Goal: Task Accomplishment & Management: Use online tool/utility

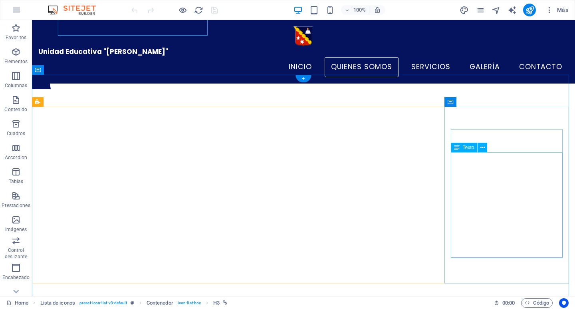
scroll to position [47, 0]
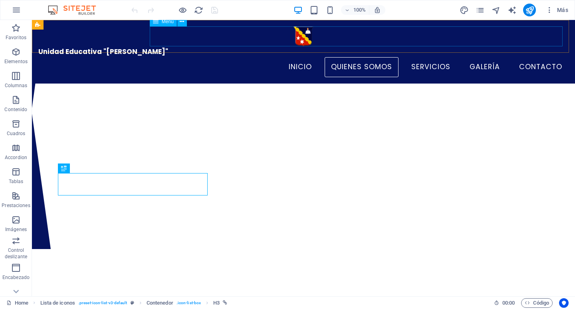
click at [475, 57] on nav "Inicio Quienes Somos Servicios Galería Contacto" at bounding box center [303, 67] width 530 height 20
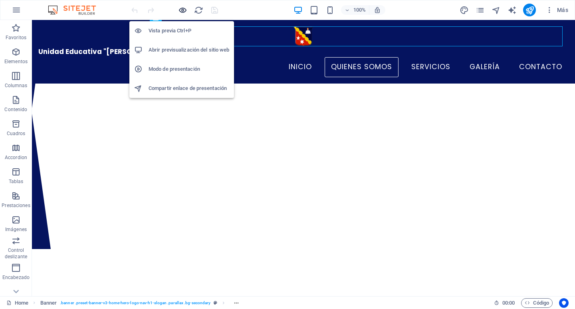
click at [183, 10] on icon "button" at bounding box center [182, 10] width 9 height 9
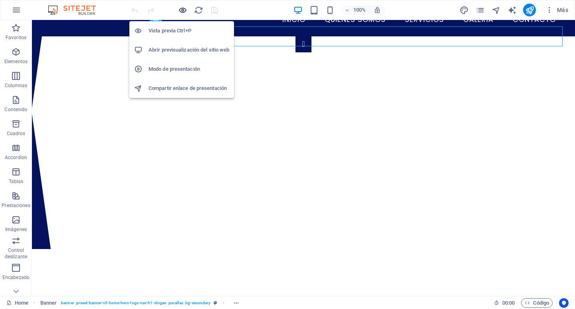
scroll to position [0, 0]
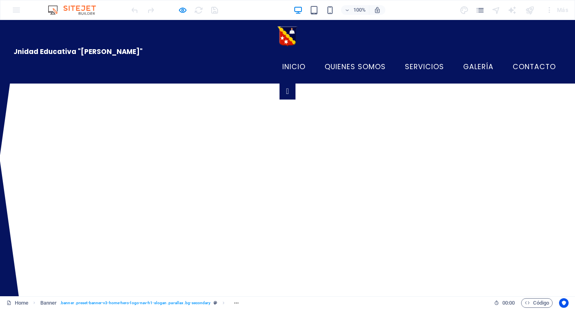
click at [471, 62] on font "Galería" at bounding box center [478, 67] width 30 height 10
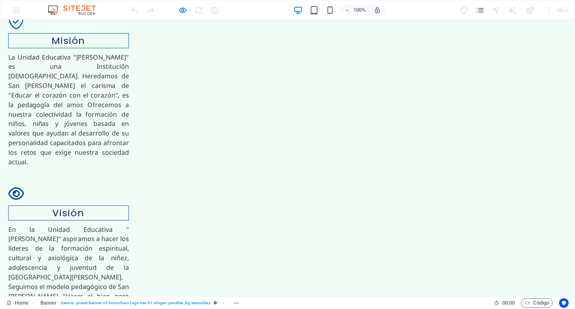
scroll to position [1374, 0]
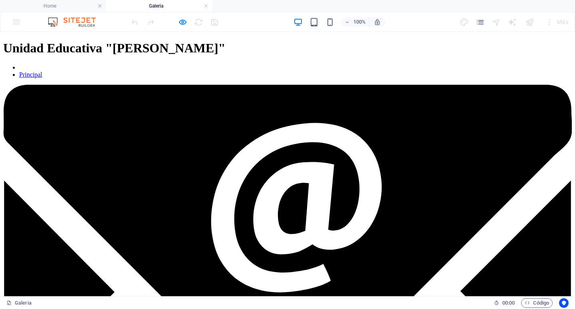
scroll to position [0, 0]
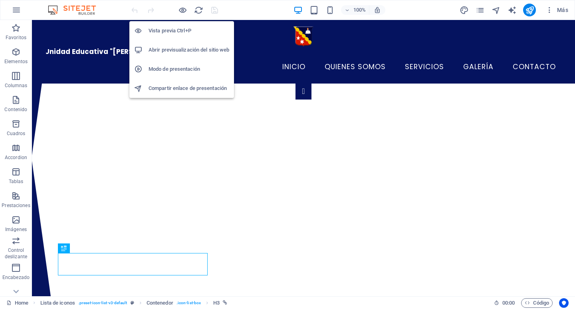
click at [181, 51] on h6 "Abrir previsualización del sitio web" at bounding box center [189, 50] width 81 height 10
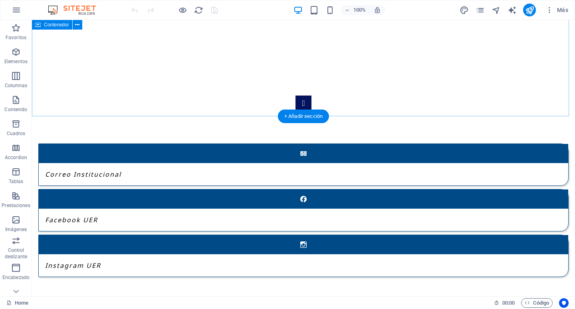
scroll to position [1039, 0]
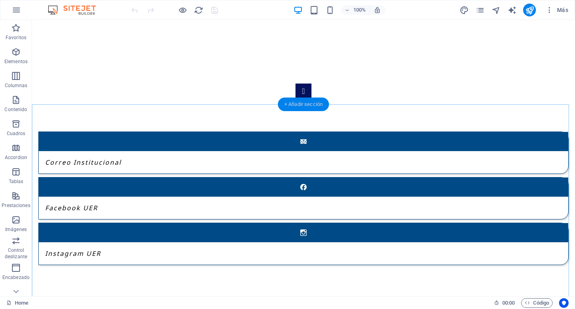
click at [292, 108] on div "+ Añadir sección" at bounding box center [303, 104] width 51 height 14
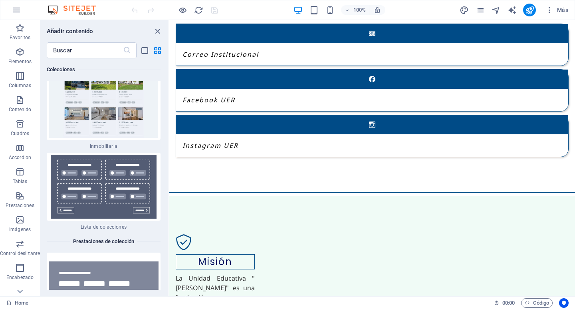
scroll to position [15057, 0]
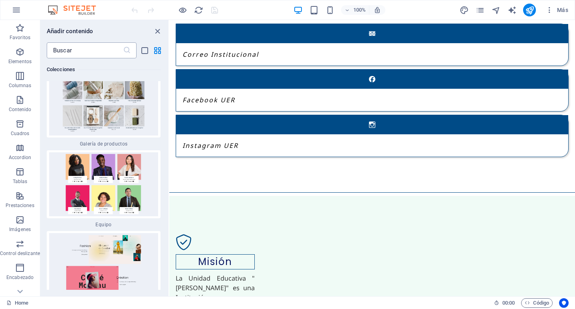
click at [91, 52] on input "text" at bounding box center [85, 50] width 76 height 16
click at [16, 53] on icon "button" at bounding box center [20, 52] width 10 height 10
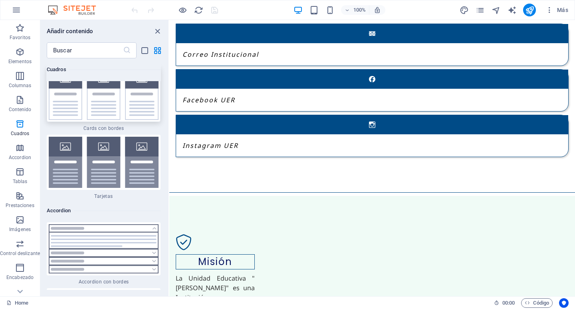
scroll to position [4864, 0]
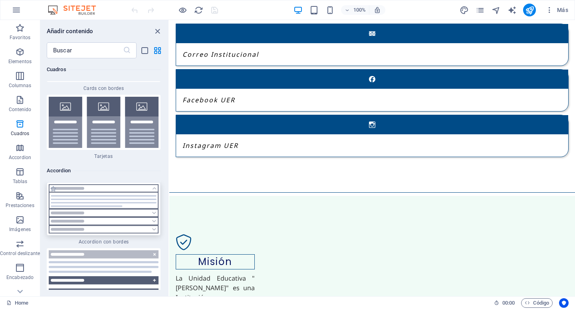
click at [122, 187] on img at bounding box center [104, 208] width 110 height 49
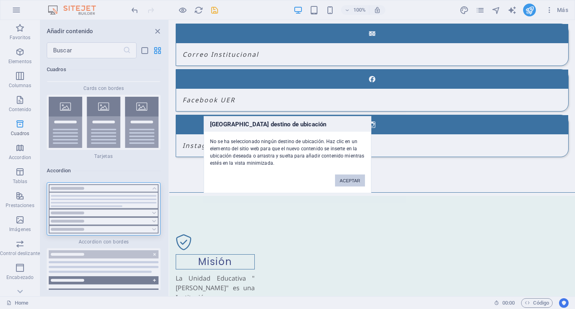
click at [347, 179] on button "ACEPTAR" at bounding box center [350, 180] width 30 height 12
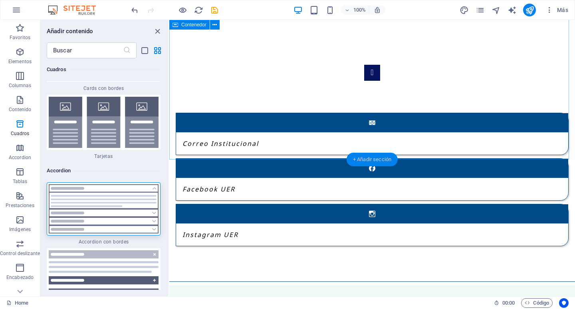
scroll to position [1067, 0]
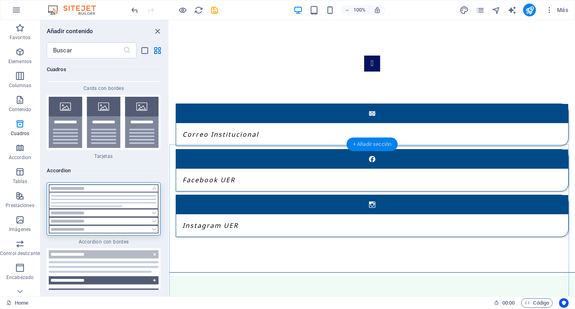
click at [371, 144] on div "+ Añadir sección" at bounding box center [372, 144] width 51 height 14
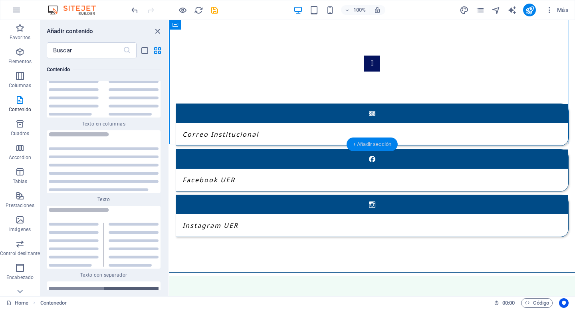
scroll to position [2709, 0]
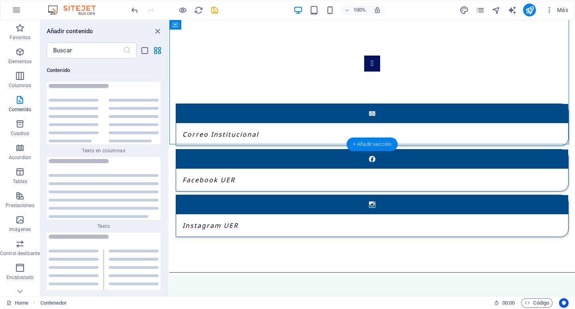
click at [371, 144] on div "+ Añadir sección" at bounding box center [372, 144] width 51 height 14
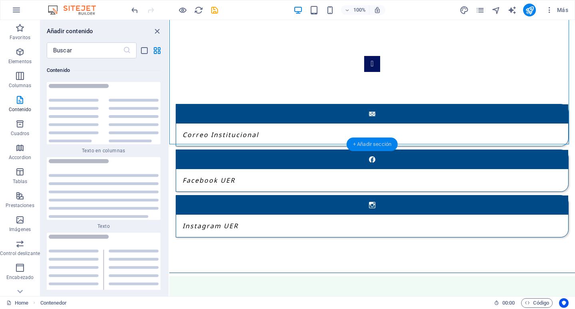
click at [371, 144] on div "+ Añadir sección" at bounding box center [372, 144] width 51 height 14
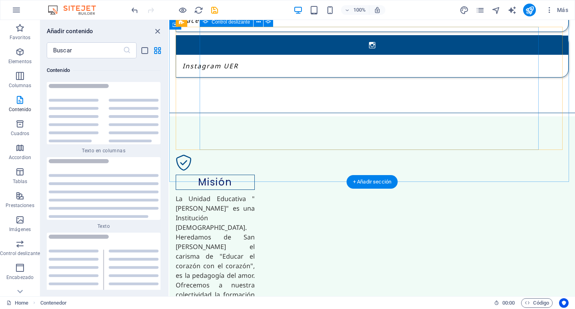
scroll to position [1266, 0]
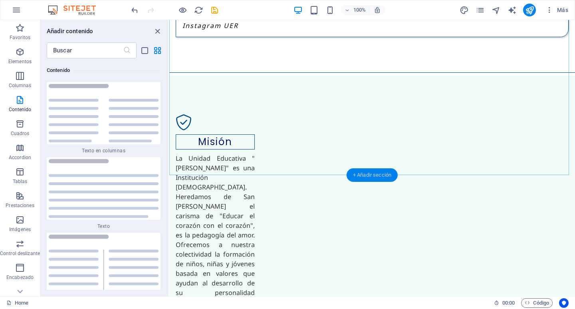
click at [369, 175] on div "+ Añadir sección" at bounding box center [372, 175] width 51 height 14
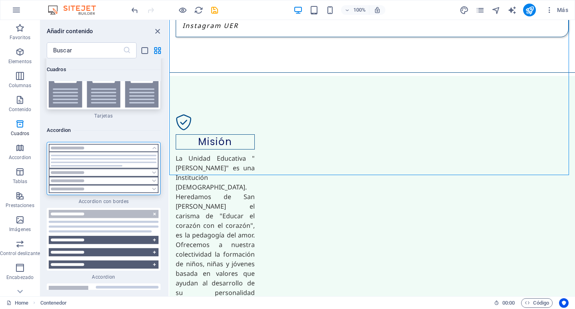
scroll to position [4946, 0]
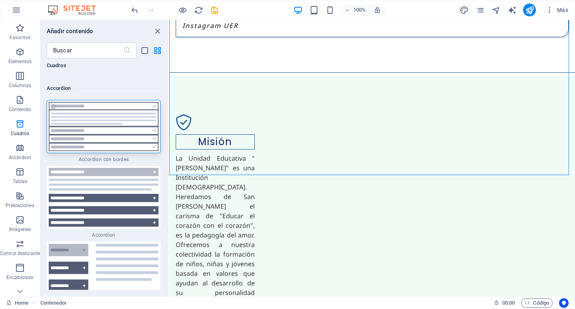
click at [91, 116] on img at bounding box center [104, 126] width 110 height 49
click at [169, 116] on div "Arrastra aquí para reemplazar el contenido existente. Si quieres crear un eleme…" at bounding box center [372, 158] width 406 height 276
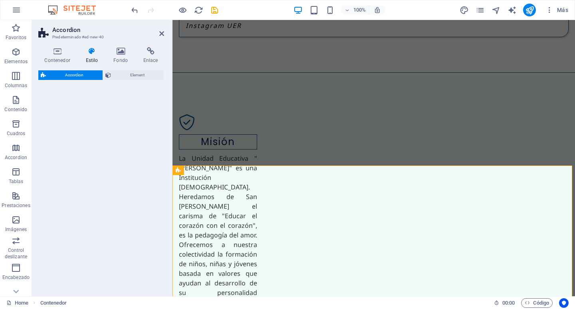
scroll to position [1275, 0]
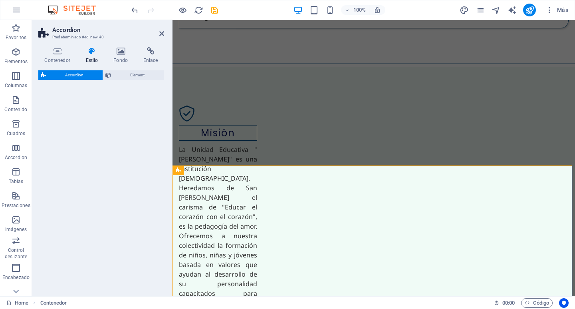
select select "rem"
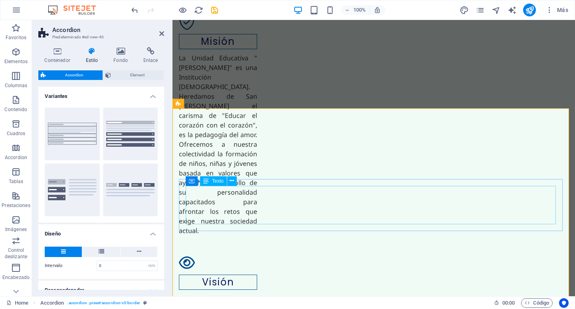
scroll to position [1395, 0]
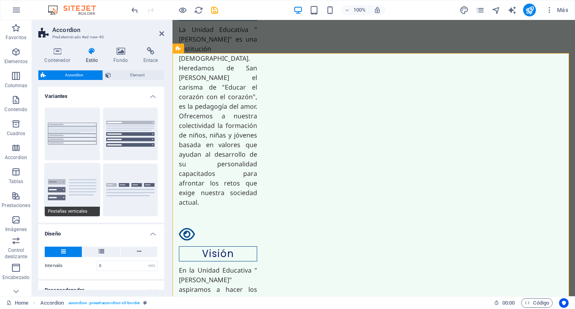
click at [66, 189] on button "Pestañas verticales" at bounding box center [72, 189] width 55 height 53
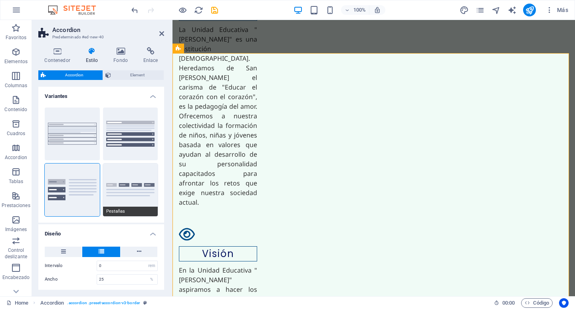
click at [127, 182] on button "Pestañas" at bounding box center [130, 189] width 55 height 53
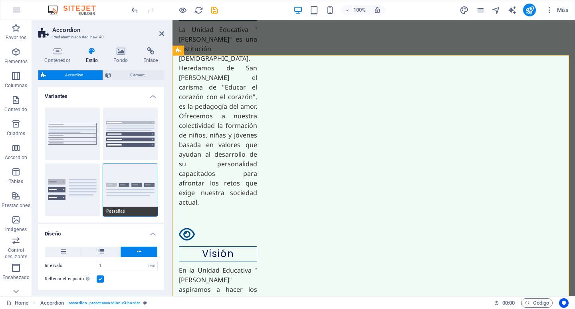
type input "0"
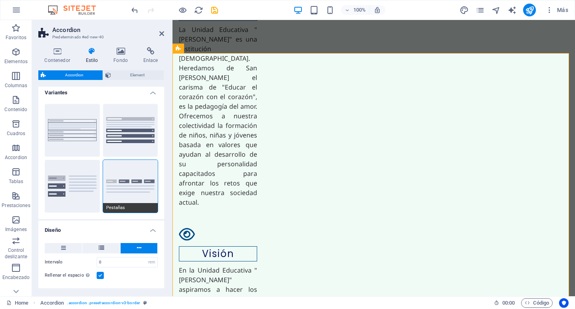
scroll to position [0, 0]
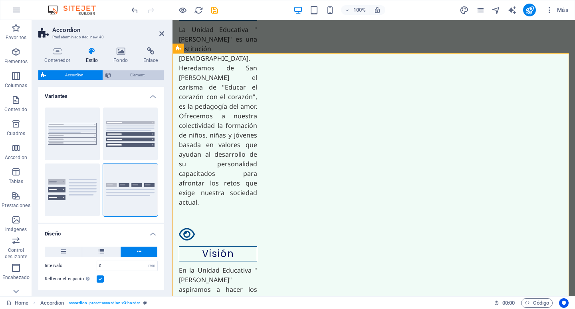
click at [137, 75] on span "Element" at bounding box center [137, 75] width 48 height 10
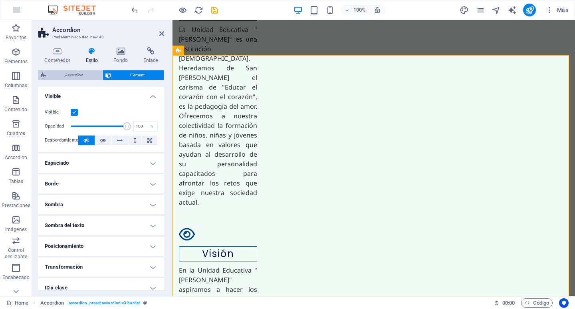
click at [66, 73] on span "Accordion" at bounding box center [74, 75] width 52 height 10
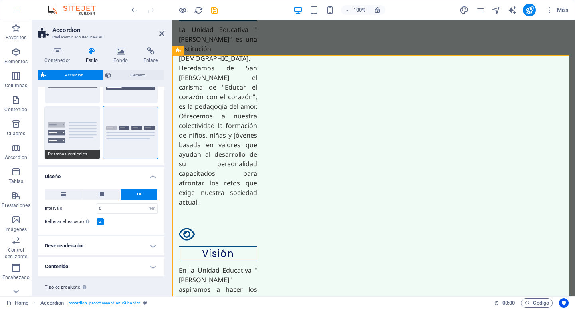
scroll to position [75, 0]
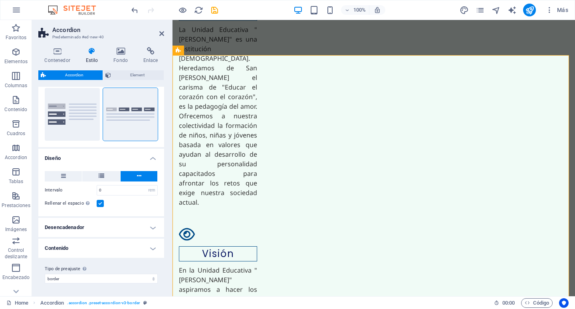
click at [123, 226] on h4 "Desencadenador" at bounding box center [101, 227] width 126 height 19
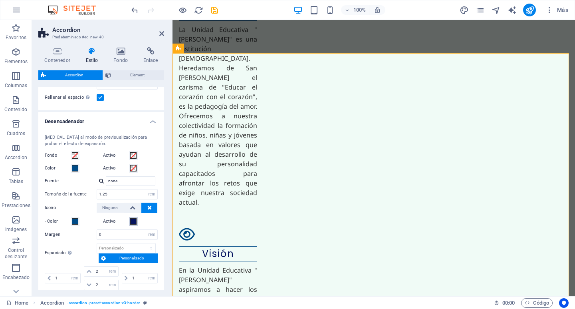
scroll to position [195, 0]
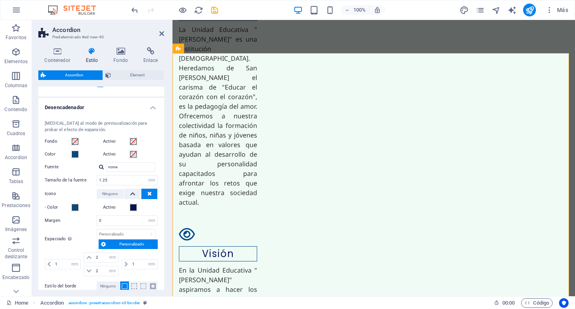
click at [84, 105] on h4 "Desencadenador" at bounding box center [101, 105] width 126 height 14
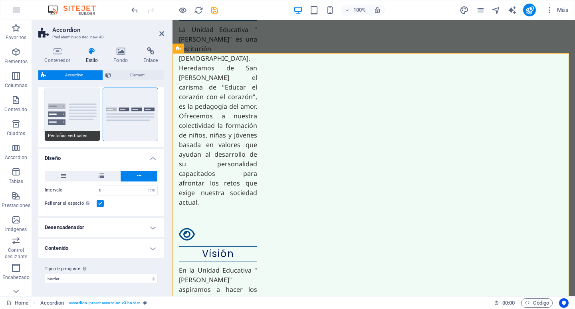
scroll to position [75, 0]
click at [139, 250] on h4 "Contenido" at bounding box center [101, 247] width 126 height 19
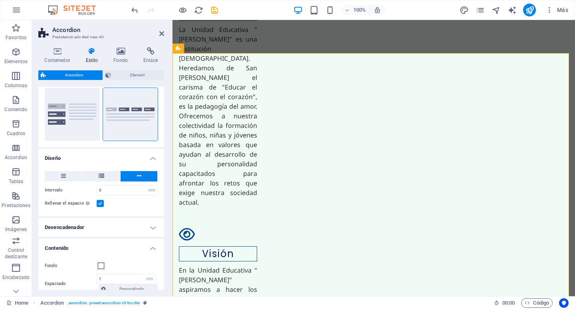
scroll to position [169, 0]
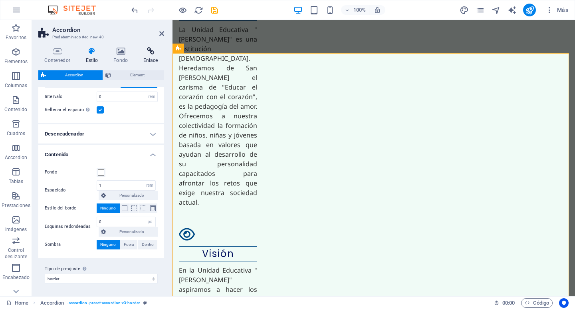
click at [147, 49] on icon at bounding box center [150, 51] width 27 height 8
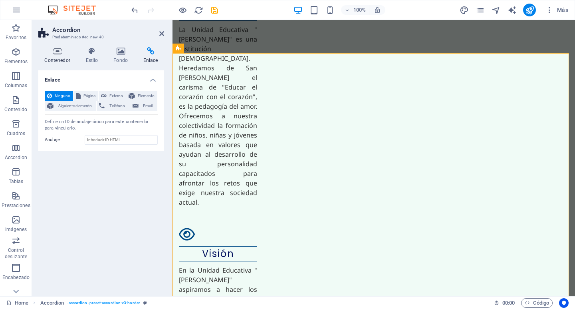
click at [51, 48] on icon at bounding box center [57, 51] width 38 height 8
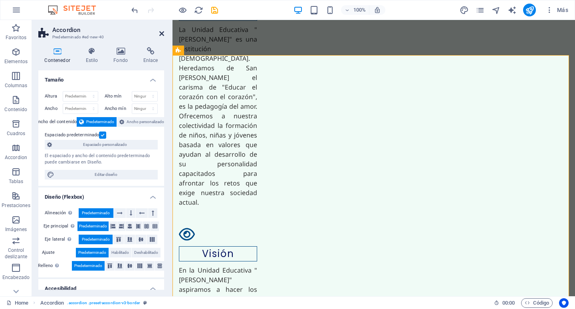
click at [160, 34] on icon at bounding box center [161, 33] width 5 height 6
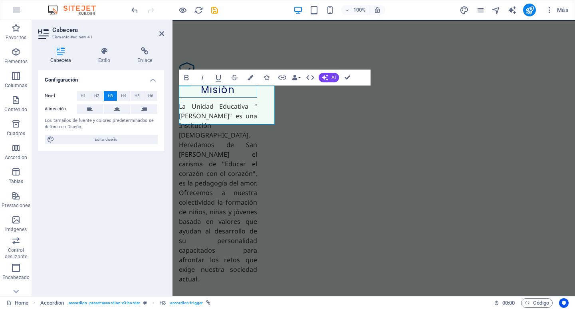
scroll to position [1396, 0]
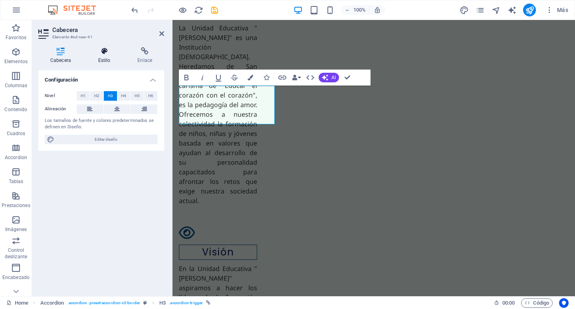
click at [102, 54] on icon at bounding box center [104, 51] width 36 height 8
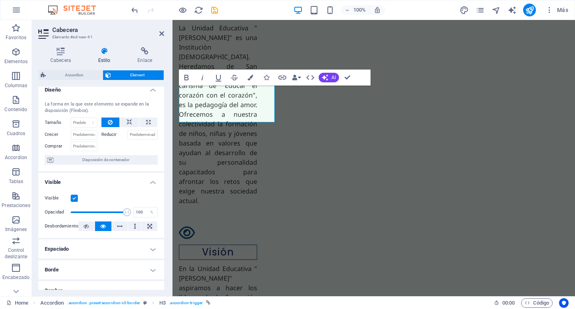
scroll to position [0, 0]
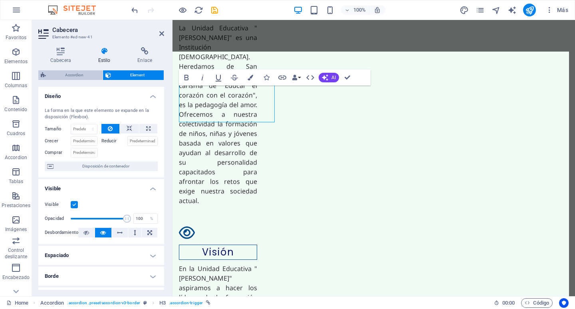
click at [77, 74] on span "Accordion" at bounding box center [74, 75] width 52 height 10
select select "rem"
select select "px"
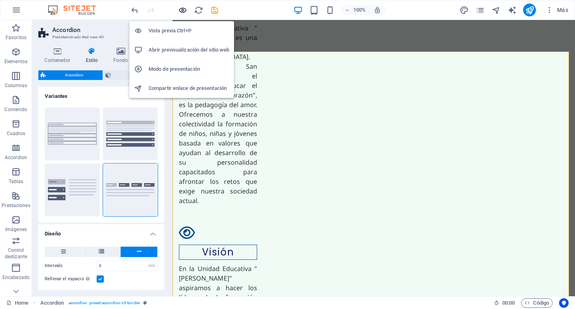
click at [183, 10] on icon "button" at bounding box center [182, 10] width 9 height 9
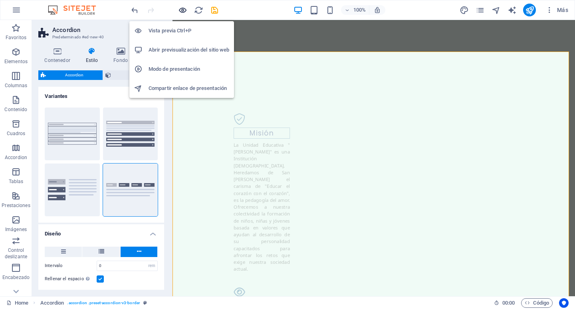
scroll to position [1306, 0]
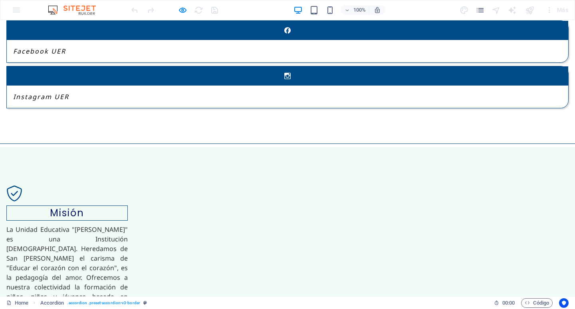
scroll to position [1186, 0]
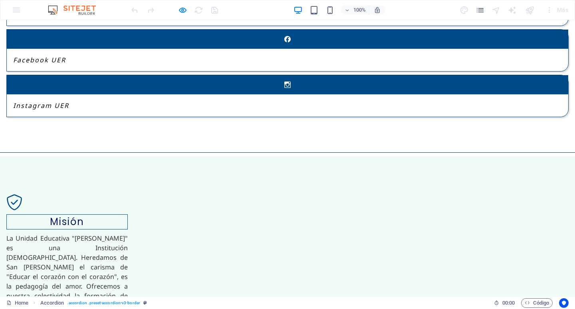
scroll to position [1187, 0]
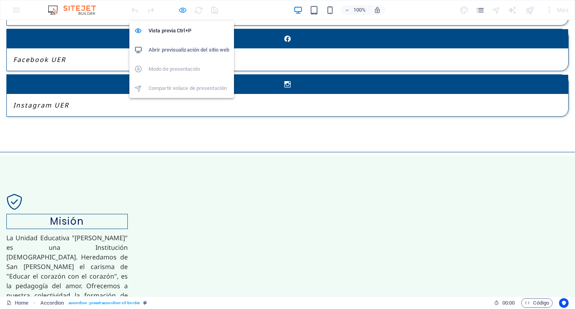
click at [186, 10] on icon "button" at bounding box center [182, 10] width 9 height 9
select select "rem"
select select "px"
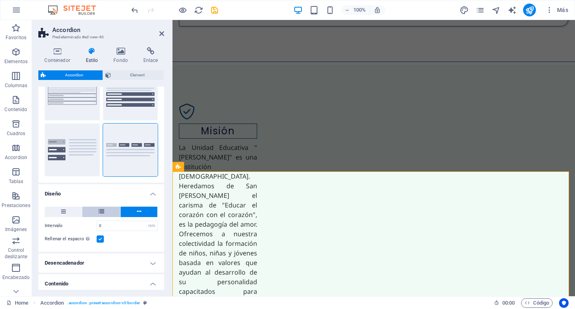
scroll to position [1277, 0]
click at [103, 213] on icon at bounding box center [102, 212] width 6 height 10
click at [138, 214] on icon at bounding box center [139, 212] width 4 height 10
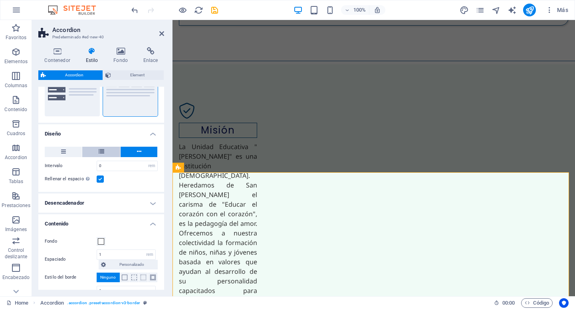
scroll to position [120, 0]
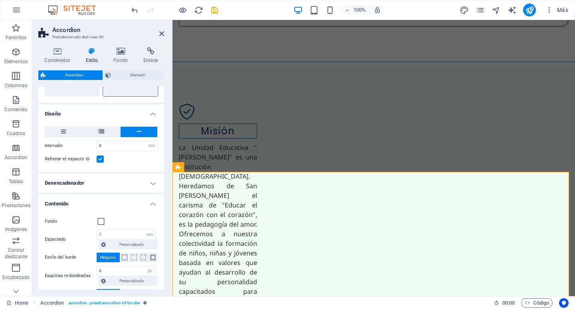
click at [151, 180] on h4 "Desencadenador" at bounding box center [101, 182] width 126 height 19
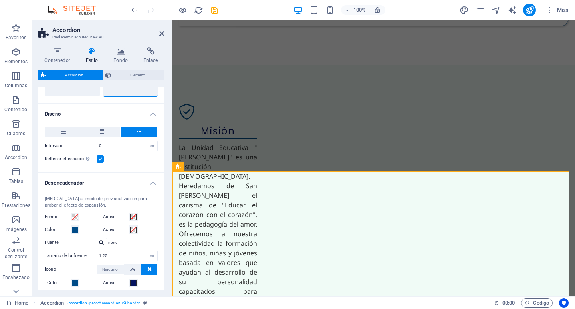
scroll to position [1277, 0]
click at [151, 180] on h4 "Desencadenador" at bounding box center [101, 180] width 126 height 14
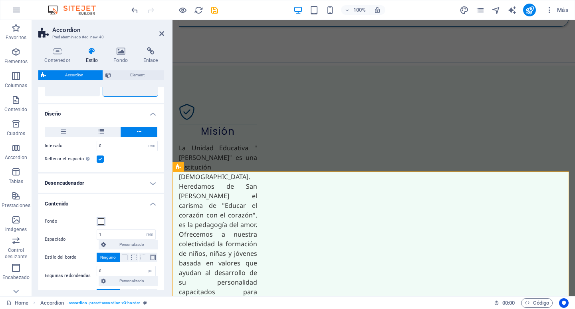
click at [100, 220] on span at bounding box center [101, 221] width 6 height 6
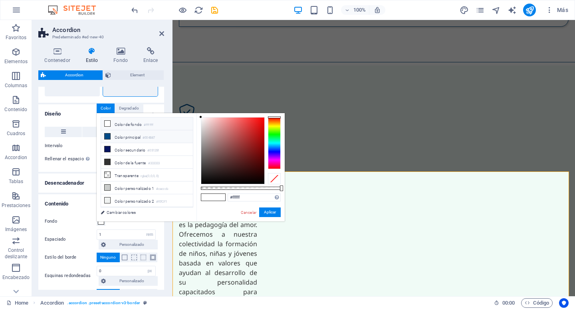
click at [138, 138] on li "Color principal #004B87" at bounding box center [147, 136] width 92 height 13
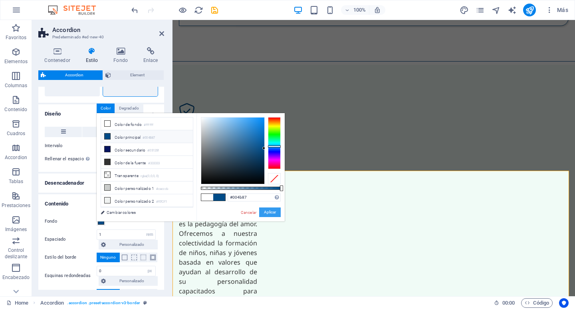
scroll to position [1278, 0]
drag, startPoint x: 265, startPoint y: 213, endPoint x: 94, endPoint y: 191, distance: 172.7
click at [265, 213] on button "Aplicar" at bounding box center [270, 212] width 22 height 10
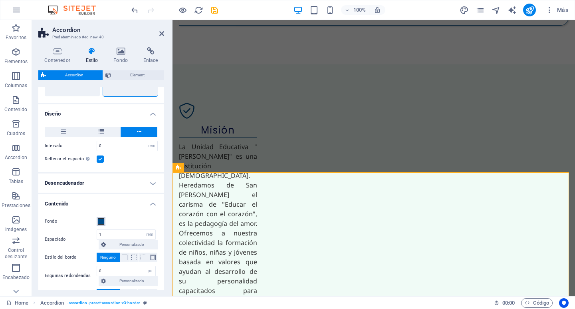
click at [101, 221] on span at bounding box center [101, 221] width 6 height 6
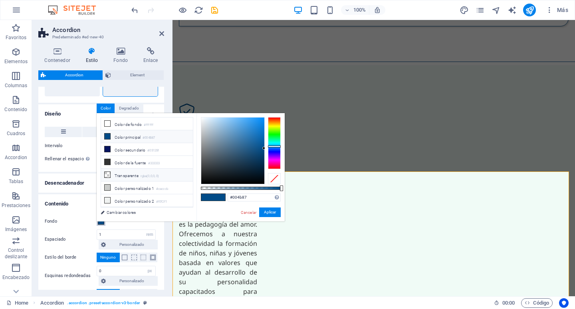
scroll to position [1277, 0]
click at [130, 185] on li "Color personalizado 1 #cacccb" at bounding box center [147, 187] width 92 height 13
type input "#cacccb"
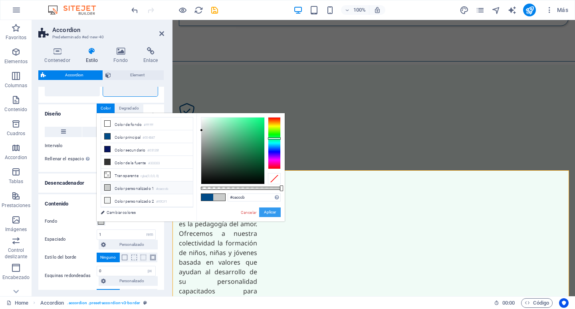
scroll to position [1278, 0]
drag, startPoint x: 261, startPoint y: 213, endPoint x: 87, endPoint y: 193, distance: 174.9
click at [261, 213] on button "Aplicar" at bounding box center [270, 212] width 22 height 10
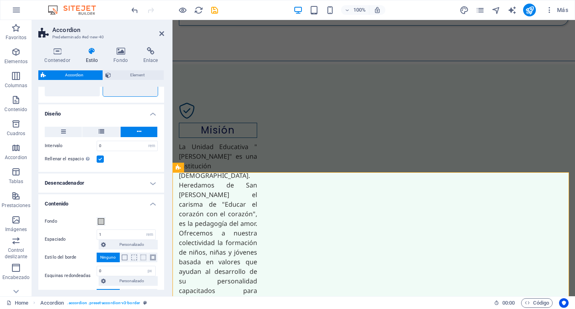
click at [151, 203] on h4 "Contenido" at bounding box center [101, 201] width 126 height 14
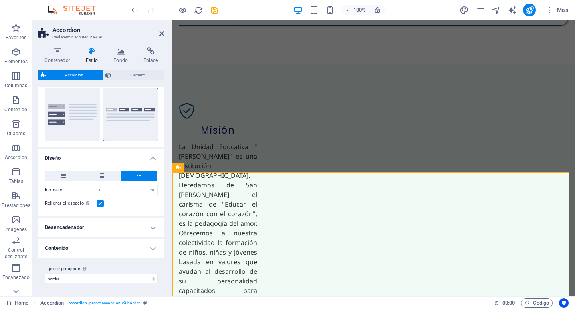
scroll to position [75, 0]
click at [153, 226] on h4 "Desencadenador" at bounding box center [101, 227] width 126 height 19
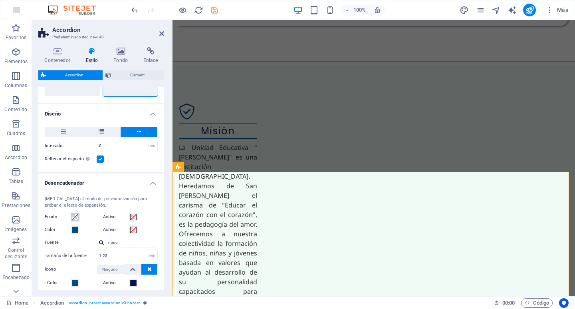
scroll to position [1277, 0]
click at [76, 217] on span at bounding box center [75, 217] width 6 height 6
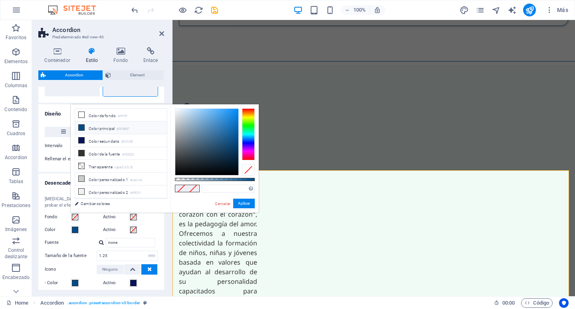
scroll to position [1278, 0]
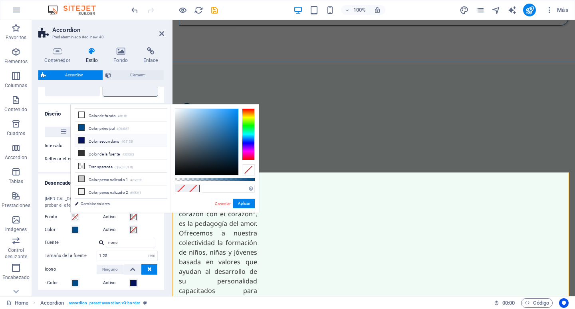
click at [111, 139] on li "Color secundario #05135f" at bounding box center [121, 140] width 92 height 13
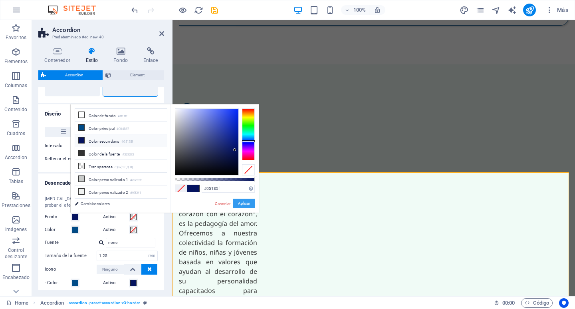
click at [240, 203] on button "Aplicar" at bounding box center [244, 204] width 22 height 10
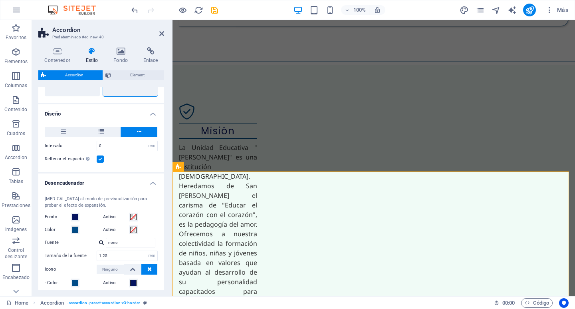
scroll to position [1277, 0]
click at [75, 215] on span at bounding box center [75, 217] width 6 height 6
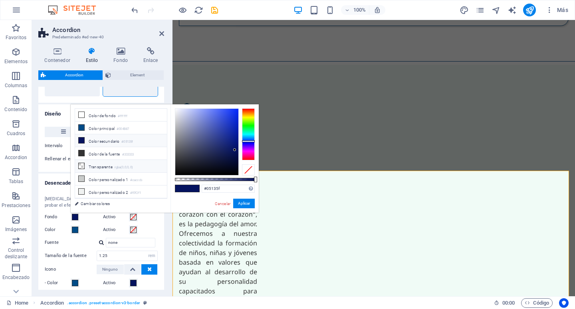
scroll to position [1278, 0]
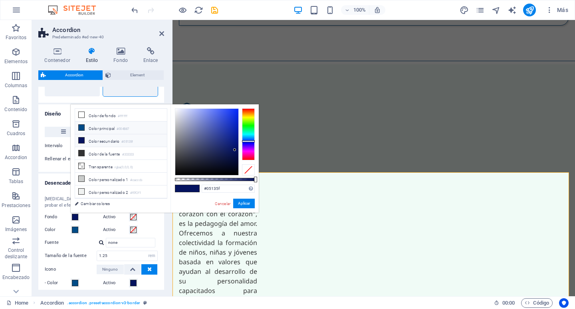
click at [105, 127] on li "Color principal #004B87" at bounding box center [121, 127] width 92 height 13
type input "#004b87"
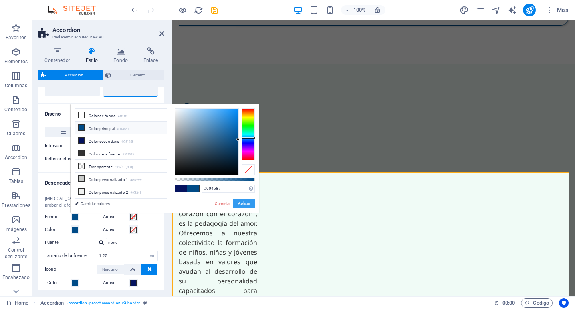
drag, startPoint x: 246, startPoint y: 201, endPoint x: 72, endPoint y: 180, distance: 175.0
click at [246, 201] on button "Aplicar" at bounding box center [244, 204] width 22 height 10
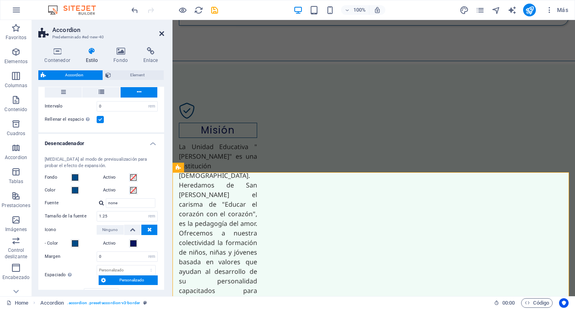
click at [163, 32] on icon at bounding box center [161, 33] width 5 height 6
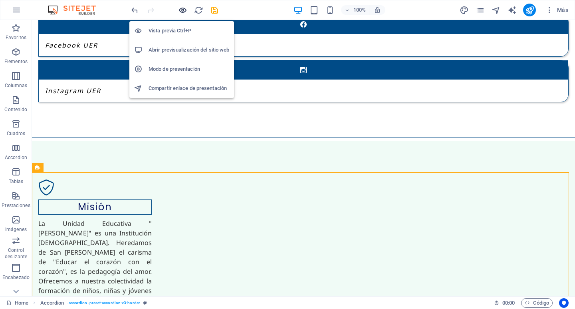
click at [185, 8] on icon "button" at bounding box center [182, 10] width 9 height 9
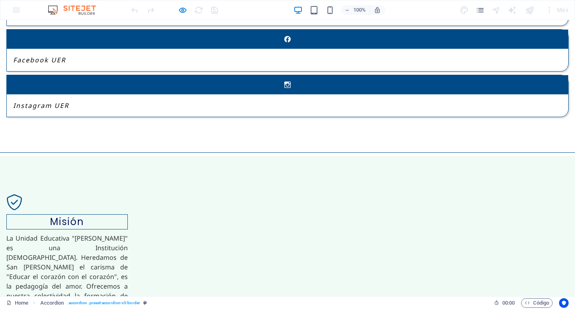
scroll to position [1186, 0]
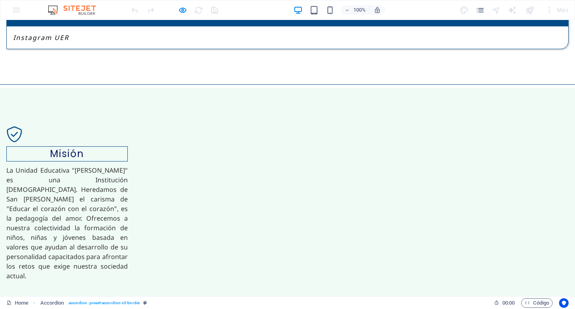
scroll to position [1266, 0]
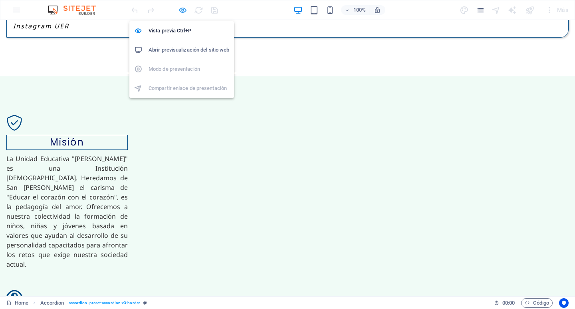
click at [181, 9] on icon "button" at bounding box center [182, 10] width 9 height 9
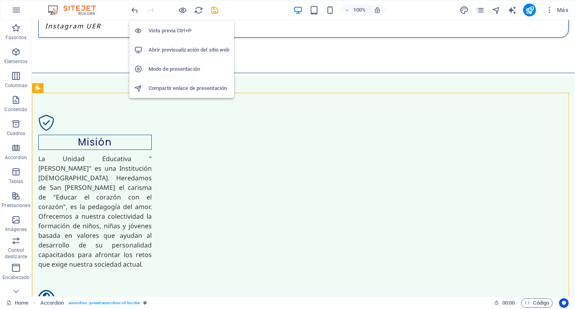
scroll to position [1280, 0]
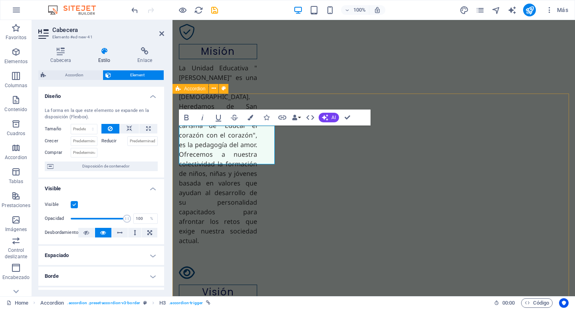
click at [191, 91] on span "Accordion" at bounding box center [194, 88] width 21 height 5
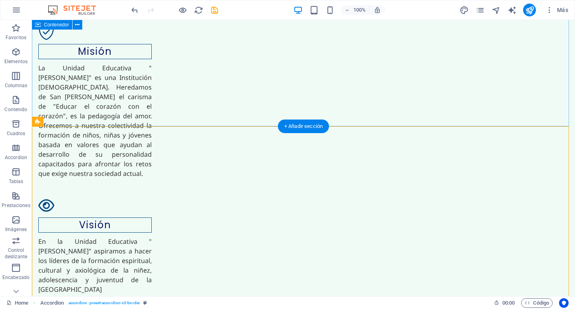
scroll to position [1280, 0]
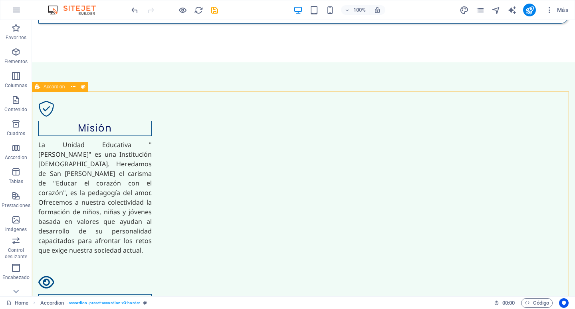
click at [54, 87] on span "Accordion" at bounding box center [54, 86] width 21 height 5
select select "rem"
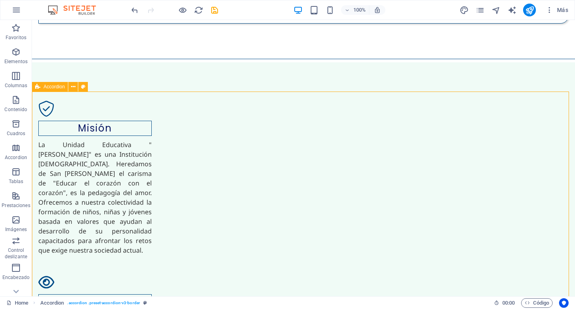
select select "rem"
select select "px"
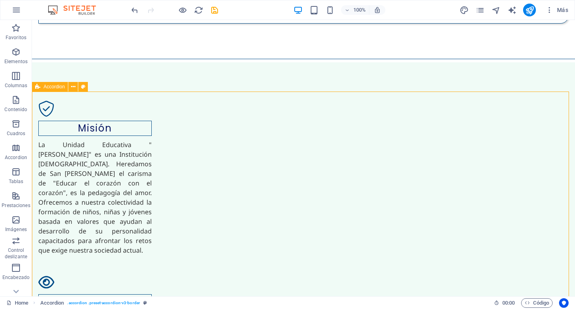
select select "px"
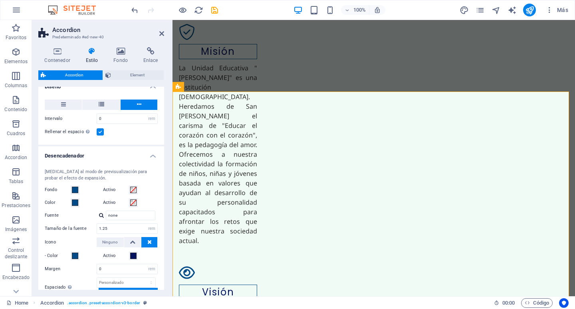
scroll to position [160, 0]
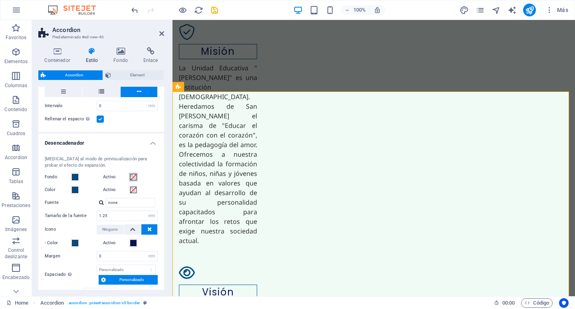
click at [132, 177] on span at bounding box center [133, 177] width 6 height 6
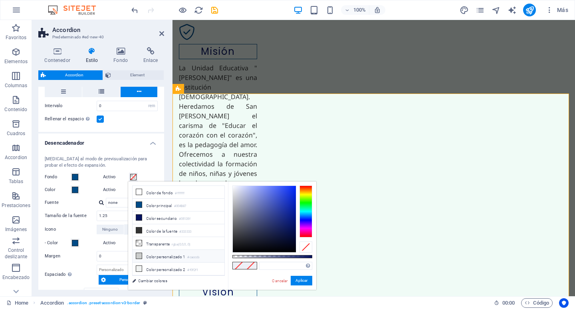
click at [159, 254] on li "Color personalizado 1 #cacccb" at bounding box center [179, 256] width 92 height 13
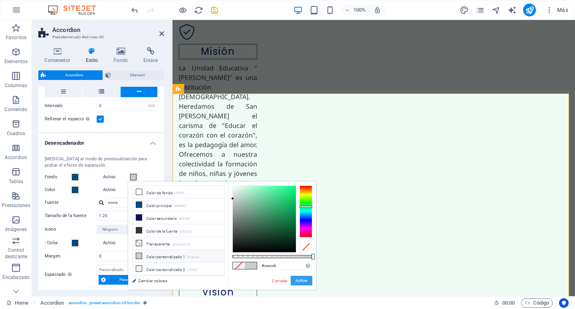
click at [302, 282] on button "Aplicar" at bounding box center [302, 281] width 22 height 10
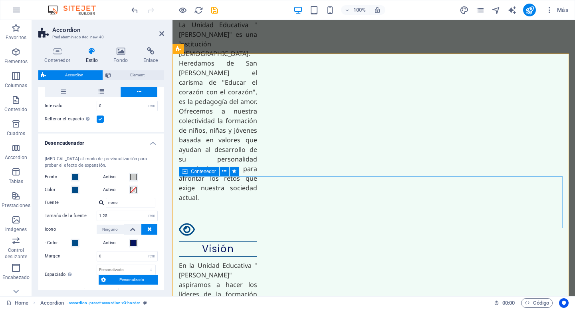
scroll to position [1396, 0]
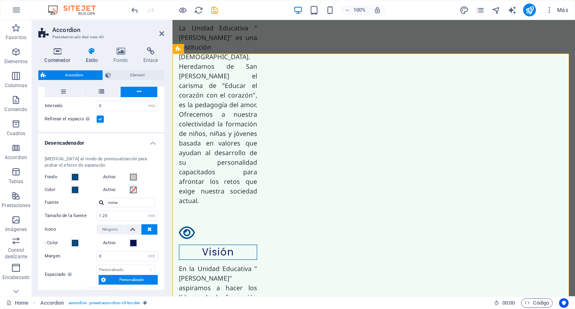
click at [64, 54] on icon at bounding box center [57, 51] width 38 height 8
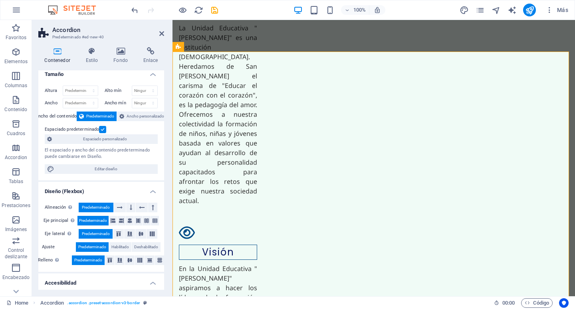
scroll to position [0, 0]
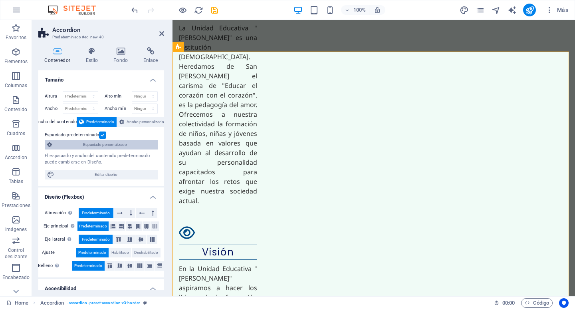
click at [94, 145] on span "Espaciado personalizado" at bounding box center [104, 145] width 101 height 10
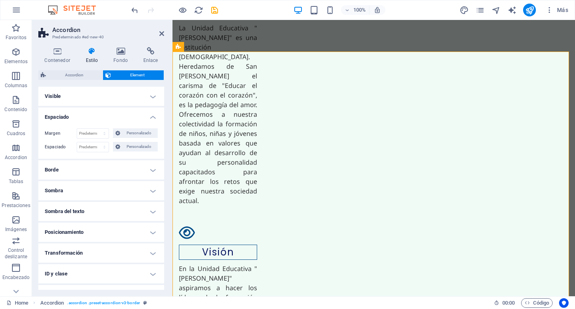
click at [78, 117] on h4 "Espaciado" at bounding box center [101, 114] width 126 height 14
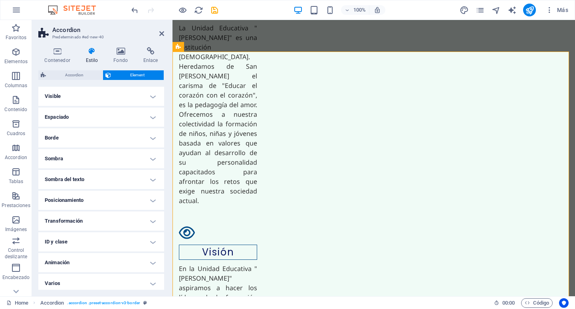
click at [87, 96] on h4 "Visible" at bounding box center [101, 96] width 126 height 19
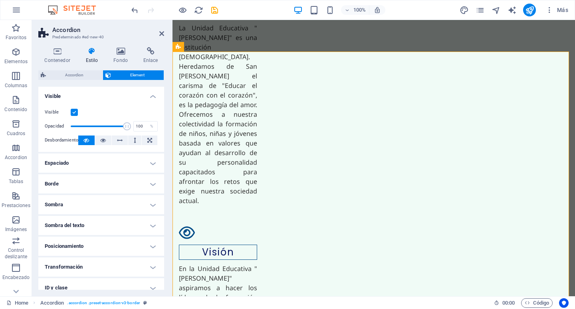
click at [87, 95] on h4 "Visible" at bounding box center [101, 94] width 126 height 14
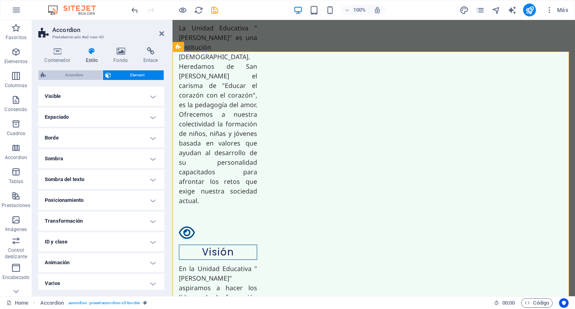
click at [76, 77] on span "Accordion" at bounding box center [74, 75] width 52 height 10
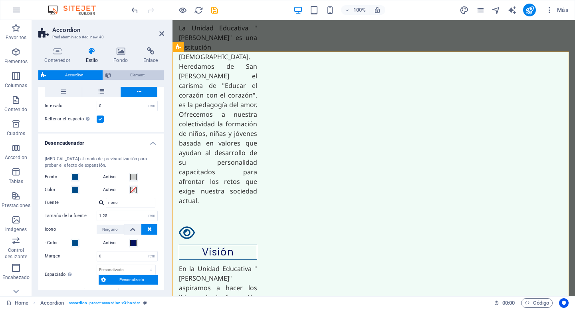
click at [123, 74] on span "Element" at bounding box center [137, 75] width 48 height 10
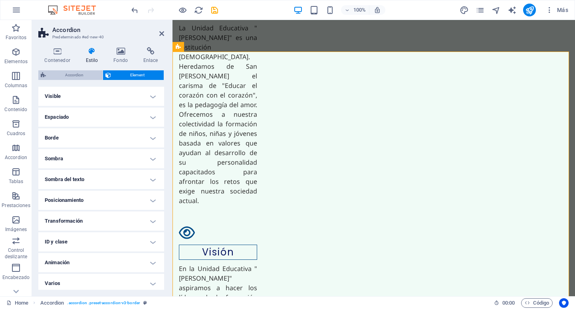
click at [69, 73] on span "Accordion" at bounding box center [74, 75] width 52 height 10
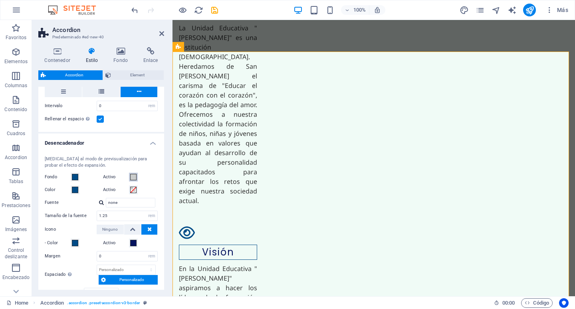
click at [132, 176] on span at bounding box center [133, 177] width 6 height 6
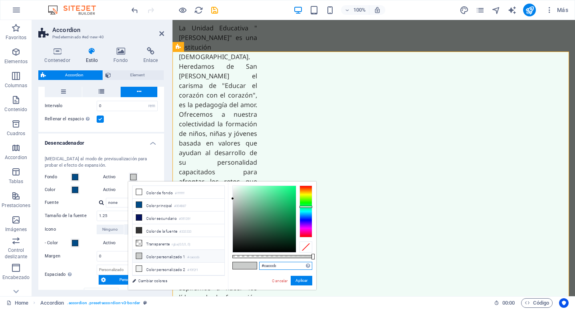
click at [280, 269] on input "#cacccb" at bounding box center [285, 266] width 53 height 8
type input "#"
click at [294, 281] on button "Aplicar" at bounding box center [302, 281] width 22 height 10
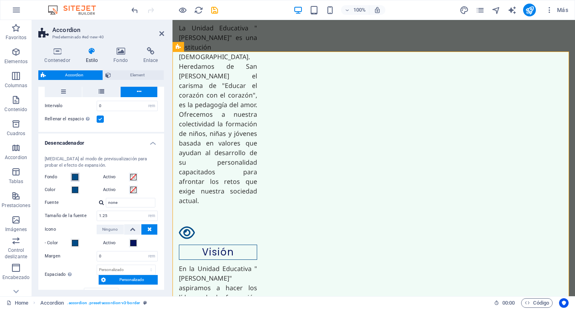
click at [75, 177] on span at bounding box center [75, 177] width 6 height 6
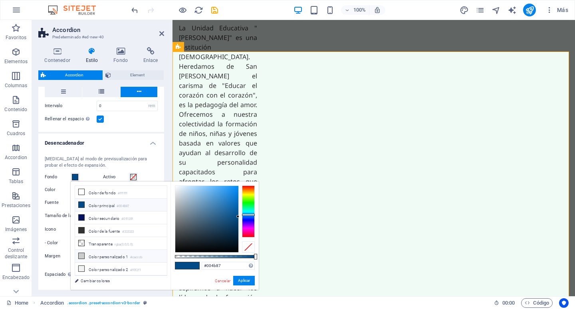
click at [104, 254] on li "Color personalizado 1 #cacccb" at bounding box center [121, 256] width 92 height 13
type input "#cacccb"
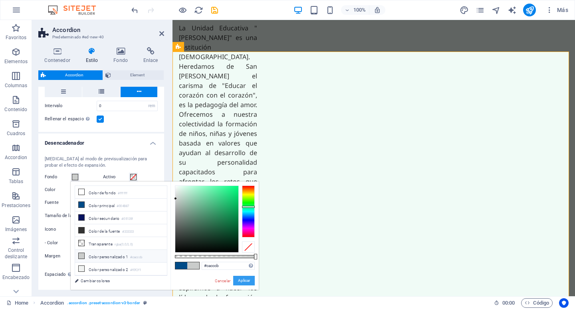
click at [245, 282] on button "Aplicar" at bounding box center [244, 281] width 22 height 10
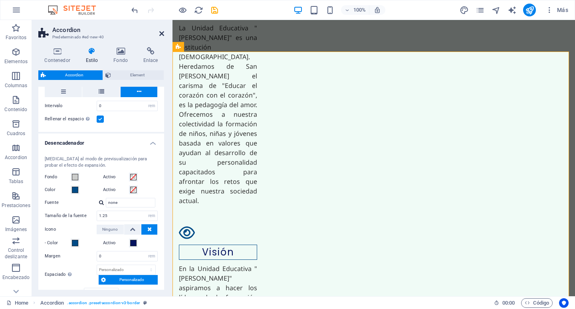
click at [161, 32] on icon at bounding box center [161, 33] width 5 height 6
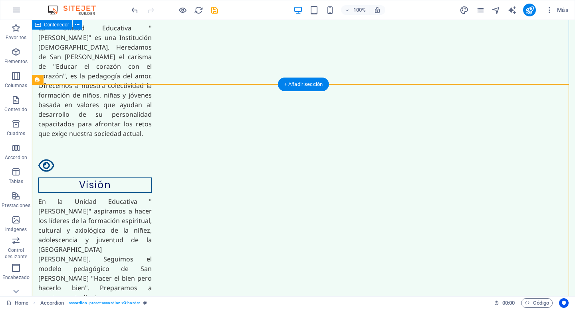
scroll to position [1320, 0]
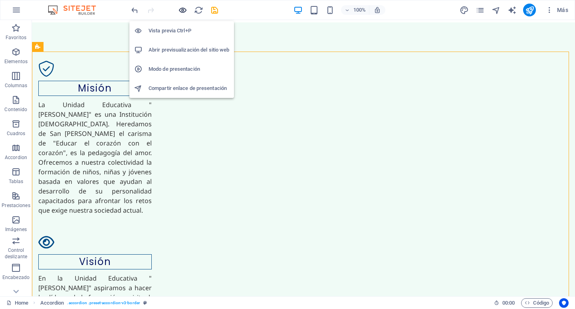
click at [182, 8] on icon "button" at bounding box center [182, 10] width 9 height 9
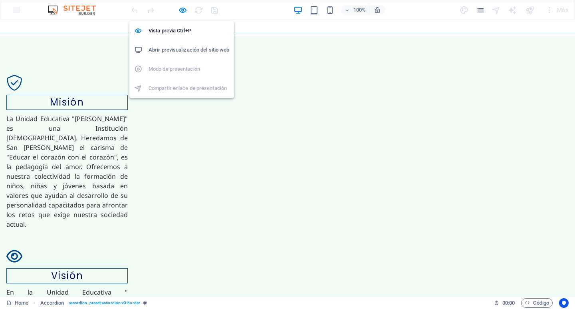
click at [170, 50] on h6 "Abrir previsualización del sitio web" at bounding box center [189, 50] width 81 height 10
click at [179, 12] on icon "button" at bounding box center [182, 10] width 9 height 9
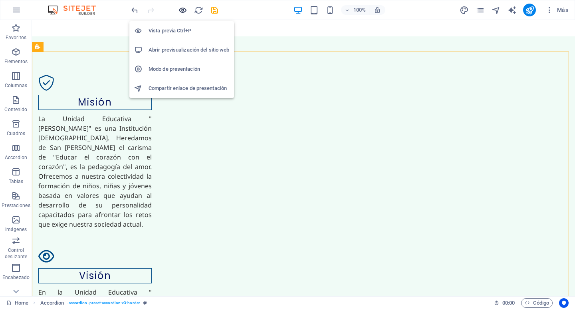
scroll to position [1320, 0]
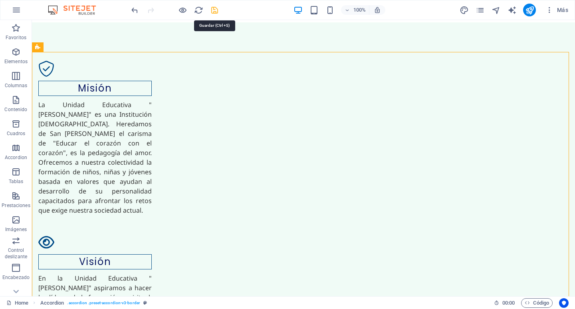
click at [213, 10] on icon "save" at bounding box center [214, 10] width 9 height 9
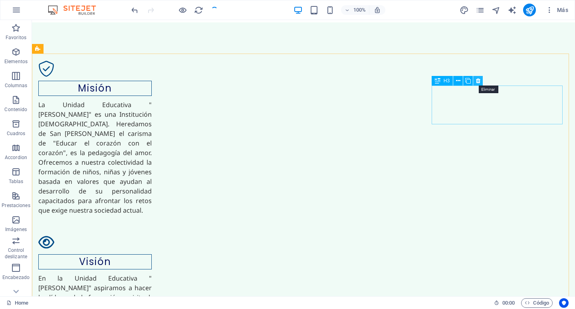
click at [481, 80] on button at bounding box center [478, 81] width 10 height 10
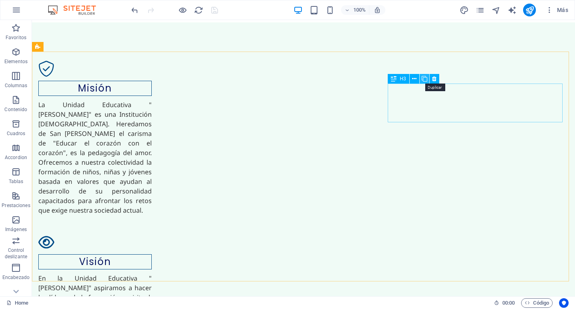
click at [426, 79] on icon at bounding box center [425, 79] width 6 height 8
click at [480, 79] on icon at bounding box center [478, 79] width 4 height 8
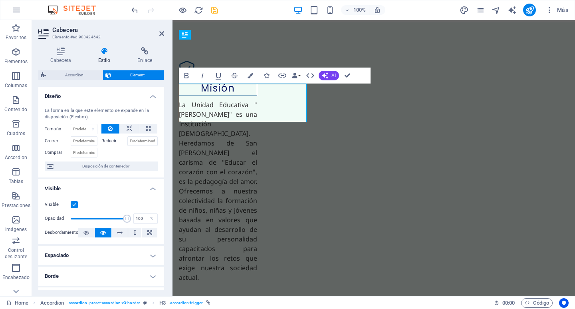
scroll to position [1396, 0]
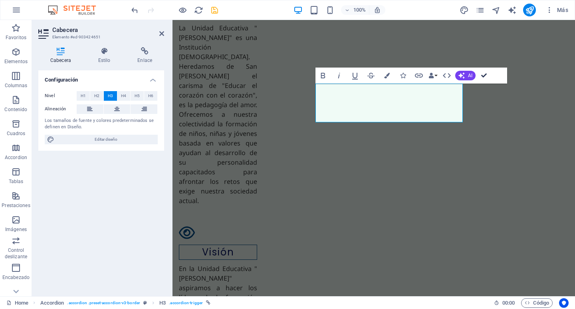
drag, startPoint x: 483, startPoint y: 74, endPoint x: 453, endPoint y: 64, distance: 31.3
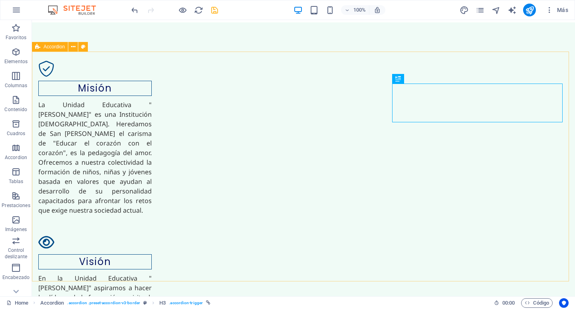
click at [46, 47] on span "Accordion" at bounding box center [54, 46] width 21 height 5
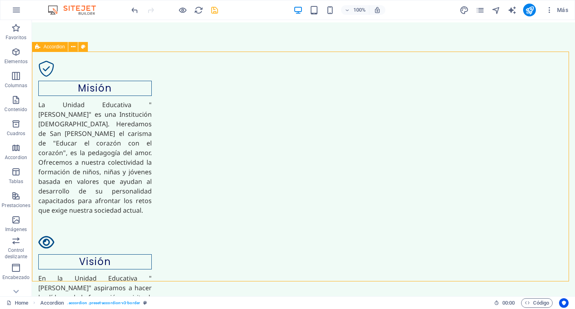
click at [46, 47] on span "Accordion" at bounding box center [54, 46] width 21 height 5
select select "rem"
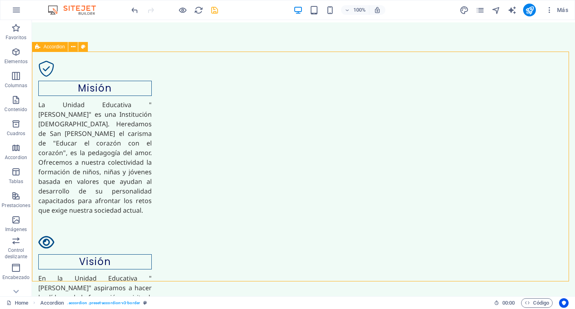
select select "rem"
select select "px"
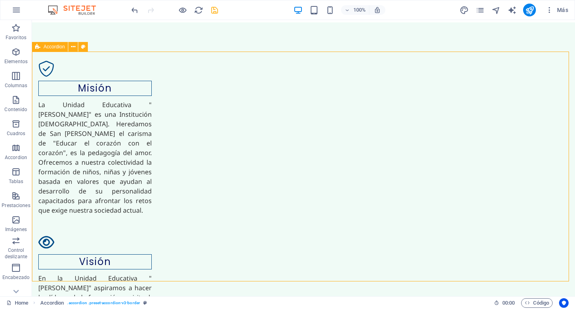
select select "px"
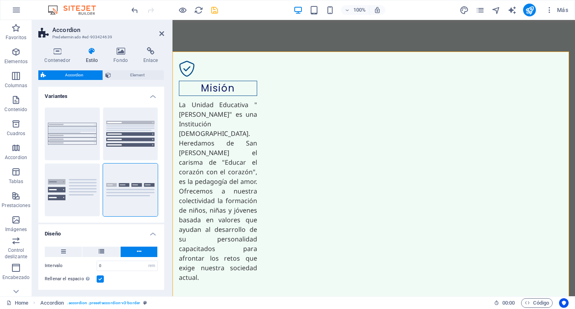
scroll to position [1396, 0]
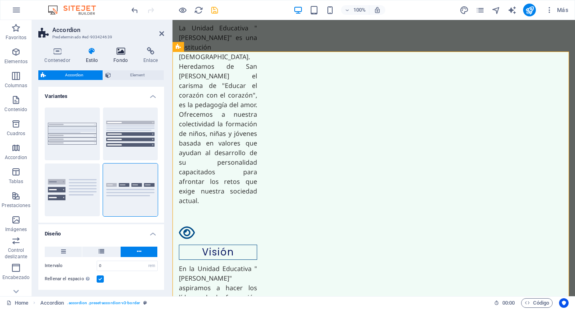
click at [117, 50] on icon at bounding box center [120, 51] width 27 height 8
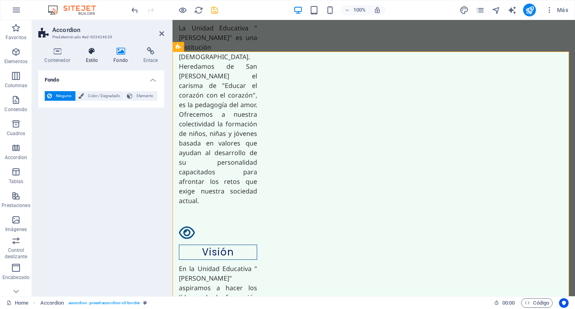
click at [91, 51] on icon at bounding box center [91, 51] width 25 height 8
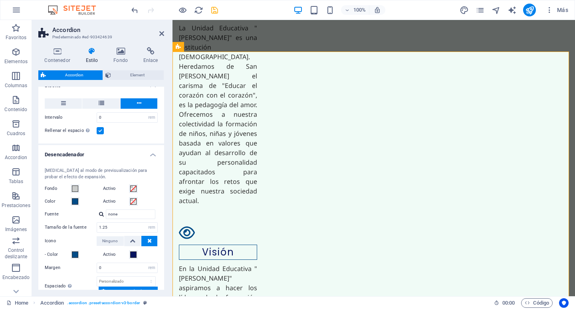
scroll to position [160, 0]
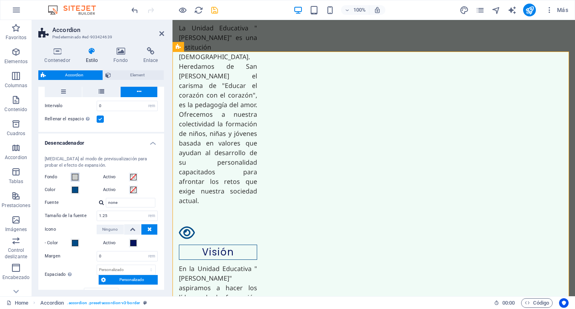
click at [76, 178] on span at bounding box center [75, 177] width 6 height 6
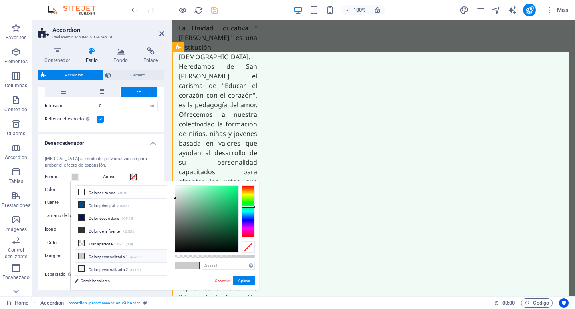
click at [112, 254] on li "Color personalizado 1 #cacccb" at bounding box center [121, 256] width 92 height 13
click at [153, 255] on li "Color personalizado 1 #cacccb" at bounding box center [121, 256] width 92 height 13
type input "rgba(202, 204, 203, 0.715)"
drag, startPoint x: 255, startPoint y: 256, endPoint x: 232, endPoint y: 254, distance: 22.9
click at [232, 254] on div at bounding box center [232, 257] width 3 height 6
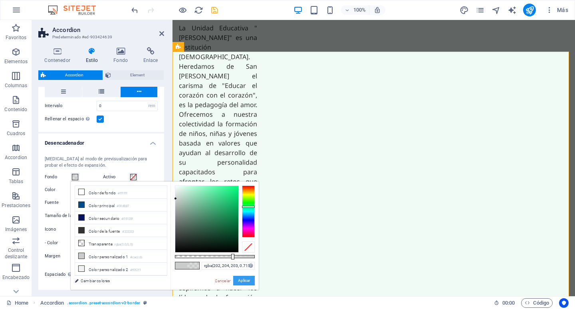
click at [241, 278] on button "Aplicar" at bounding box center [244, 281] width 22 height 10
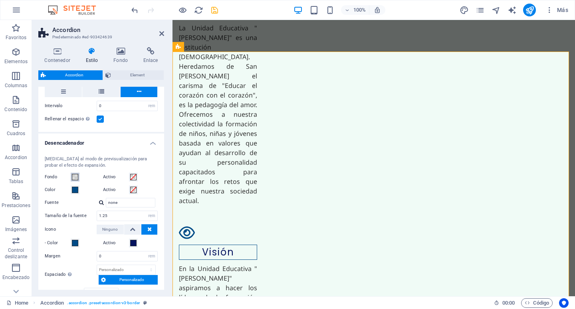
click at [75, 177] on span at bounding box center [75, 177] width 6 height 6
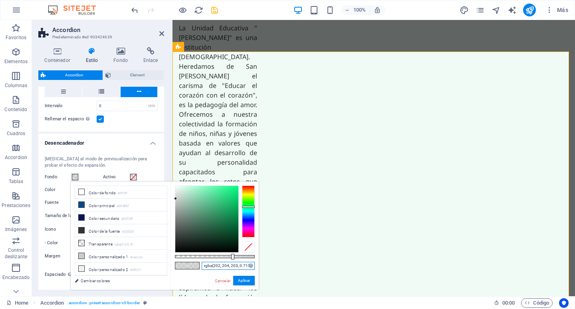
click at [233, 267] on input "rgba(202, 204, 203, 0.715)" at bounding box center [228, 266] width 53 height 8
click at [242, 279] on button "Aplicar" at bounding box center [244, 281] width 22 height 10
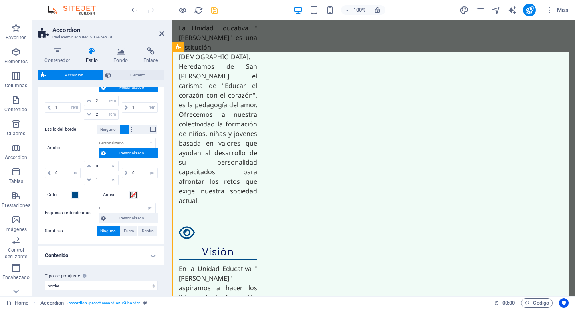
scroll to position [359, 0]
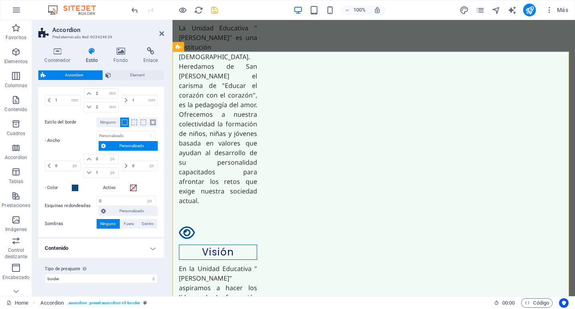
click at [153, 251] on h4 "Contenido" at bounding box center [101, 247] width 126 height 19
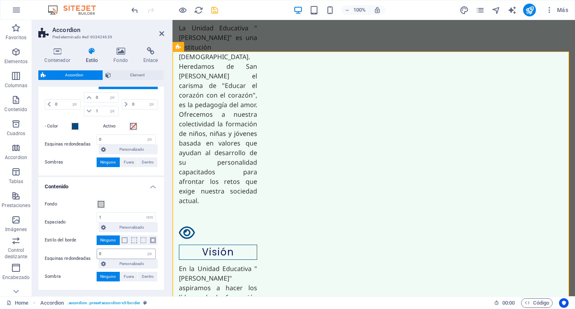
scroll to position [453, 0]
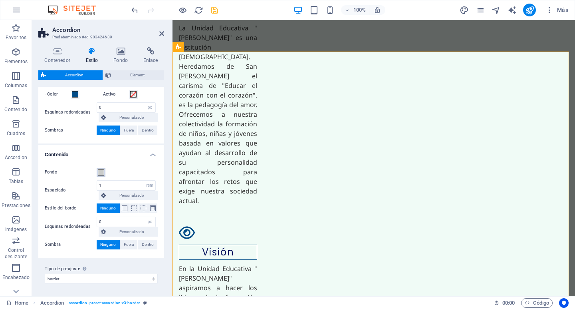
click at [98, 173] on span at bounding box center [101, 172] width 6 height 6
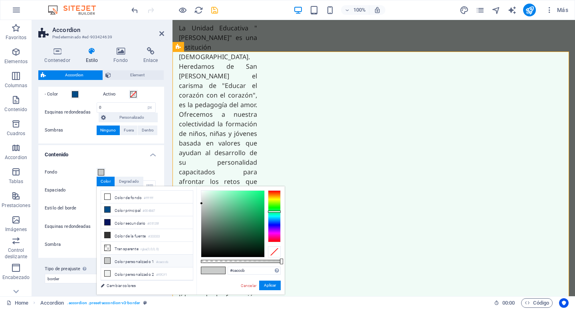
click at [168, 260] on small "#cacccb" at bounding box center [162, 262] width 12 height 6
click at [109, 258] on icon at bounding box center [108, 261] width 6 height 6
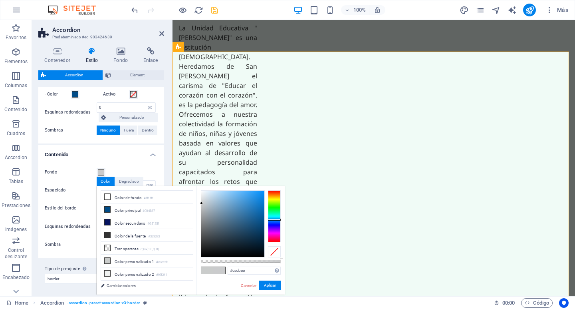
drag, startPoint x: 275, startPoint y: 212, endPoint x: 276, endPoint y: 219, distance: 7.2
click at [276, 219] on div at bounding box center [274, 219] width 13 height 2
click at [246, 194] on div at bounding box center [232, 224] width 63 height 66
type input "#9dcbef"
drag, startPoint x: 242, startPoint y: 192, endPoint x: 222, endPoint y: 194, distance: 19.3
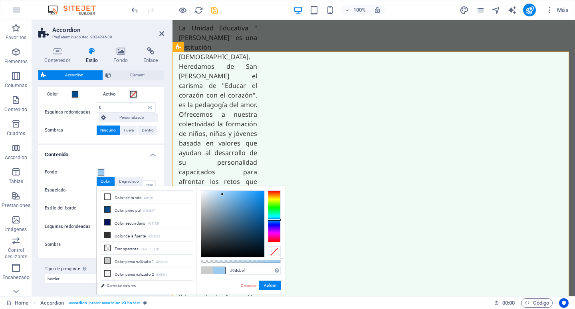
click at [222, 194] on div at bounding box center [232, 224] width 63 height 66
click at [271, 286] on button "Aplicar" at bounding box center [270, 285] width 22 height 10
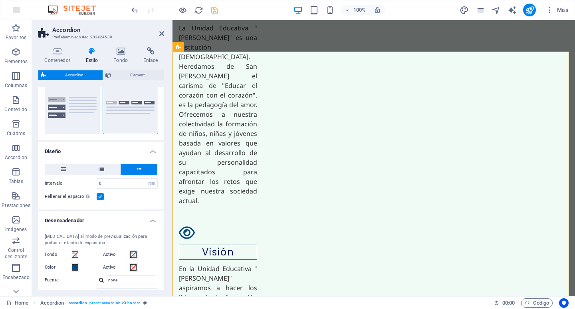
scroll to position [53, 0]
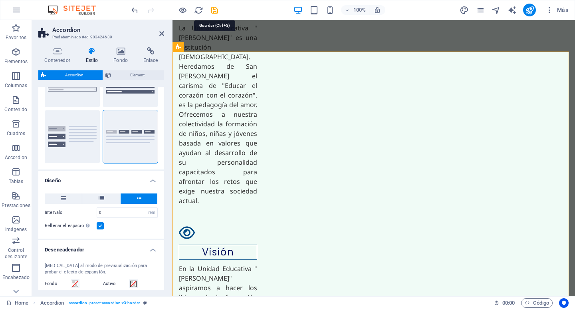
click at [215, 12] on icon "save" at bounding box center [214, 10] width 9 height 9
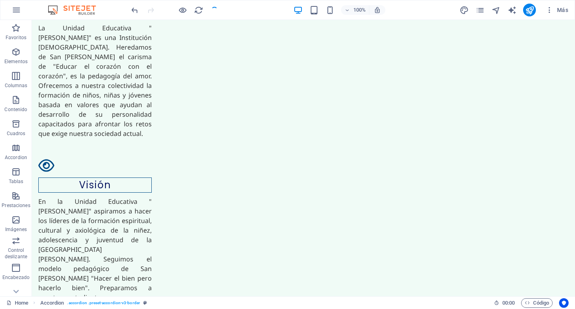
scroll to position [1320, 0]
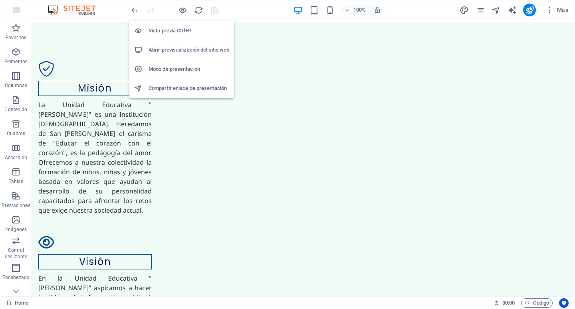
click at [191, 49] on h6 "Abrir previsualización del sitio web" at bounding box center [189, 50] width 81 height 10
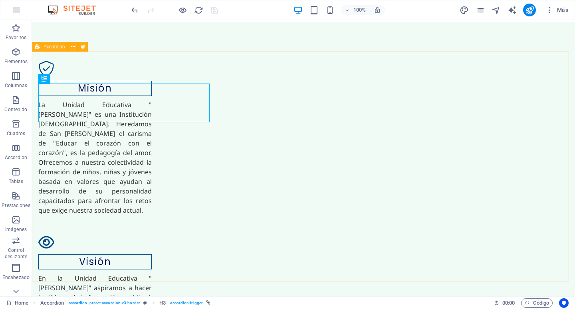
click at [51, 49] on span "Accordion" at bounding box center [54, 46] width 21 height 5
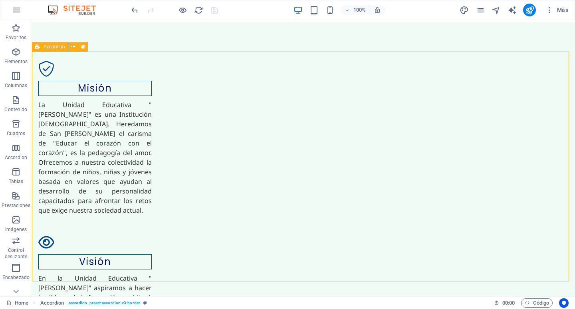
click at [46, 48] on span "Accordion" at bounding box center [54, 46] width 21 height 5
select select "rem"
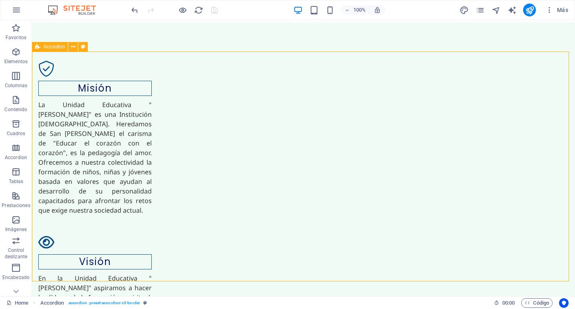
select select "rem"
select select "px"
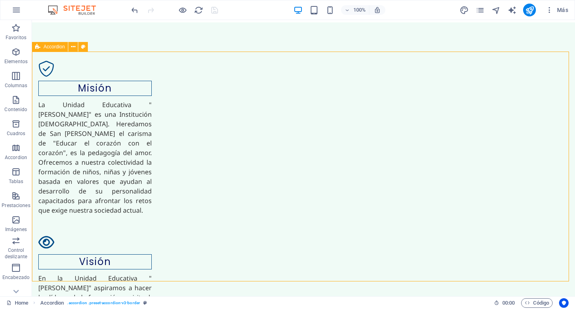
select select "px"
select select "rem"
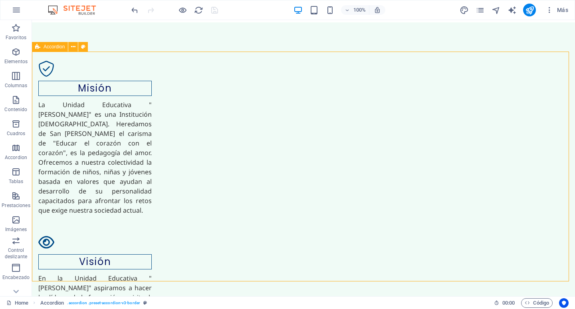
select select "px"
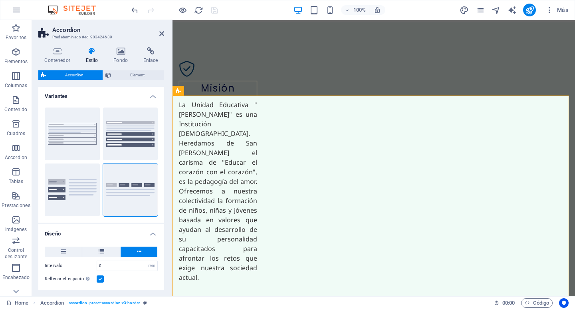
scroll to position [1396, 0]
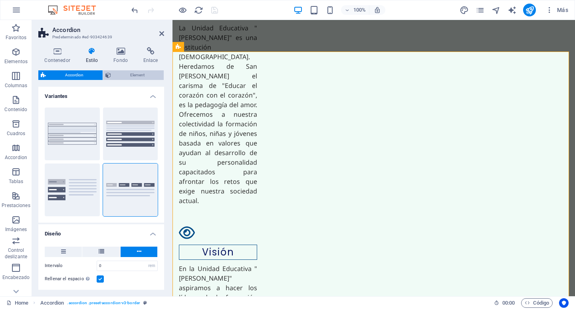
click at [133, 72] on span "Element" at bounding box center [137, 75] width 48 height 10
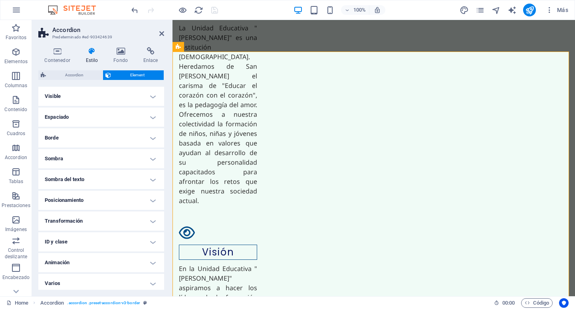
click at [149, 137] on h4 "Borde" at bounding box center [101, 137] width 126 height 19
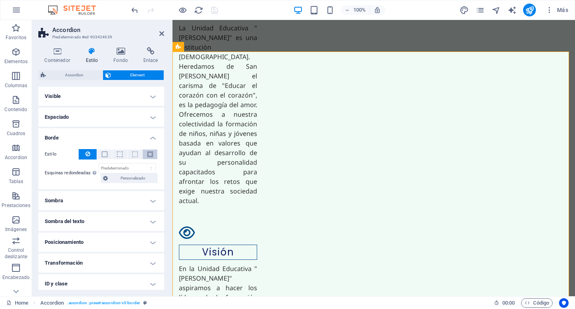
click at [148, 155] on span at bounding box center [150, 154] width 6 height 6
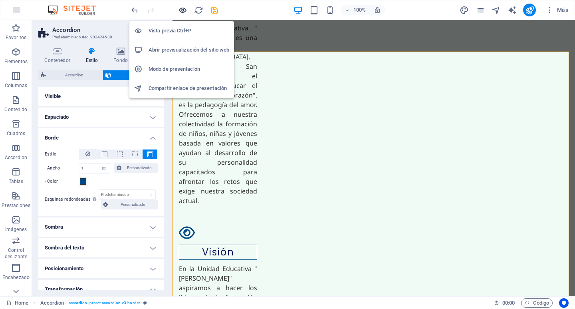
click at [182, 12] on icon "button" at bounding box center [182, 10] width 9 height 9
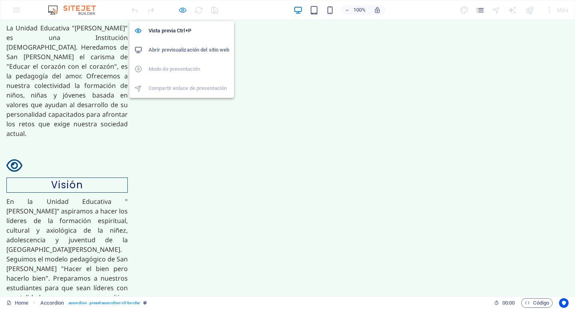
scroll to position [1306, 0]
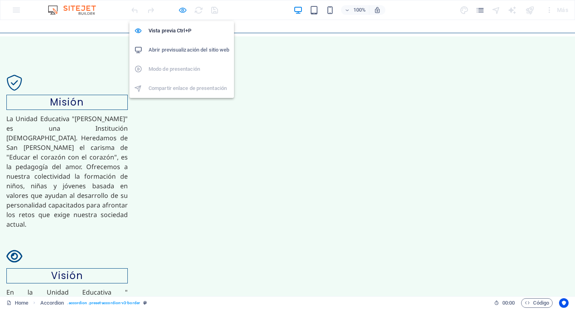
click at [179, 10] on icon "button" at bounding box center [182, 10] width 9 height 9
select select "px"
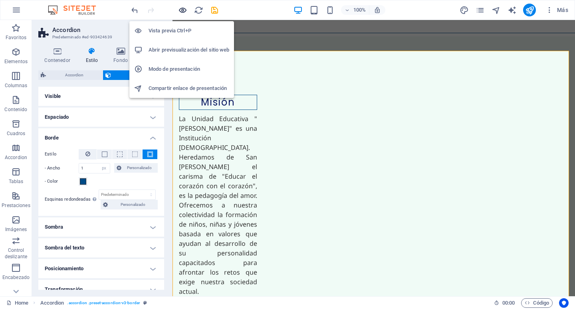
scroll to position [1396, 0]
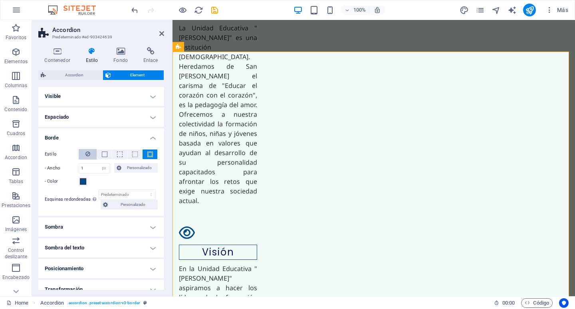
click at [83, 153] on button at bounding box center [88, 154] width 18 height 10
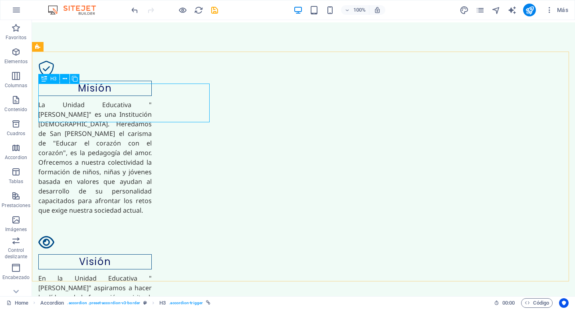
click at [53, 79] on span "H3" at bounding box center [53, 78] width 6 height 5
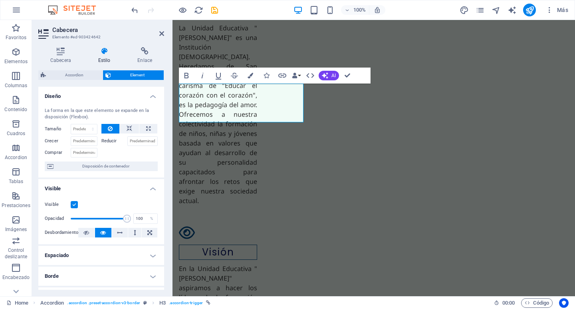
click at [104, 57] on h4 "Estilo" at bounding box center [106, 55] width 40 height 17
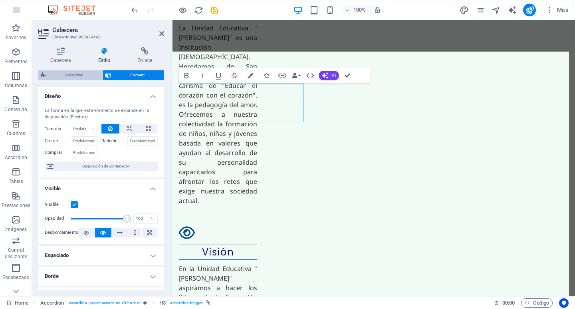
click at [82, 78] on span "Accordion" at bounding box center [74, 75] width 52 height 10
select select "rem"
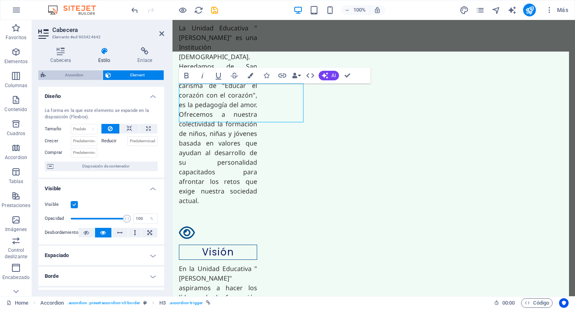
select select "rem"
select select "px"
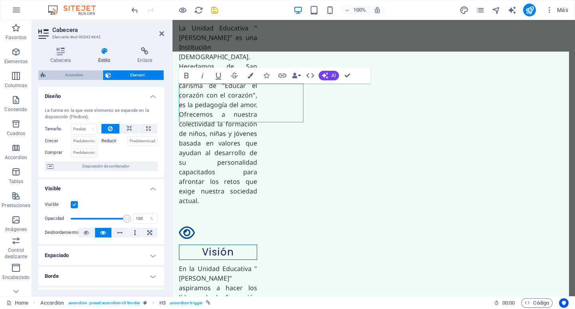
select select "px"
select select "rem"
select select "px"
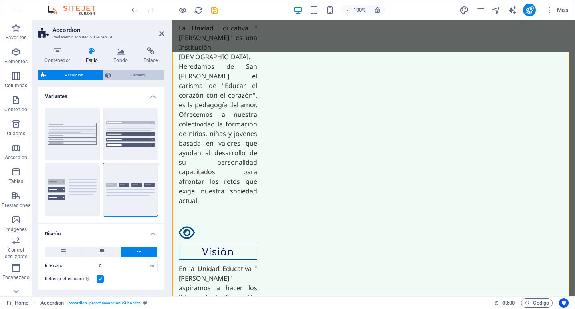
click at [131, 75] on span "Element" at bounding box center [137, 75] width 48 height 10
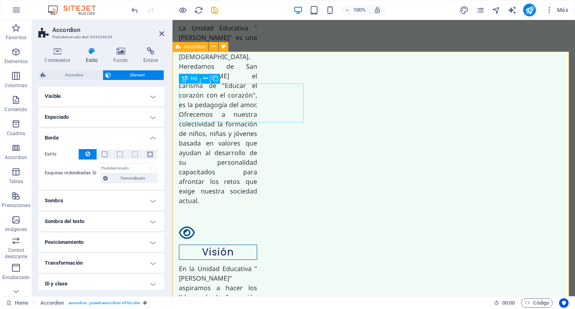
click at [191, 78] on span "H3" at bounding box center [194, 78] width 6 height 5
click at [208, 78] on button at bounding box center [206, 79] width 10 height 10
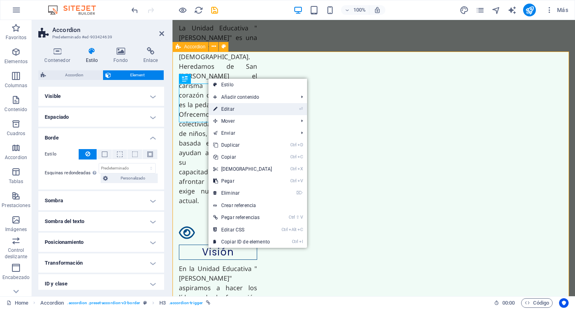
click at [230, 108] on link "⏎ Editar" at bounding box center [243, 109] width 69 height 12
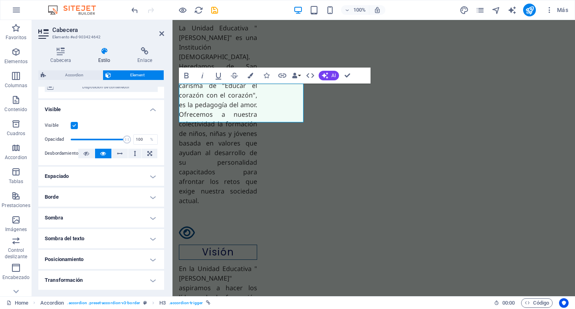
scroll to position [80, 0]
click at [153, 197] on h4 "Borde" at bounding box center [101, 196] width 126 height 19
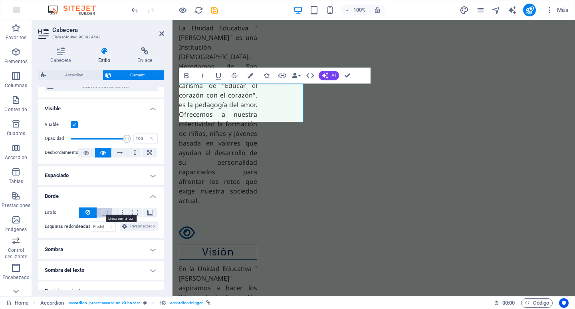
click at [106, 213] on span at bounding box center [105, 213] width 6 height 6
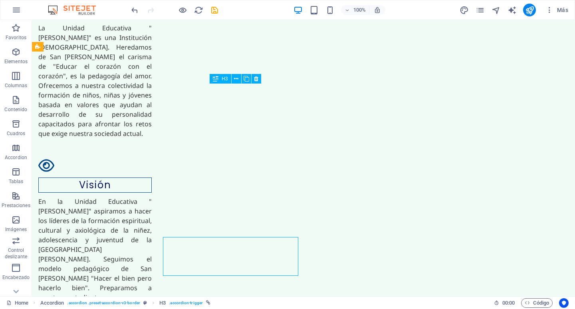
scroll to position [1320, 0]
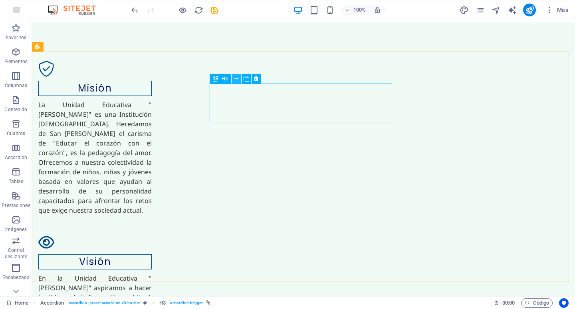
click at [235, 79] on icon at bounding box center [236, 79] width 4 height 8
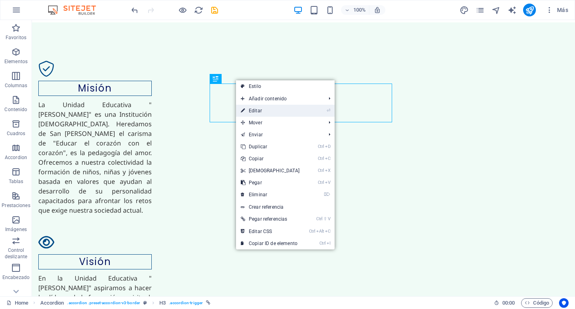
click at [261, 111] on link "⏎ Editar" at bounding box center [270, 111] width 69 height 12
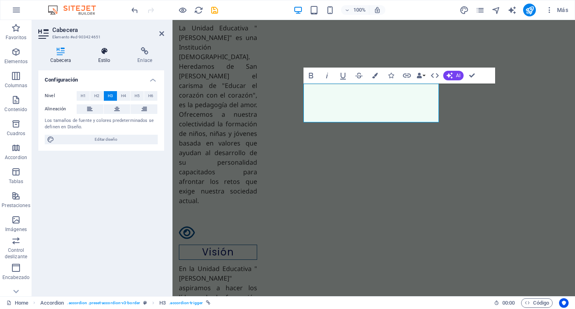
click at [107, 53] on icon at bounding box center [104, 51] width 36 height 8
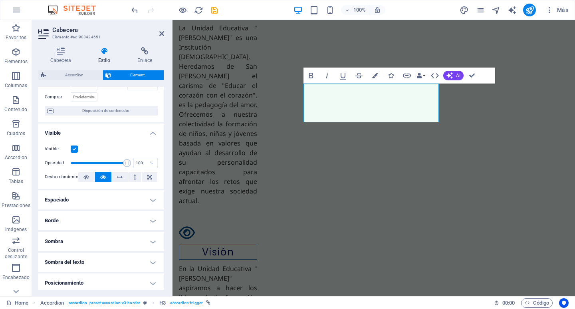
scroll to position [80, 0]
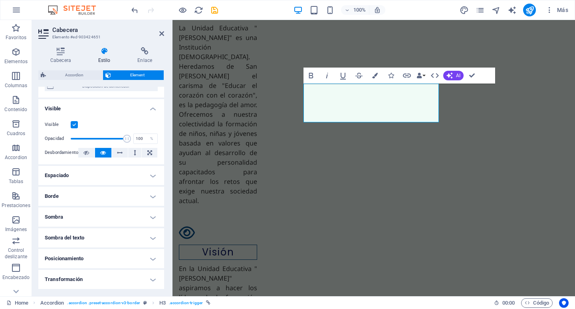
click at [152, 198] on h4 "Borde" at bounding box center [101, 196] width 126 height 19
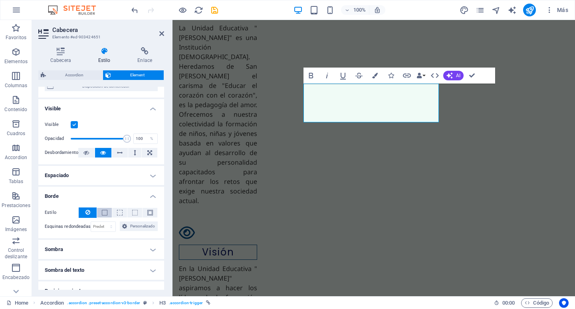
click at [103, 213] on span at bounding box center [105, 213] width 6 height 6
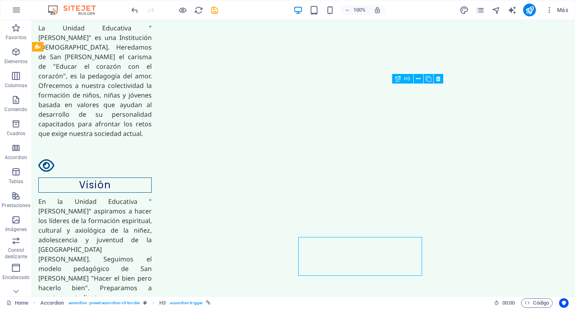
scroll to position [1320, 0]
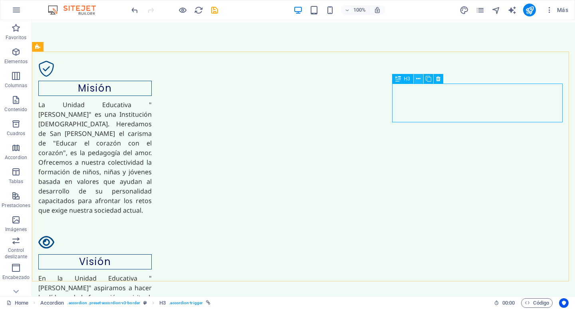
click at [419, 78] on icon at bounding box center [418, 79] width 4 height 8
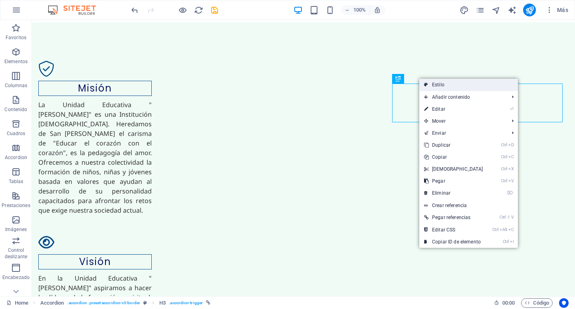
click at [426, 87] on icon at bounding box center [426, 85] width 4 height 12
select select "rem"
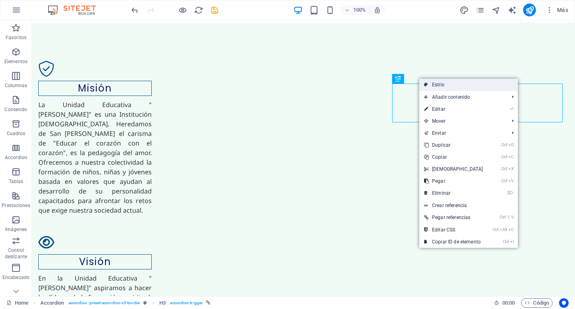
select select "rem"
select select "px"
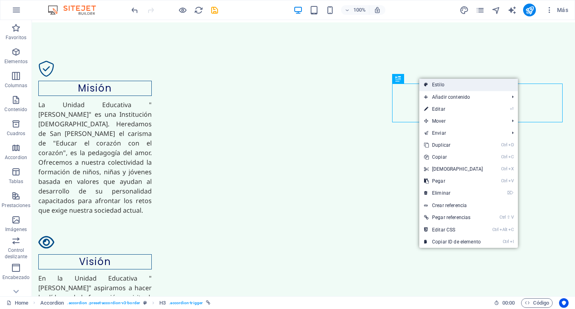
select select "px"
select select "rem"
select select "px"
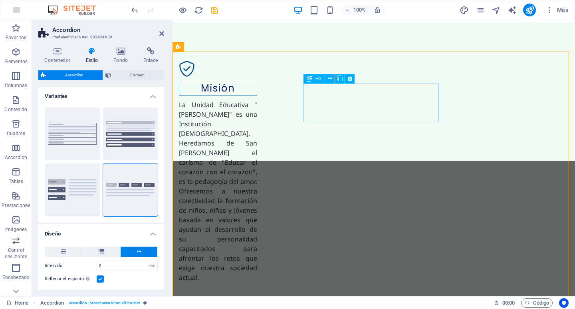
scroll to position [1396, 0]
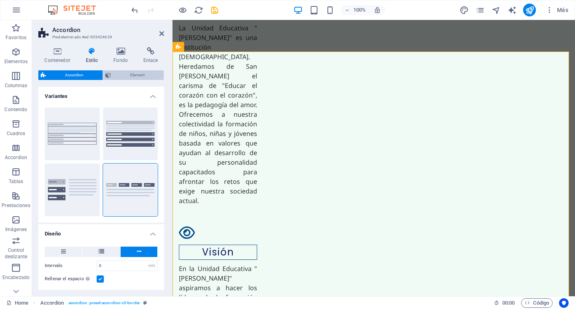
click at [126, 75] on span "Element" at bounding box center [137, 75] width 48 height 10
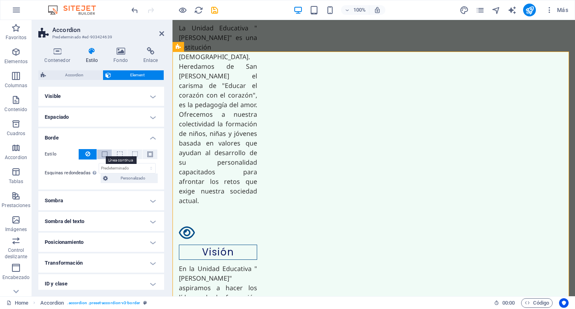
click at [105, 155] on span at bounding box center [105, 154] width 6 height 6
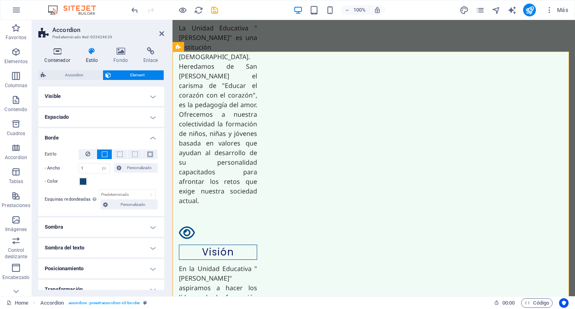
click at [54, 52] on icon at bounding box center [57, 51] width 38 height 8
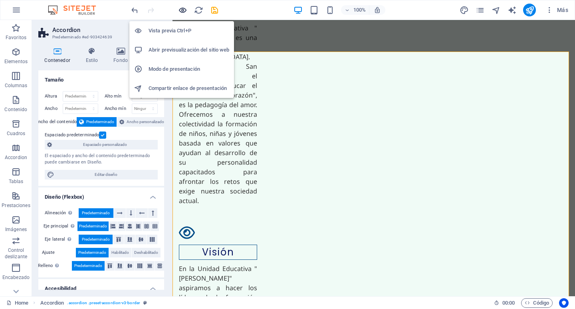
click at [184, 13] on icon "button" at bounding box center [182, 10] width 9 height 9
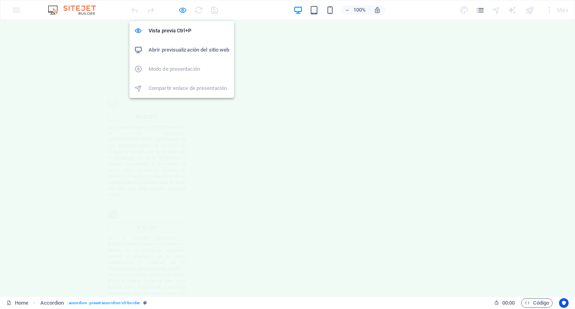
scroll to position [1306, 0]
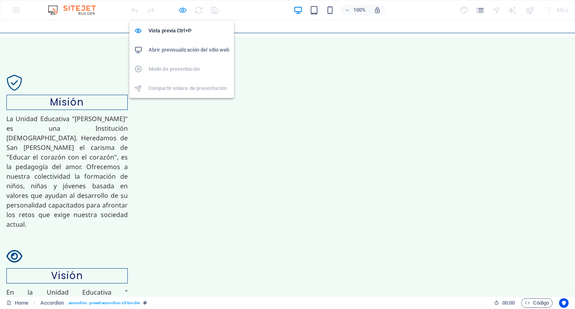
click at [182, 8] on icon "button" at bounding box center [182, 10] width 9 height 9
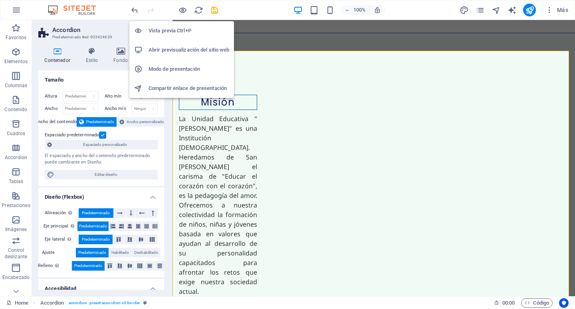
scroll to position [1396, 0]
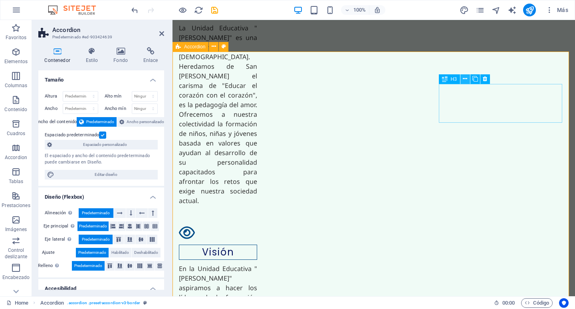
click at [465, 80] on icon at bounding box center [465, 79] width 4 height 8
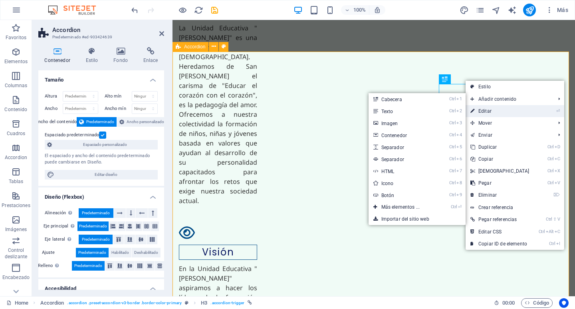
click at [479, 110] on link "⏎ Editar" at bounding box center [500, 111] width 69 height 12
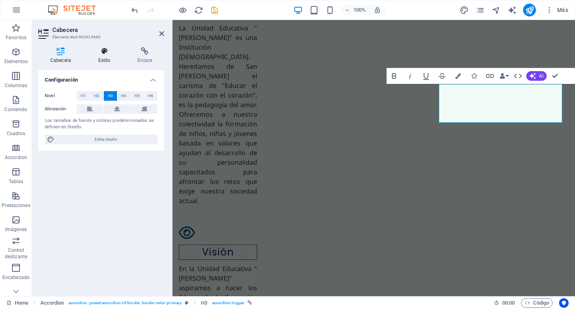
click at [105, 52] on icon at bounding box center [104, 51] width 36 height 8
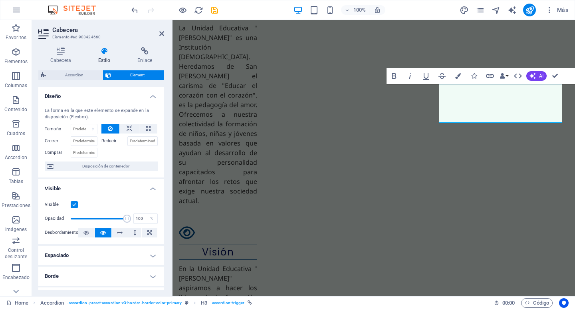
click at [86, 278] on h4 "Borde" at bounding box center [101, 275] width 126 height 19
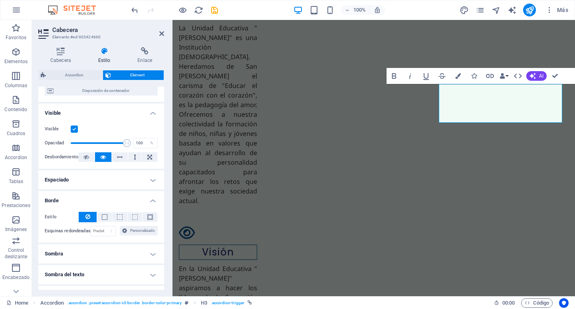
scroll to position [80, 0]
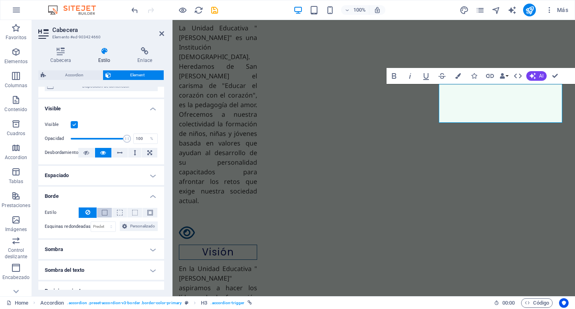
click at [108, 214] on button at bounding box center [104, 213] width 15 height 10
click at [153, 195] on h4 "Borde" at bounding box center [101, 194] width 126 height 14
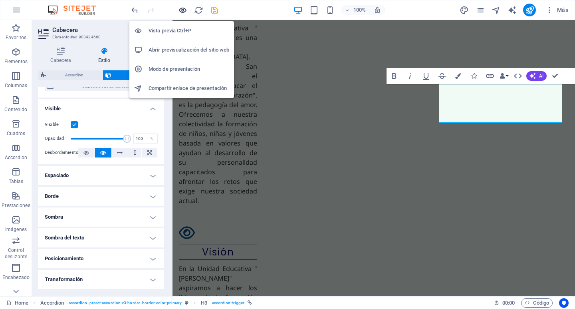
click at [185, 12] on icon "button" at bounding box center [182, 10] width 9 height 9
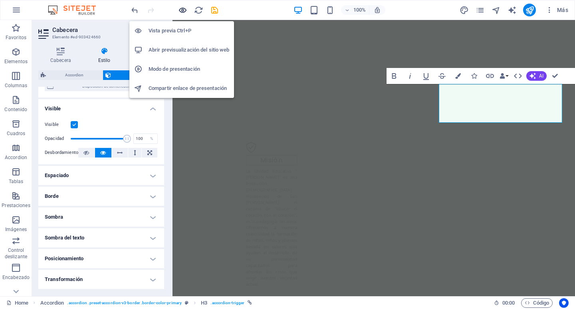
scroll to position [1306, 0]
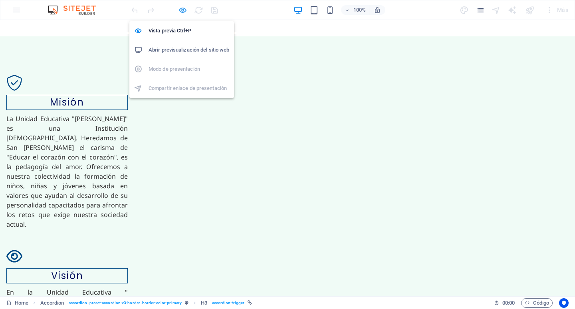
click at [182, 9] on icon "button" at bounding box center [182, 10] width 9 height 9
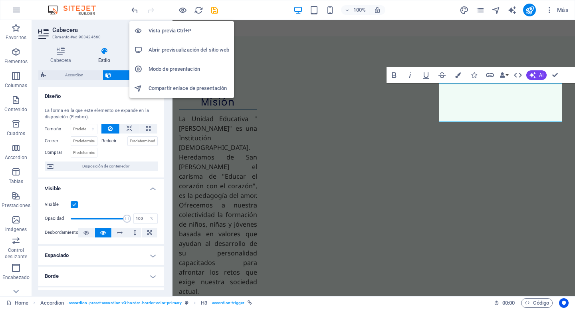
scroll to position [1397, 0]
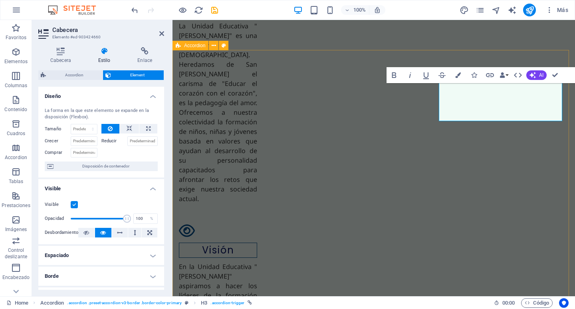
click at [184, 44] on span "Accordion" at bounding box center [194, 45] width 21 height 5
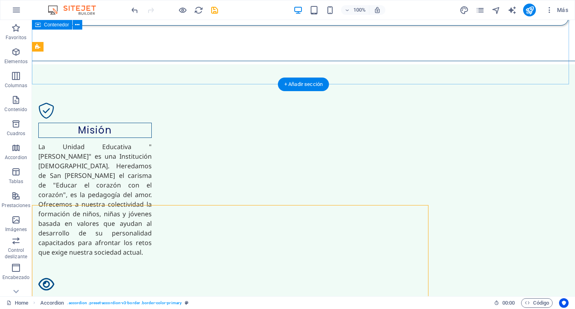
scroll to position [1322, 0]
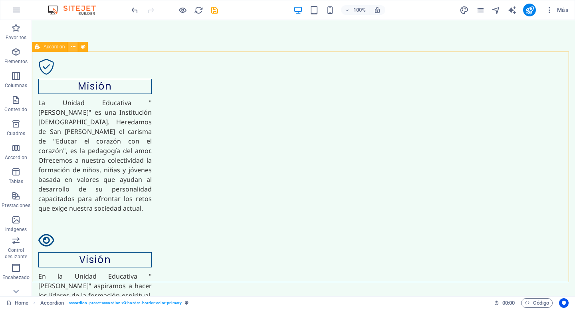
click at [72, 48] on icon at bounding box center [73, 47] width 4 height 8
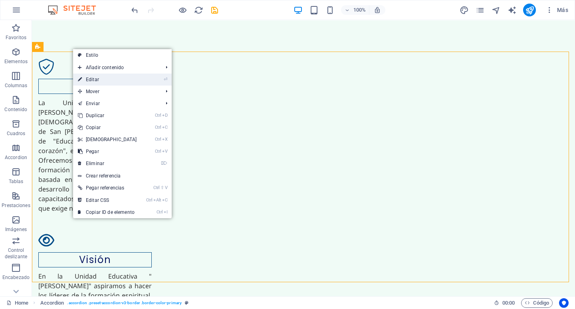
click at [88, 81] on link "⏎ Editar" at bounding box center [107, 79] width 69 height 12
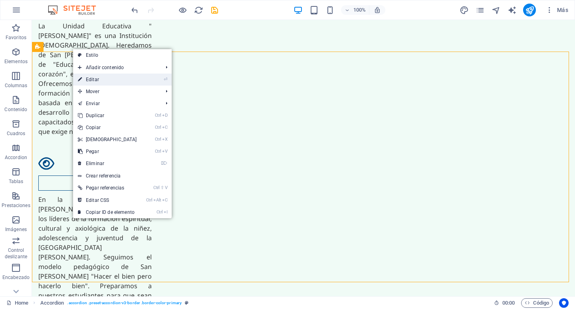
select select "px"
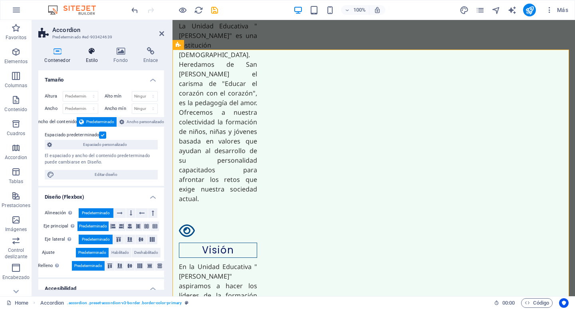
click at [91, 51] on icon at bounding box center [91, 51] width 25 height 8
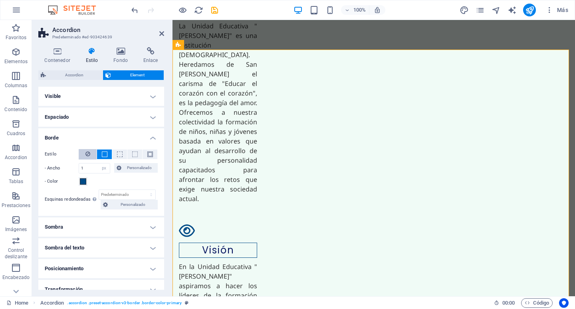
click at [85, 153] on icon at bounding box center [87, 154] width 5 height 10
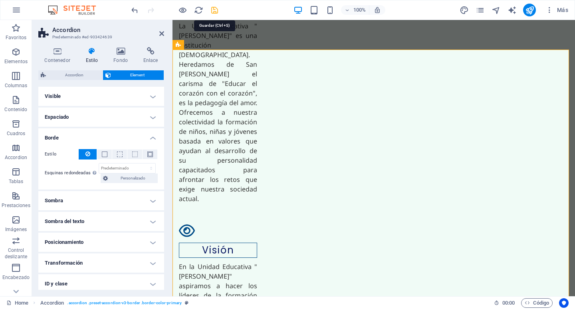
click at [213, 10] on icon "save" at bounding box center [214, 10] width 9 height 9
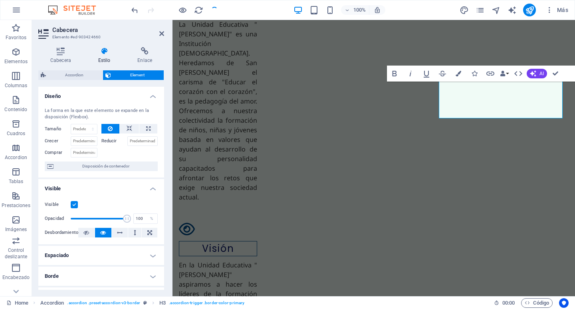
scroll to position [1400, 0]
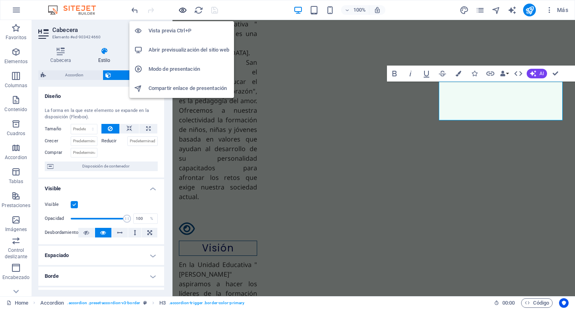
click at [181, 11] on icon "button" at bounding box center [182, 10] width 9 height 9
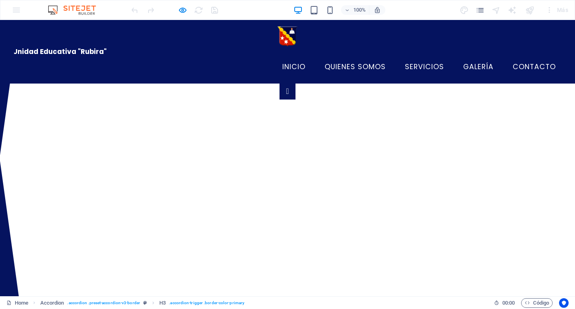
scroll to position [1310, 0]
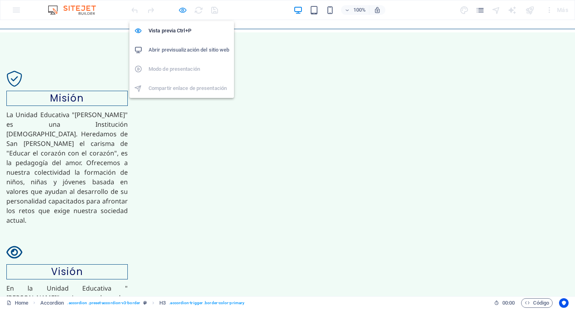
click at [180, 9] on icon "button" at bounding box center [182, 10] width 9 height 9
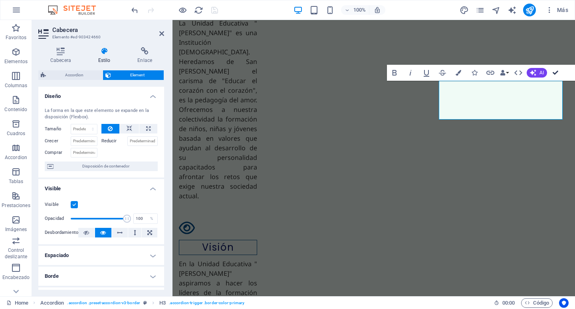
scroll to position [1325, 0]
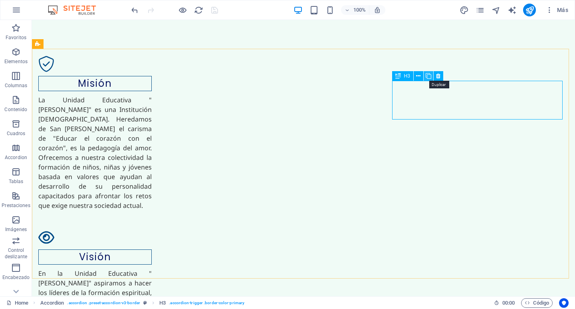
click at [429, 77] on icon at bounding box center [429, 76] width 6 height 8
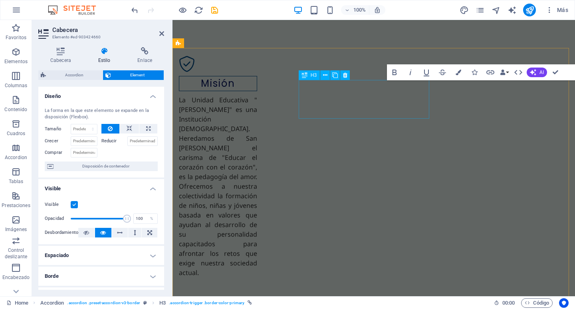
scroll to position [1402, 0]
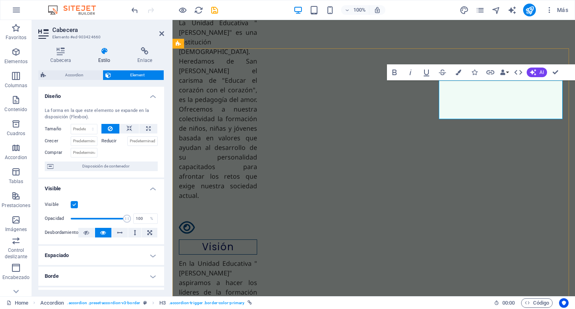
drag, startPoint x: 475, startPoint y: 102, endPoint x: 447, endPoint y: 102, distance: 28.0
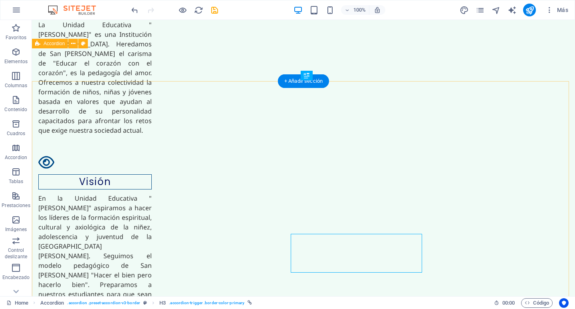
scroll to position [1323, 0]
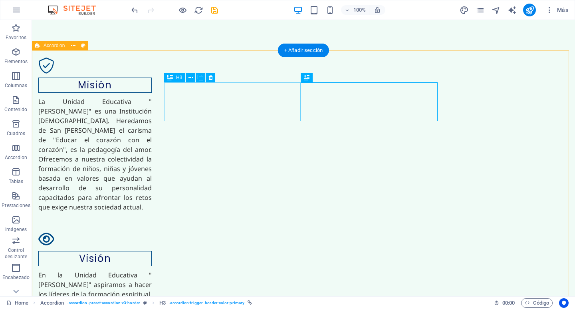
select select "px"
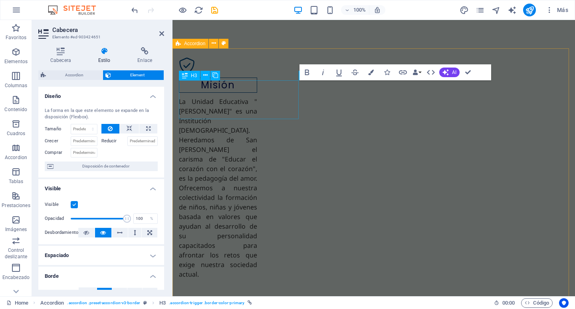
scroll to position [1400, 0]
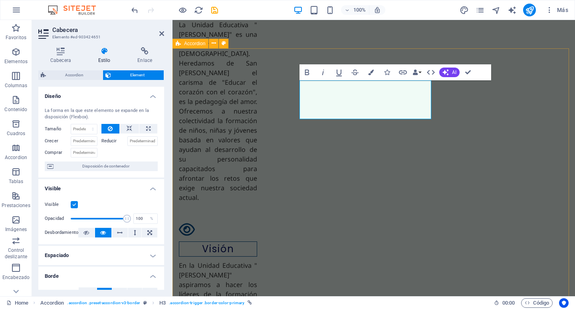
drag, startPoint x: 350, startPoint y: 101, endPoint x: 302, endPoint y: 100, distance: 48.7
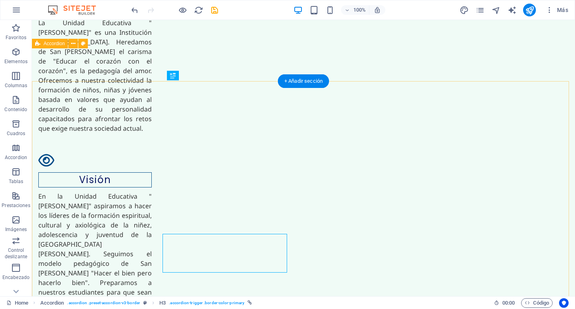
scroll to position [1325, 0]
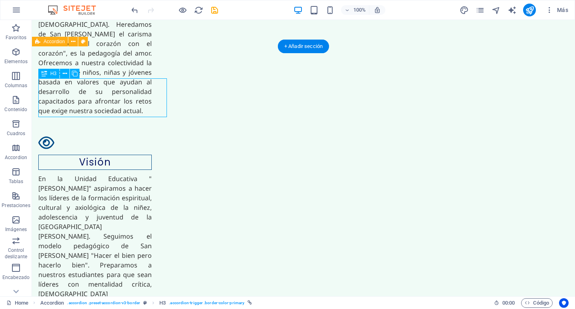
select select "px"
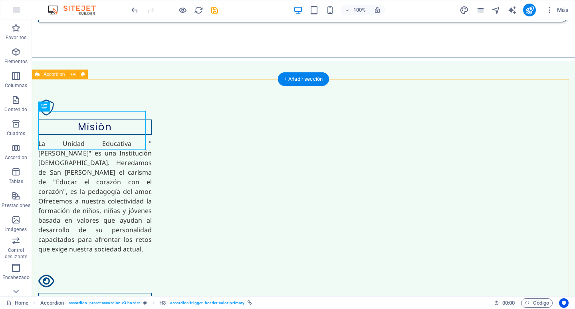
scroll to position [1325, 0]
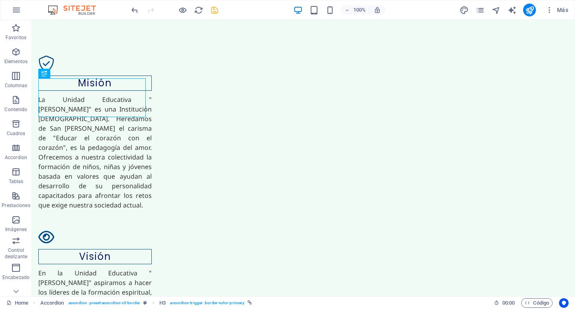
click at [217, 13] on icon "save" at bounding box center [214, 10] width 9 height 9
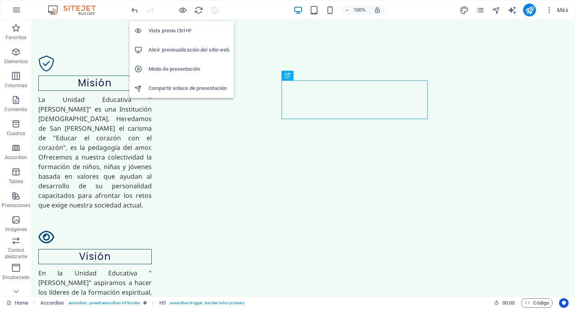
click at [185, 49] on h6 "Abrir previsualización del sitio web" at bounding box center [189, 50] width 81 height 10
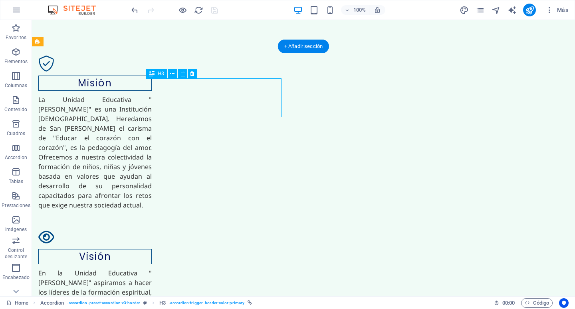
select select "px"
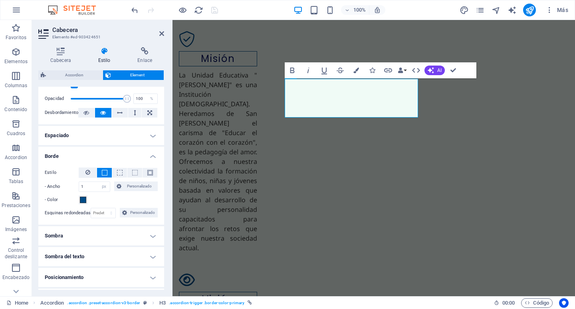
scroll to position [1402, 0]
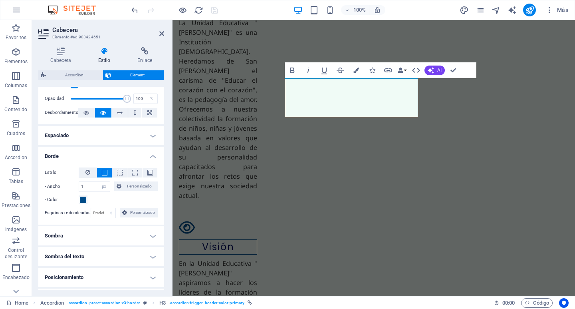
click at [107, 198] on div "- Color" at bounding box center [101, 200] width 113 height 10
click at [82, 202] on span at bounding box center [83, 200] width 6 height 6
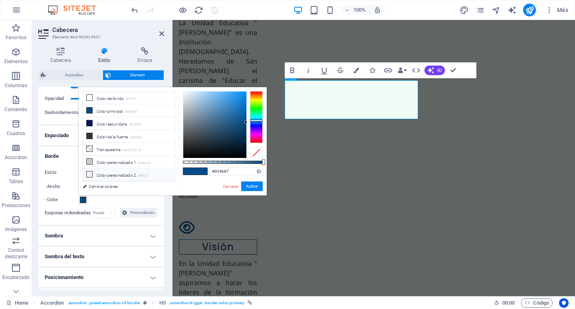
click at [140, 173] on small "#f0f2f1" at bounding box center [143, 176] width 11 height 6
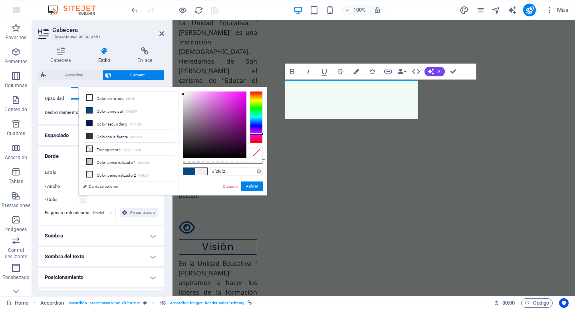
drag, startPoint x: 257, startPoint y: 113, endPoint x: 252, endPoint y: 134, distance: 21.9
click at [252, 134] on div at bounding box center [256, 134] width 13 height 2
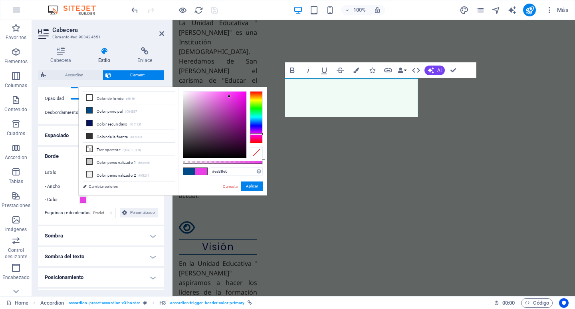
type input "#ea37e6"
drag, startPoint x: 224, startPoint y: 97, endPoint x: 231, endPoint y: 96, distance: 7.6
click at [231, 96] on div at bounding box center [214, 124] width 63 height 66
click at [250, 183] on button "Aplicar" at bounding box center [252, 186] width 22 height 10
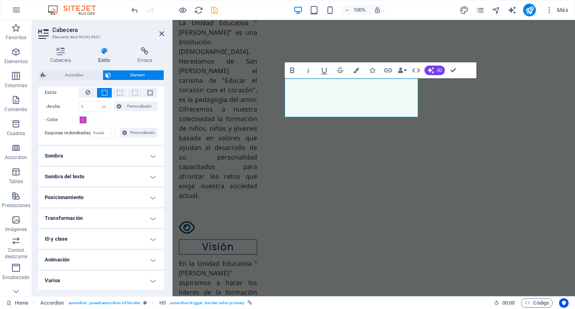
scroll to position [200, 0]
click at [162, 34] on icon at bounding box center [161, 33] width 5 height 6
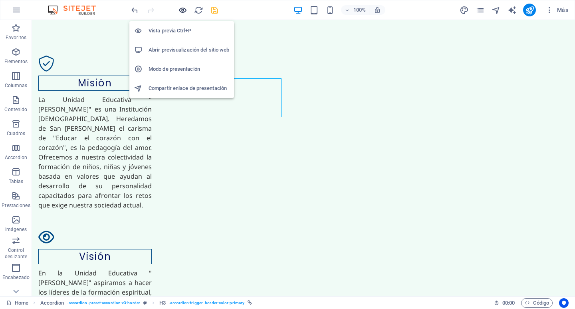
click at [182, 12] on icon "button" at bounding box center [182, 10] width 9 height 9
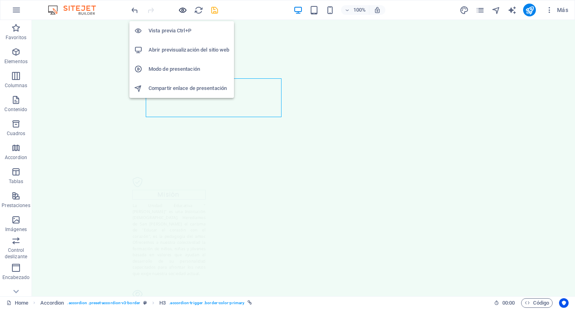
scroll to position [1311, 0]
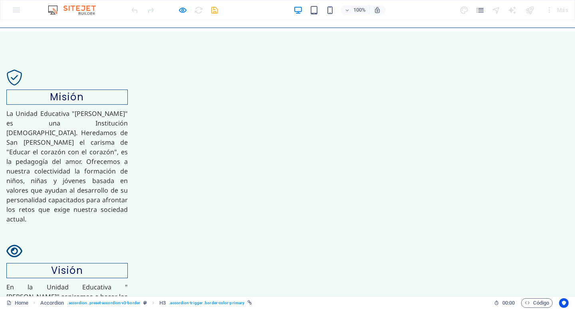
drag, startPoint x: 170, startPoint y: 95, endPoint x: 175, endPoint y: 95, distance: 4.8
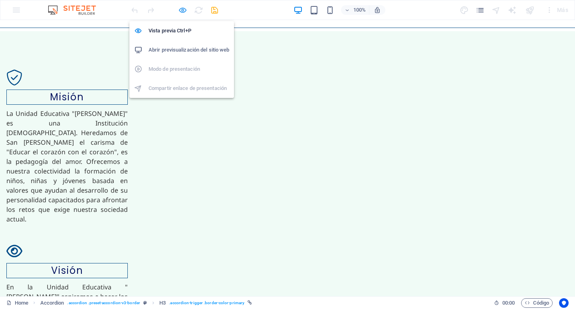
click at [184, 11] on icon "button" at bounding box center [182, 10] width 9 height 9
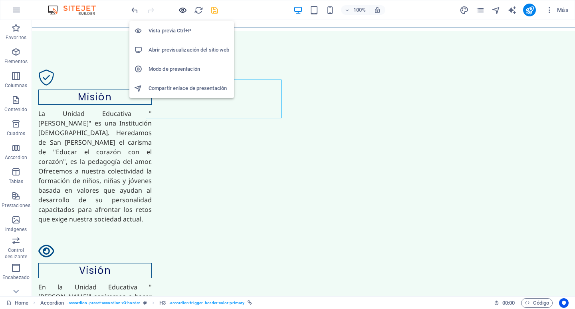
scroll to position [1325, 0]
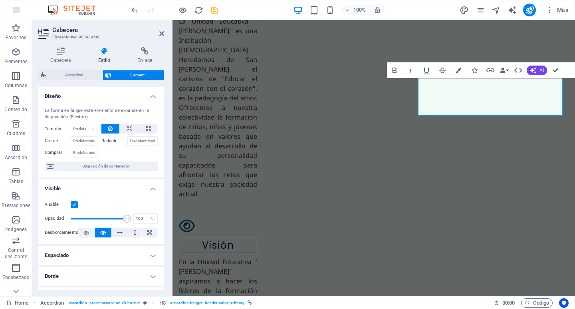
scroll to position [1404, 0]
click at [151, 189] on h4 "Visible" at bounding box center [101, 186] width 126 height 14
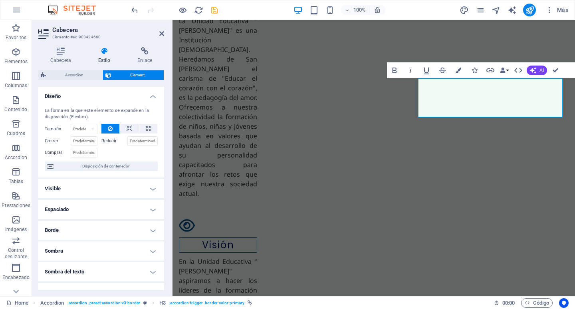
click at [150, 189] on h4 "Visible" at bounding box center [101, 188] width 126 height 19
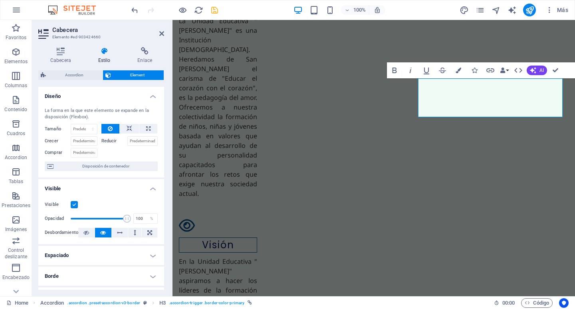
click at [150, 189] on h4 "Visible" at bounding box center [101, 186] width 126 height 14
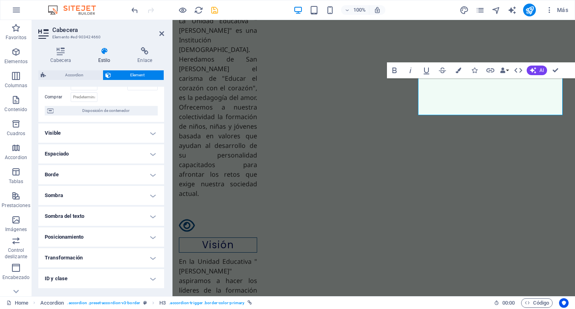
scroll to position [0, 0]
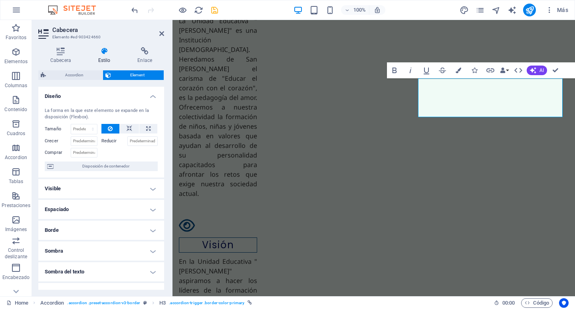
click at [150, 189] on h4 "Visible" at bounding box center [101, 188] width 126 height 19
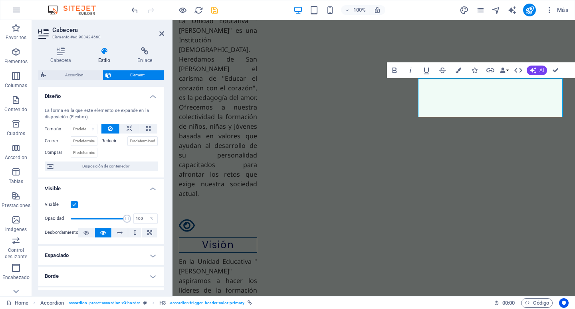
click at [150, 189] on h4 "Visible" at bounding box center [101, 186] width 126 height 14
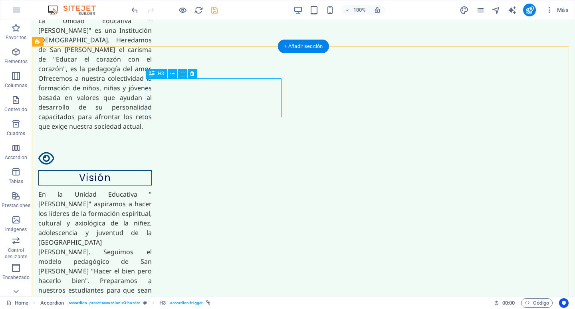
select select "px"
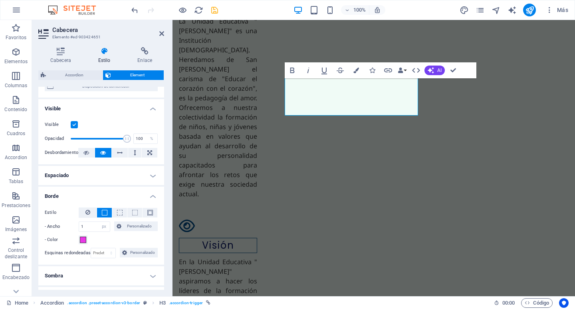
scroll to position [1404, 0]
click at [83, 242] on span at bounding box center [83, 239] width 6 height 6
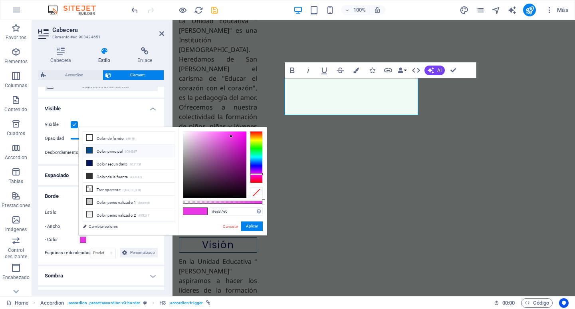
click at [117, 151] on li "Color principal #004B87" at bounding box center [129, 150] width 92 height 13
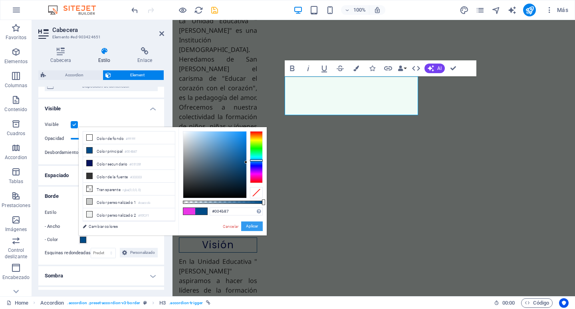
click at [254, 224] on button "Aplicar" at bounding box center [252, 226] width 22 height 10
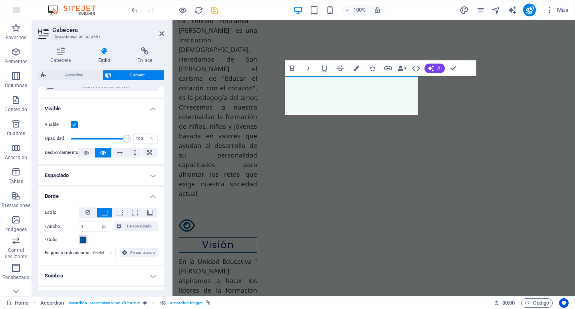
click at [82, 240] on span at bounding box center [83, 239] width 6 height 6
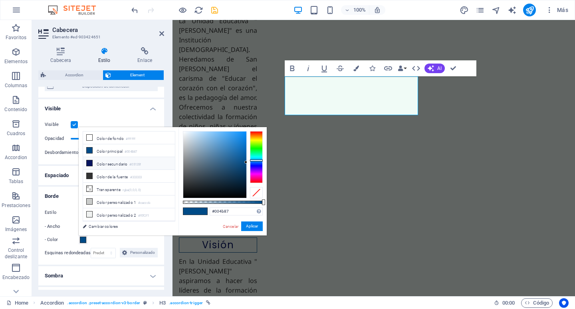
click at [125, 162] on li "Color secundario #05135f" at bounding box center [129, 163] width 92 height 13
type input "#05135f"
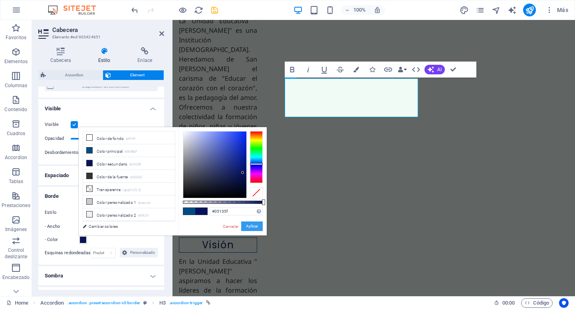
click at [253, 226] on button "Aplicar" at bounding box center [252, 226] width 22 height 10
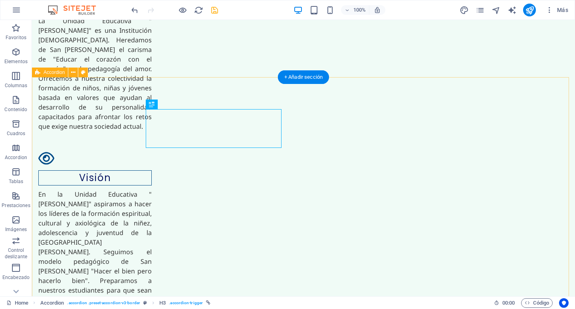
scroll to position [1327, 0]
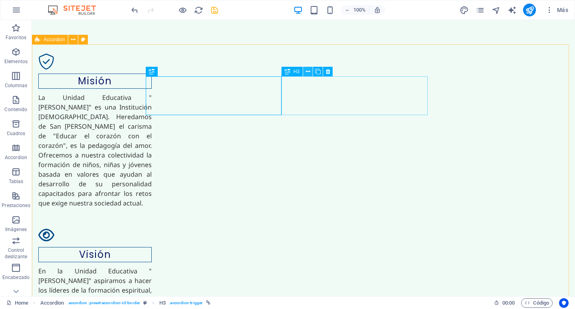
click at [308, 72] on icon at bounding box center [308, 72] width 4 height 8
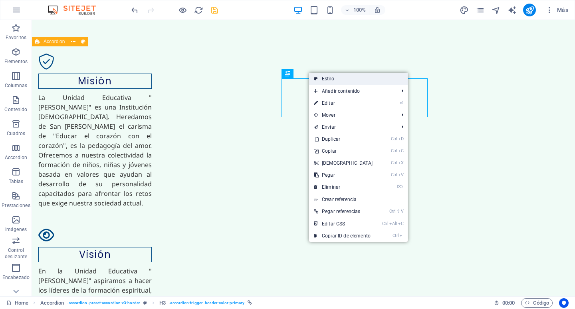
click at [326, 79] on link "Estilo" at bounding box center [358, 79] width 99 height 12
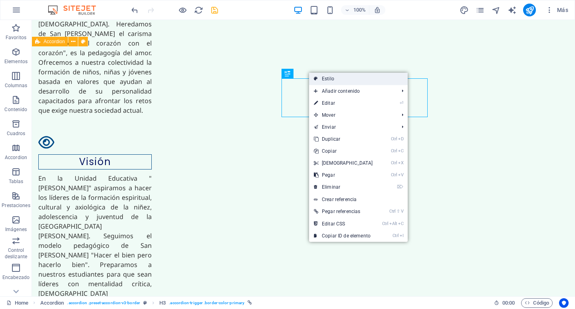
select select "rem"
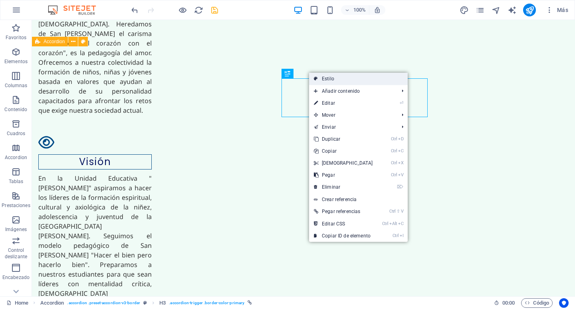
select select "rem"
select select "px"
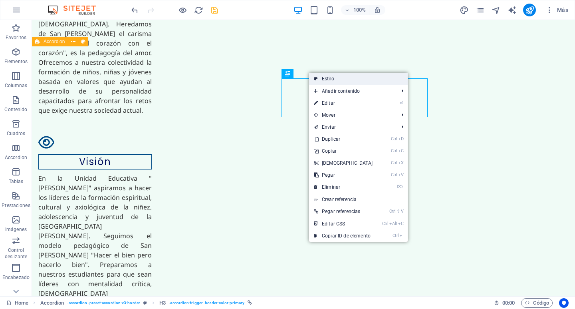
select select "px"
select select "rem"
select select "px"
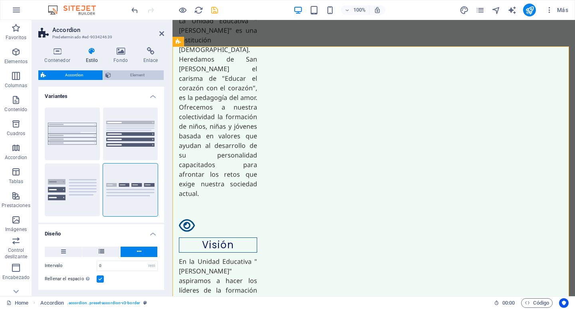
click at [141, 74] on span "Element" at bounding box center [137, 75] width 48 height 10
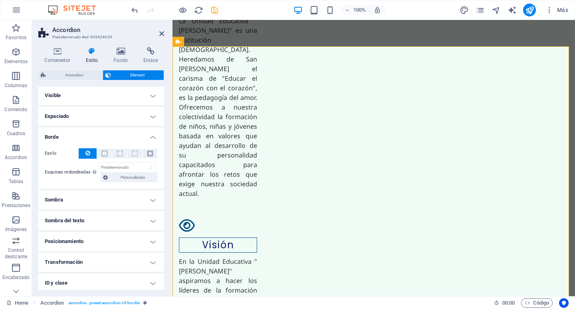
scroll to position [0, 0]
click at [151, 137] on h4 "Borde" at bounding box center [101, 135] width 126 height 14
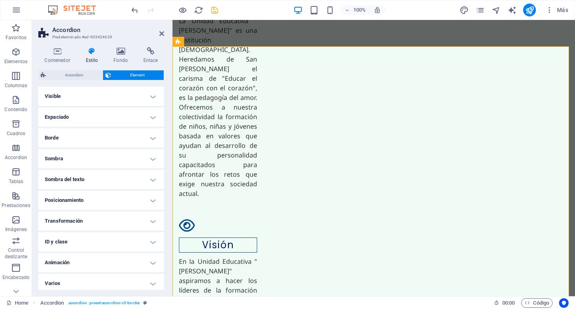
click at [151, 96] on h4 "Visible" at bounding box center [101, 96] width 126 height 19
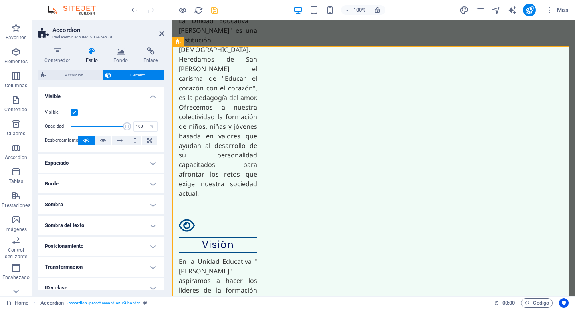
click at [75, 112] on label at bounding box center [74, 112] width 7 height 7
click at [0, 0] on input "Visible" at bounding box center [0, 0] width 0 height 0
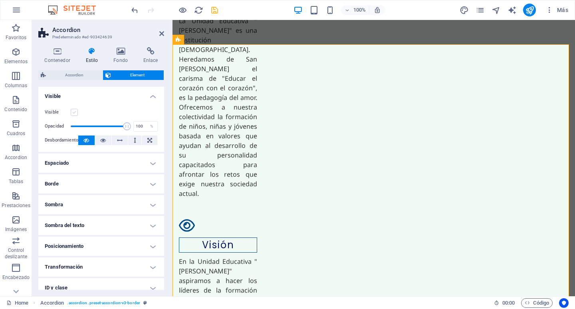
click at [75, 112] on label at bounding box center [74, 112] width 7 height 7
click at [0, 0] on input "Visible" at bounding box center [0, 0] width 0 height 0
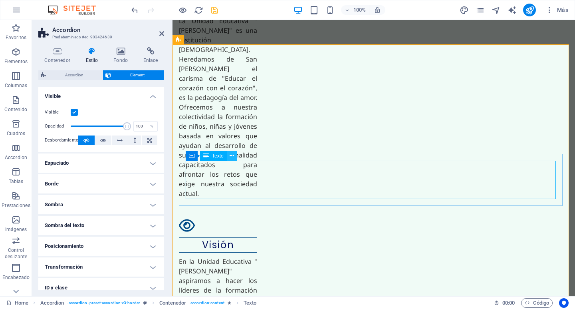
click at [231, 157] on icon at bounding box center [232, 155] width 4 height 8
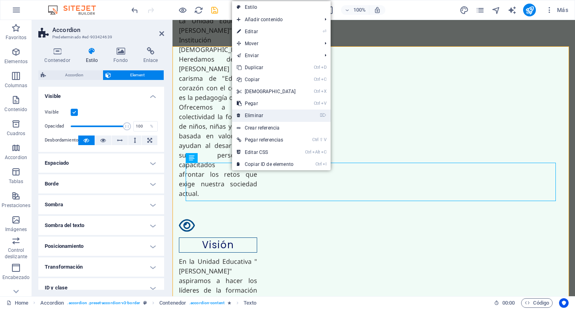
click at [257, 113] on link "⌦ Eliminar" at bounding box center [266, 115] width 69 height 12
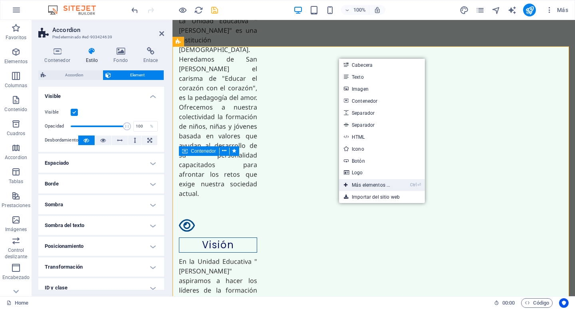
drag, startPoint x: 373, startPoint y: 187, endPoint x: 205, endPoint y: 164, distance: 170.5
click at [373, 187] on link "Ctrl ⏎ Más elementos ..." at bounding box center [367, 185] width 56 height 12
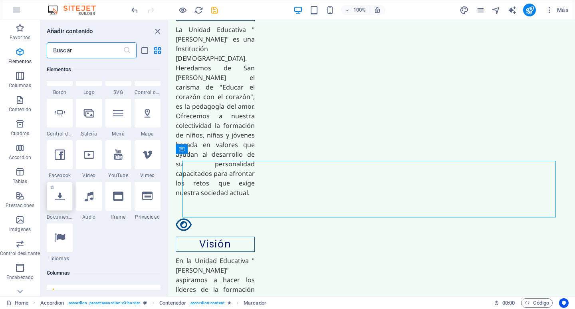
scroll to position [270, 0]
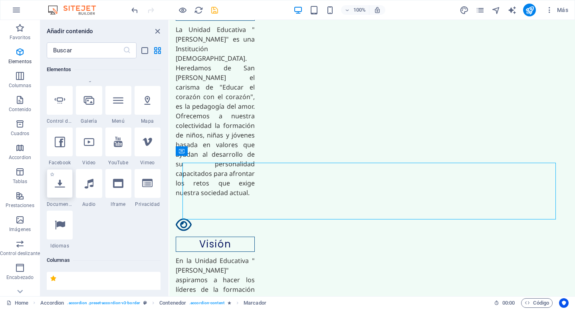
click at [59, 188] on icon at bounding box center [60, 183] width 10 height 10
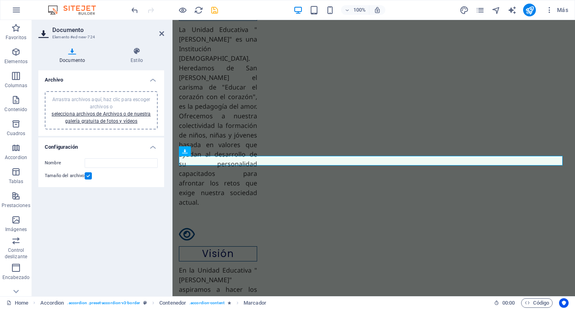
scroll to position [1404, 0]
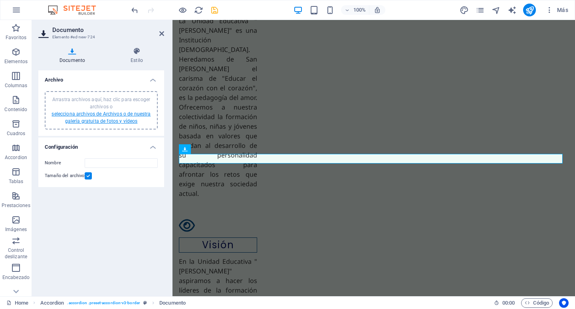
click at [99, 115] on link "selecciona archivos de Archivos o de nuestra galería gratuita de fotos y vídeos" at bounding box center [101, 117] width 99 height 13
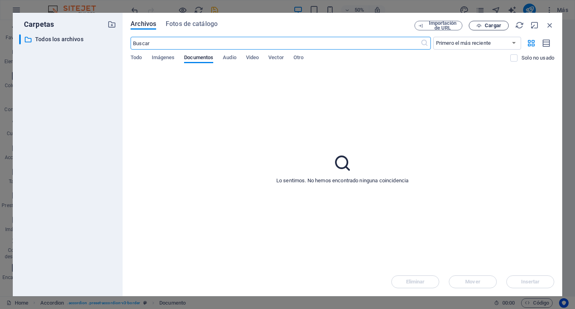
click at [490, 25] on span "Cargar" at bounding box center [493, 25] width 16 height 5
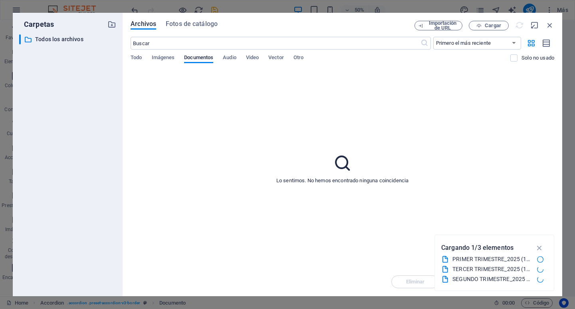
type input "PRIMERTRIMESTRE_20251-aloK9b928q4WiB62FFIBFw.pdf"
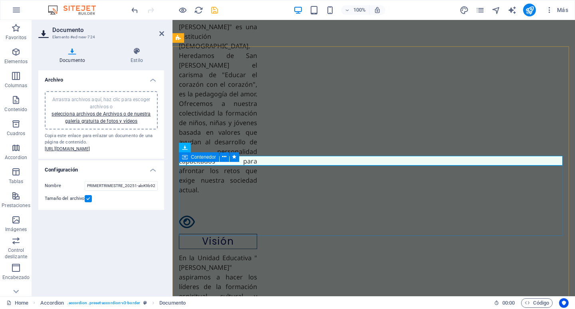
scroll to position [1404, 0]
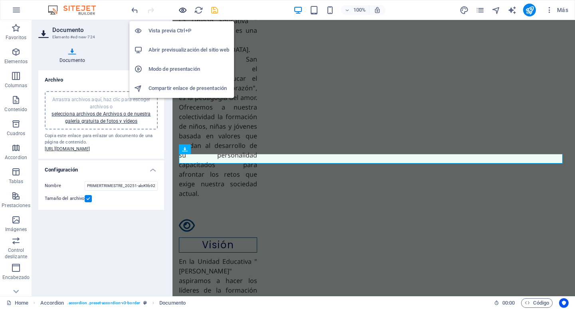
click at [183, 10] on icon "button" at bounding box center [182, 10] width 9 height 9
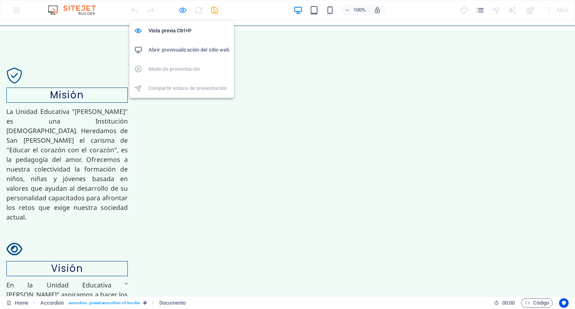
click at [183, 10] on icon "button" at bounding box center [182, 10] width 9 height 9
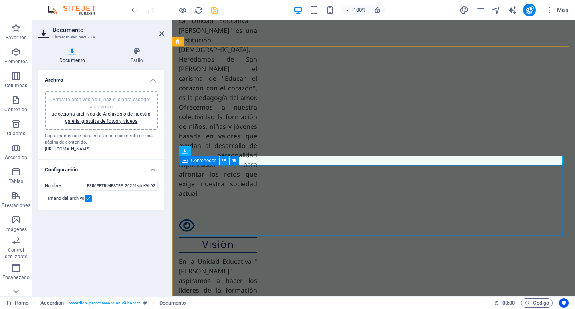
click at [223, 161] on icon at bounding box center [224, 160] width 4 height 8
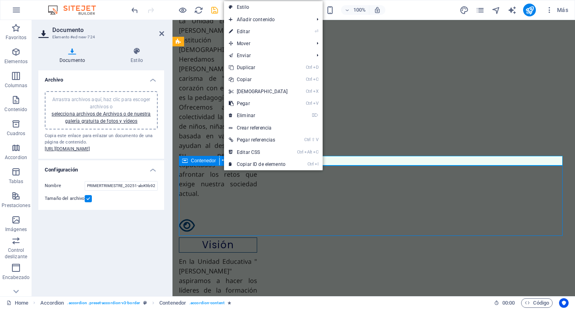
scroll to position [1327, 0]
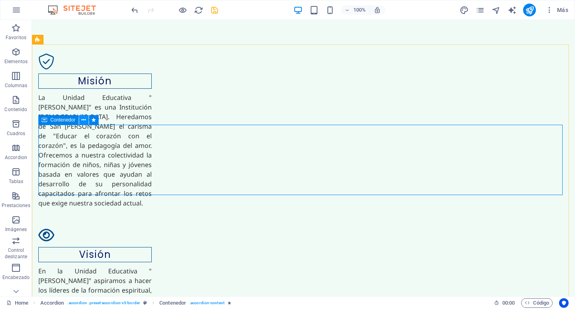
click at [82, 121] on icon at bounding box center [83, 120] width 4 height 8
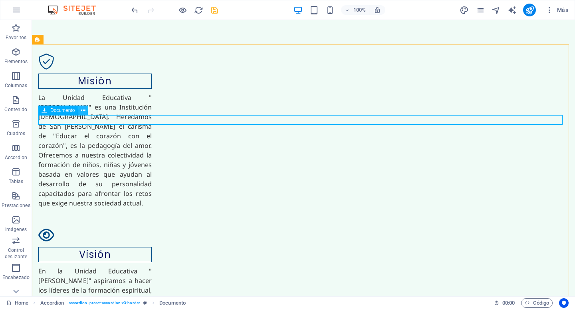
click at [82, 111] on icon at bounding box center [83, 110] width 4 height 8
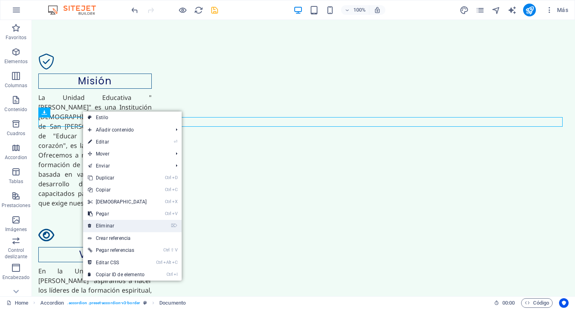
click at [115, 226] on link "⌦ Eliminar" at bounding box center [117, 226] width 69 height 12
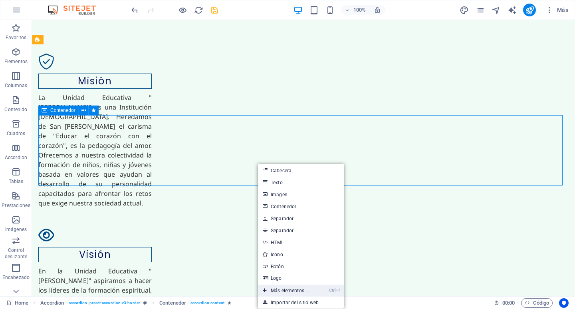
drag, startPoint x: 290, startPoint y: 291, endPoint x: 121, endPoint y: 270, distance: 170.2
click at [290, 291] on link "Ctrl ⏎ Más elementos ..." at bounding box center [286, 290] width 56 height 12
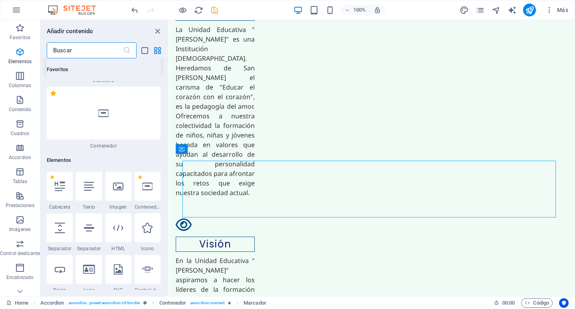
scroll to position [31, 0]
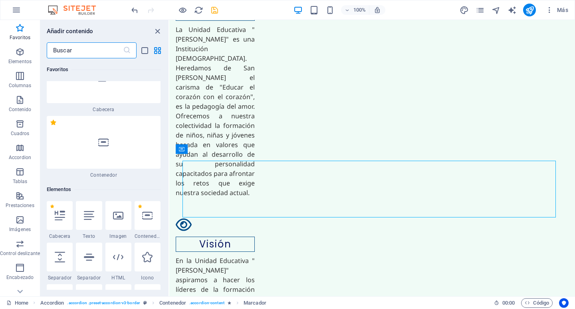
click at [80, 50] on input "text" at bounding box center [85, 50] width 76 height 16
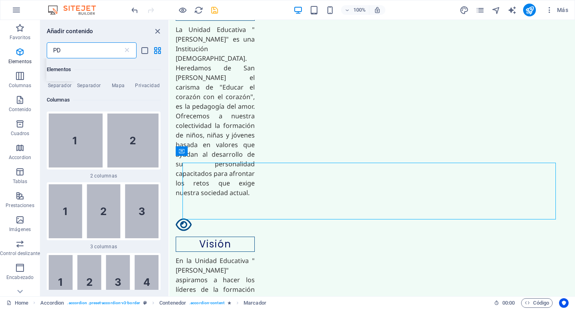
scroll to position [0, 0]
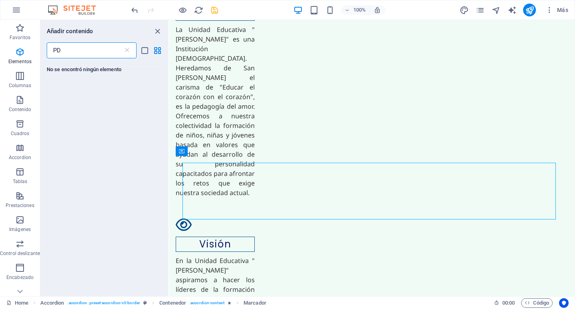
type input "P"
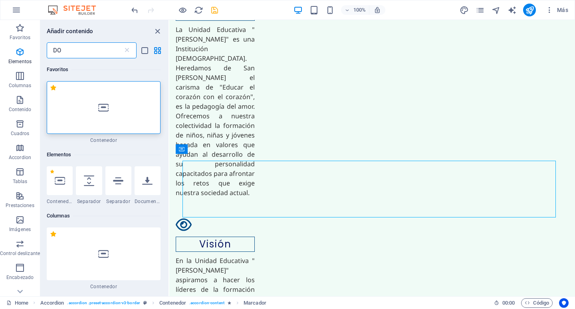
type input "D"
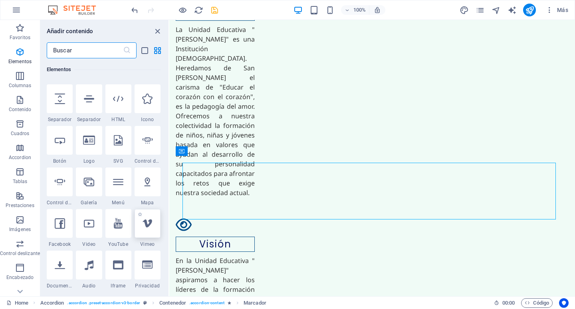
scroll to position [200, 0]
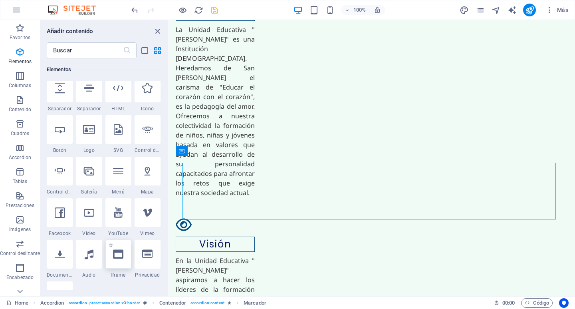
click at [115, 256] on icon at bounding box center [118, 254] width 10 height 10
select select "%"
select select "px"
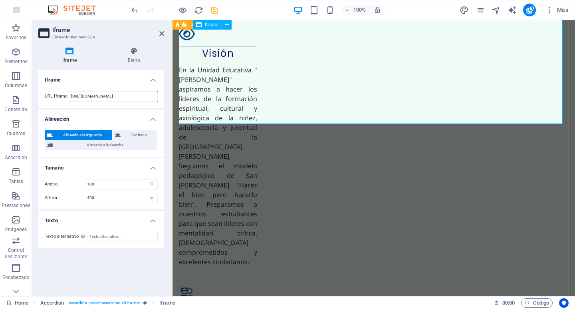
scroll to position [1594, 0]
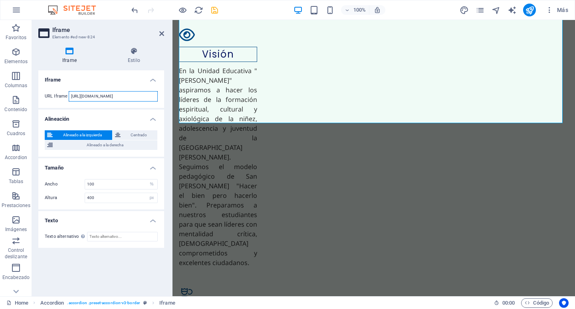
drag, startPoint x: 141, startPoint y: 95, endPoint x: 53, endPoint y: 95, distance: 87.5
click at [53, 95] on div "URL Iframe https://template-wireframe.de.rs/" at bounding box center [101, 96] width 113 height 10
paste input "drive.google.com/file/d/1EpQyZnSTXu-9jOFR3qmT5EZJuR2MW54p/view?usp=sharing"
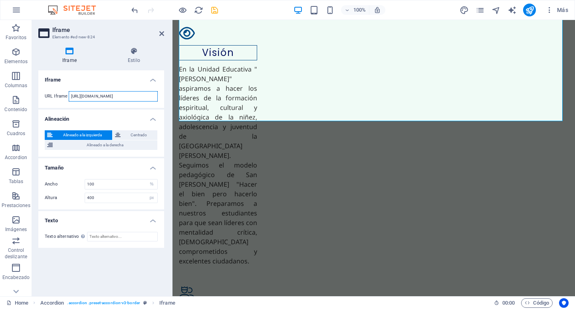
scroll to position [1596, 0]
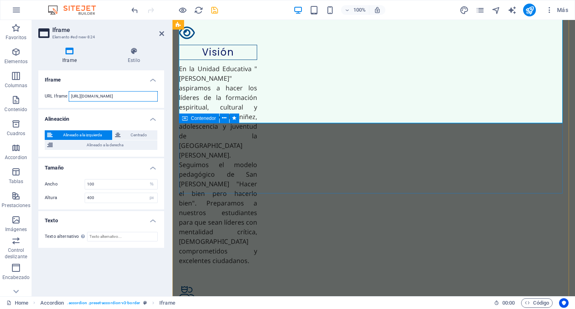
type input "https://drive.google.com/file/d/1EpQyZnSTXu-9jOFR3qmT5EZJuR2MW54p/view?usp=shar…"
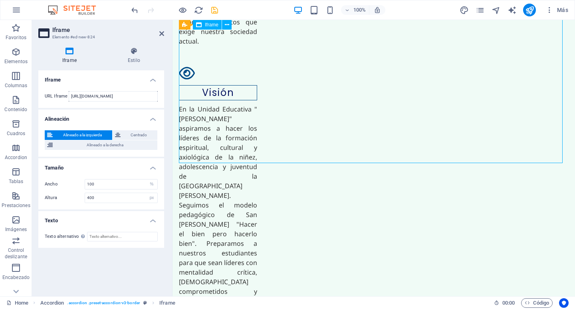
scroll to position [1554, 0]
drag, startPoint x: 560, startPoint y: 131, endPoint x: 560, endPoint y: 147, distance: 16.4
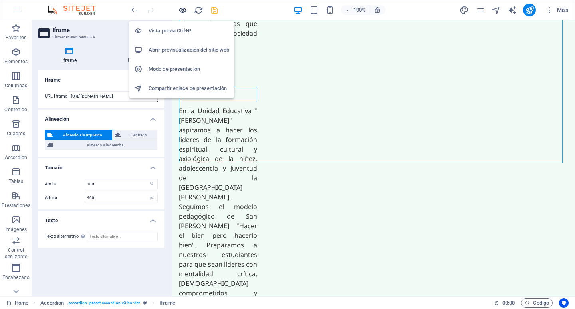
click at [181, 8] on icon "button" at bounding box center [182, 10] width 9 height 9
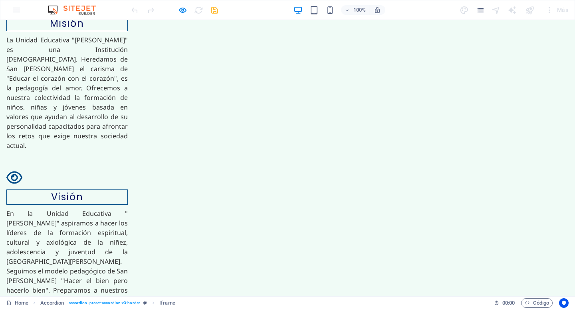
scroll to position [1384, 0]
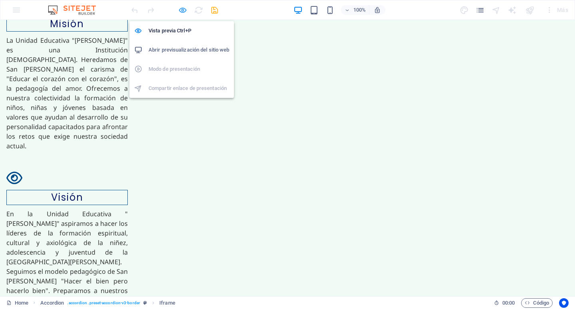
click at [180, 9] on icon "button" at bounding box center [182, 10] width 9 height 9
select select "%"
select select "px"
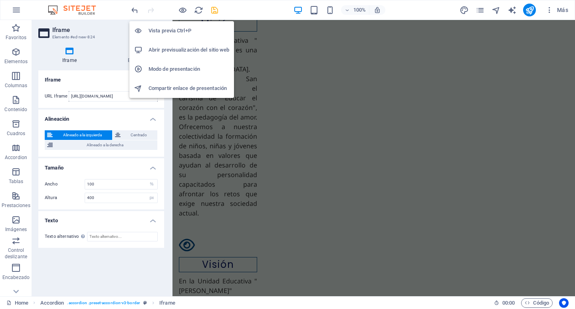
scroll to position [1514, 0]
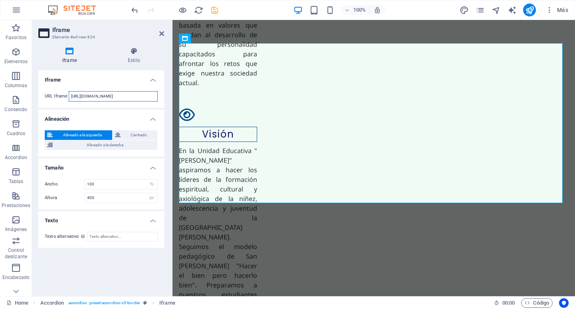
click at [101, 96] on input "https://drive.google.com/file/d/1EpQyZnSTXu-9jOFR3qmT5EZJuR2MW54p/view?usp=shar…" at bounding box center [113, 96] width 89 height 10
paste input "text"
type input "https://drive.google.com/file/d/1EpQyZnSTXu-9jOFR3qmT5EZJuR2MW54p/view"
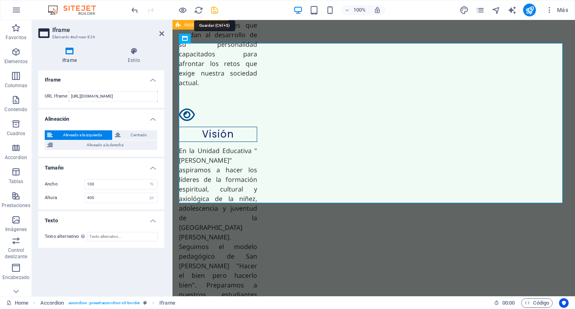
click at [215, 10] on icon "save" at bounding box center [214, 10] width 9 height 9
select select "%"
select select "px"
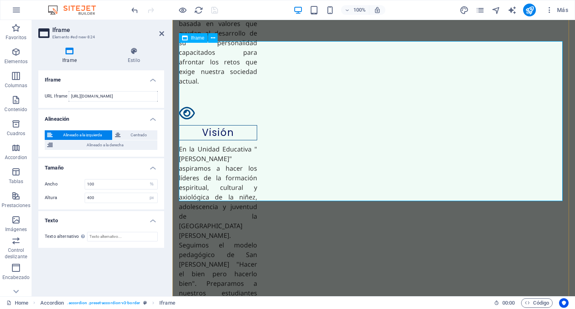
scroll to position [1516, 0]
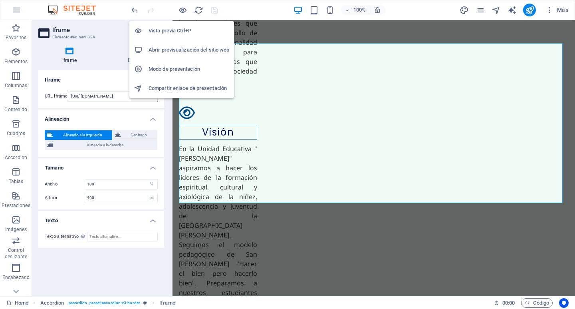
click at [182, 51] on h6 "Abrir previsualización del sitio web" at bounding box center [189, 50] width 81 height 10
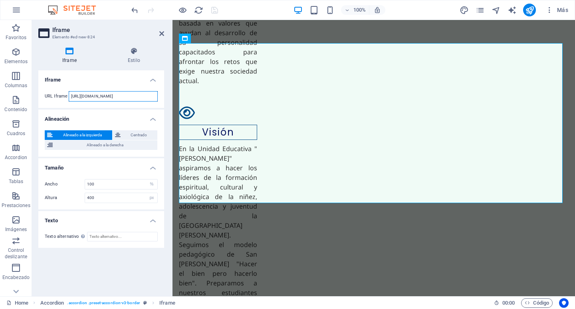
click at [95, 97] on input "https://drive.google.com/file/d/1EpQyZnSTXu-9jOFR3qmT5EZJuR2MW54p/view" at bounding box center [113, 96] width 89 height 10
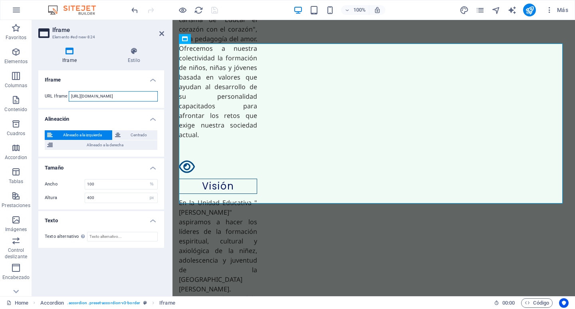
paste input "?usp=drive_link"
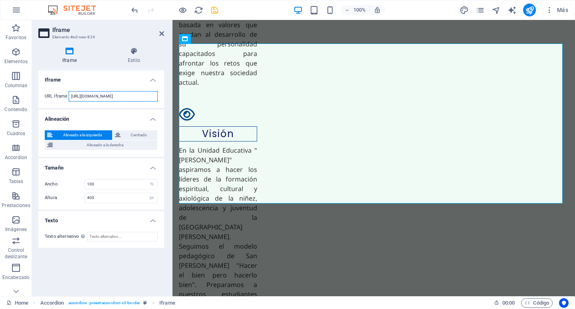
scroll to position [1514, 0]
type input "https://drive.google.com/file/d/1EpQyZnSTXu-9jOFR3qmT5EZJuR2MW54p/view?usp=driv…"
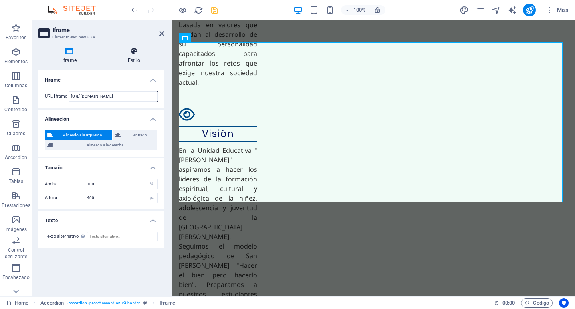
click at [133, 54] on icon at bounding box center [134, 51] width 60 height 8
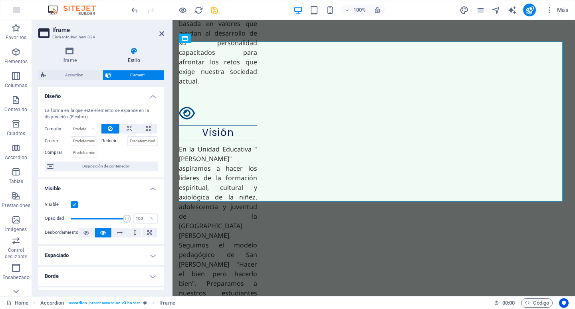
scroll to position [1516, 0]
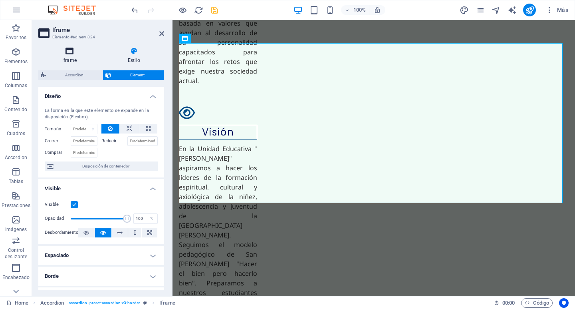
click at [72, 60] on h4 "Iframe" at bounding box center [71, 55] width 66 height 17
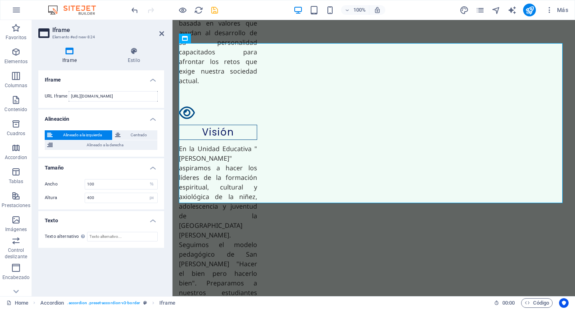
click at [128, 90] on div "URL Iframe https://drive.google.com/file/d/1EpQyZnSTXu-9jOFR3qmT5EZJuR2MW54p/vi…" at bounding box center [101, 96] width 126 height 23
click at [128, 94] on input "https://drive.google.com/file/d/1EpQyZnSTXu-9jOFR3qmT5EZJuR2MW54p/view?usp=driv…" at bounding box center [113, 96] width 89 height 10
click at [106, 97] on input "google.com" at bounding box center [113, 96] width 89 height 10
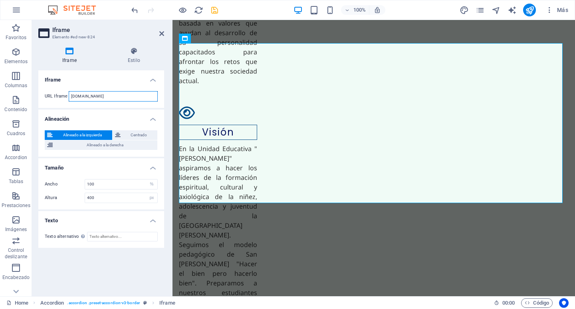
click at [106, 97] on input "google.com" at bounding box center [113, 96] width 89 height 10
click at [106, 96] on input "google.com" at bounding box center [113, 96] width 89 height 10
type input "rubira.edu.ec"
click at [215, 7] on icon "save" at bounding box center [214, 10] width 9 height 9
select select "%"
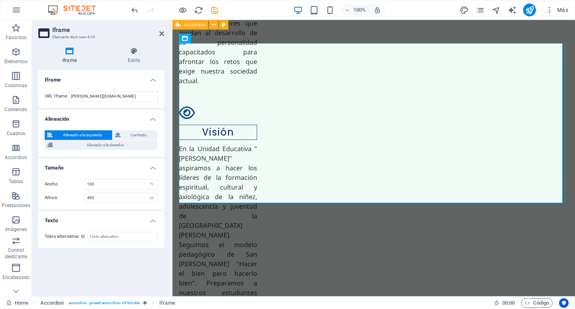
select select "px"
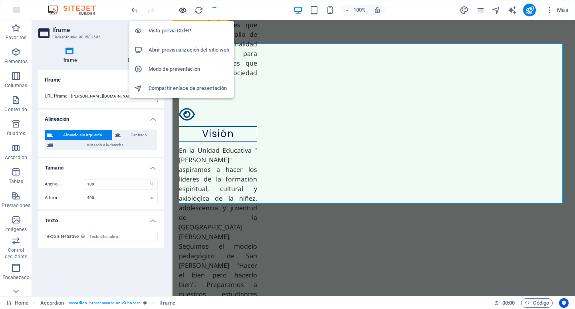
scroll to position [1514, 0]
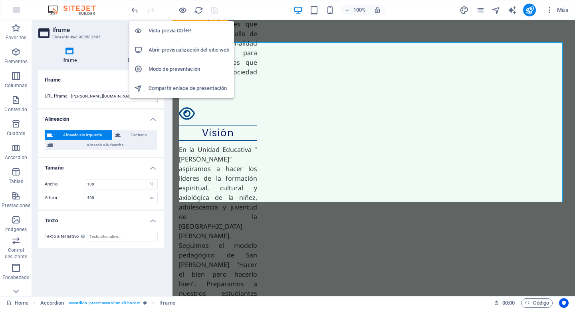
click at [173, 48] on h6 "Abrir previsualización del sitio web" at bounding box center [189, 50] width 81 height 10
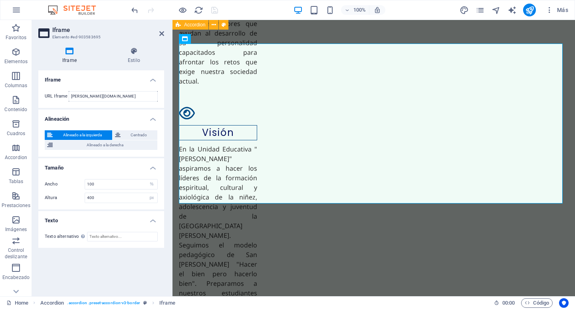
scroll to position [1516, 0]
type input "google.com"
type input "[URL][DOMAIN_NAME]"
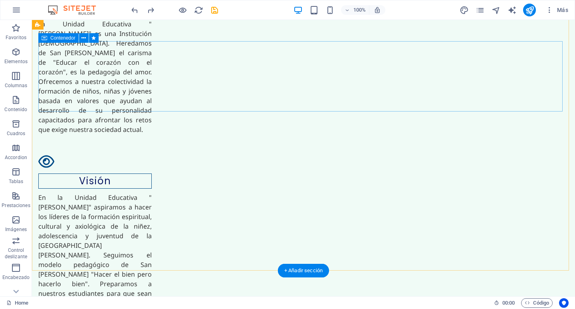
scroll to position [1401, 0]
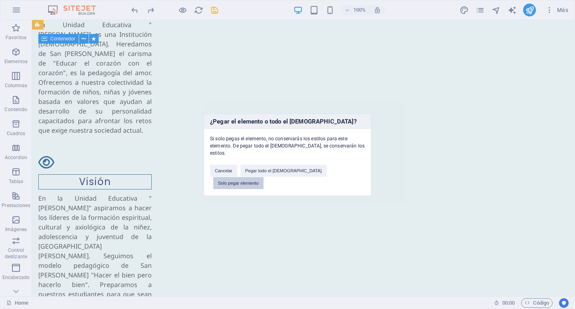
click at [264, 177] on button "Solo pegar elemento" at bounding box center [238, 183] width 50 height 12
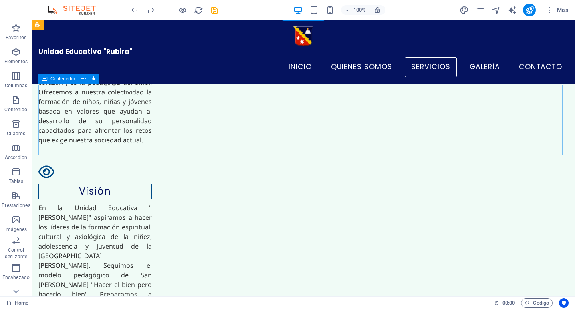
scroll to position [1326, 0]
click at [16, 100] on icon "button" at bounding box center [16, 100] width 10 height 10
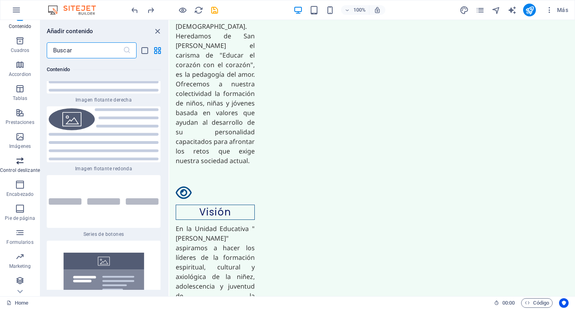
scroll to position [83, 0]
click at [21, 284] on icon "button" at bounding box center [20, 280] width 10 height 10
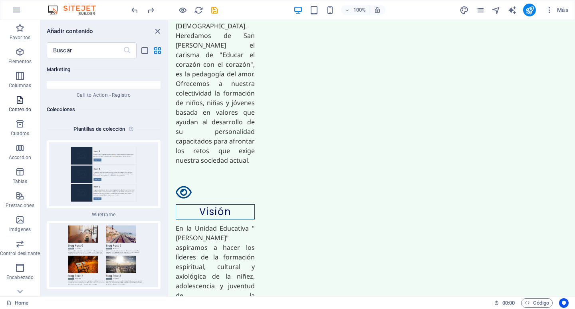
scroll to position [1427, 0]
click at [22, 147] on icon "button" at bounding box center [20, 148] width 10 height 10
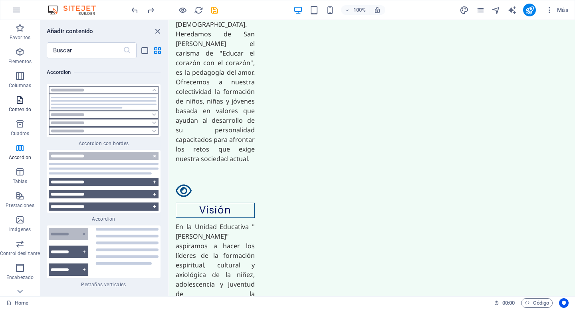
click at [23, 99] on icon "button" at bounding box center [20, 100] width 10 height 10
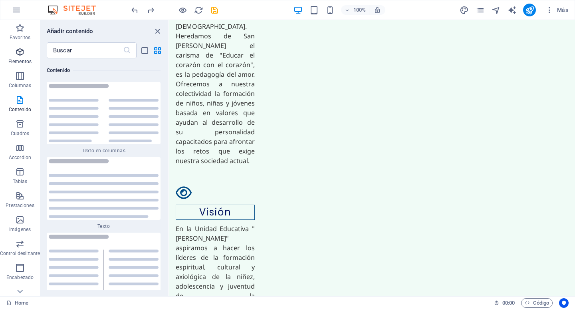
click at [18, 54] on icon "button" at bounding box center [20, 52] width 10 height 10
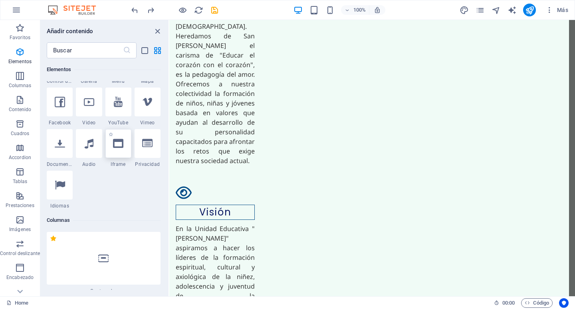
select select "%"
select select "px"
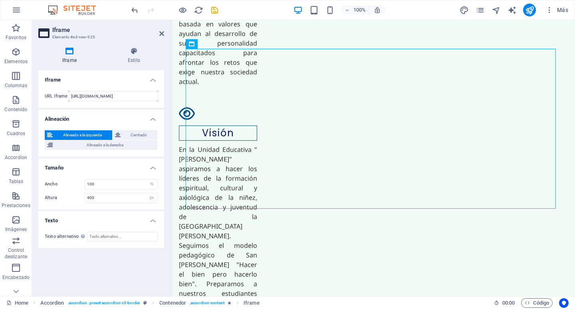
scroll to position [1518, 0]
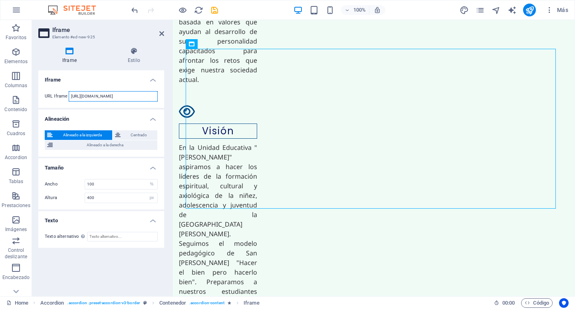
drag, startPoint x: 145, startPoint y: 93, endPoint x: 64, endPoint y: 94, distance: 80.7
click at [64, 94] on div "URL Iframe https://template-wireframe.de.rs/" at bounding box center [101, 96] width 113 height 10
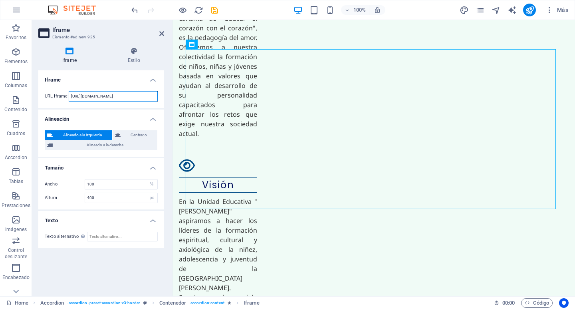
scroll to position [1516, 0]
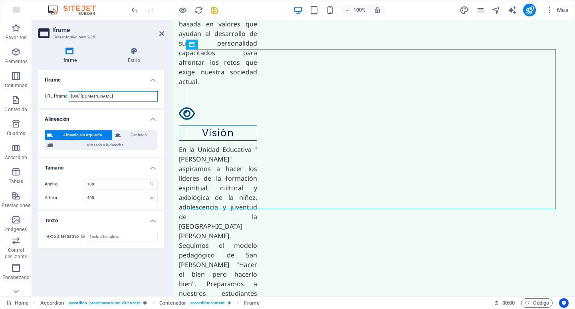
paste input "drive.google.com/file/d/1EpQyZnSTXu-9jOFR3qmT5EZJuR2MW54p/view?usp=drive_link"
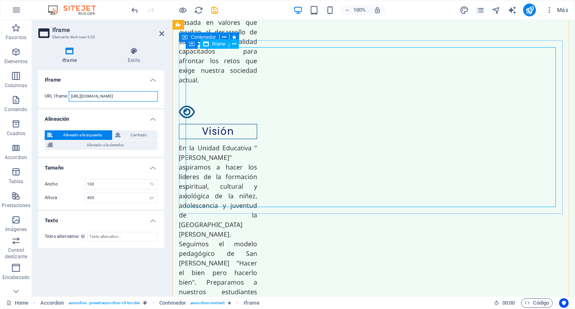
scroll to position [1518, 0]
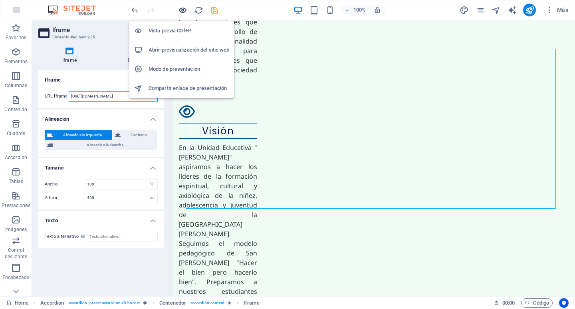
type input "https://drive.google.com/file/d/1EpQyZnSTXu-9jOFR3qmT5EZJuR2MW54p/view?usp=driv…"
click at [184, 10] on icon "button" at bounding box center [182, 10] width 9 height 9
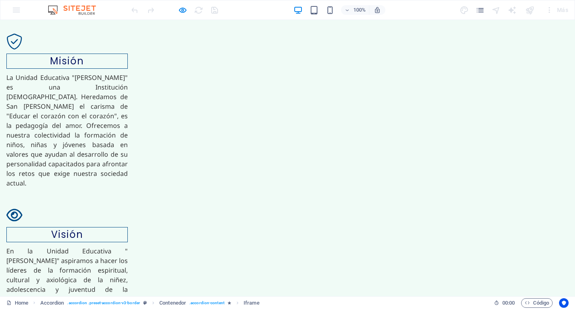
scroll to position [1347, 0]
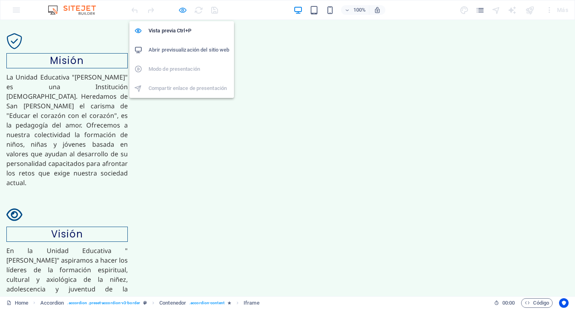
click at [183, 10] on icon "button" at bounding box center [182, 10] width 9 height 9
select select "%"
select select "px"
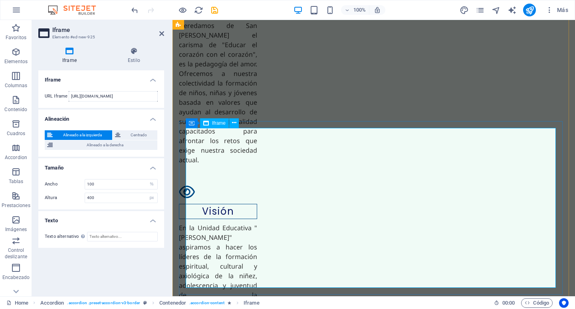
scroll to position [1437, 0]
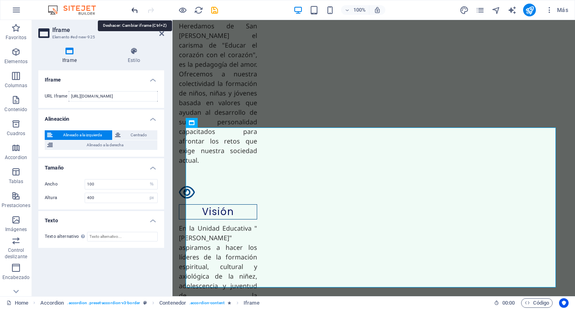
click at [134, 11] on icon "undo" at bounding box center [134, 10] width 9 height 9
type input "[URL][DOMAIN_NAME]"
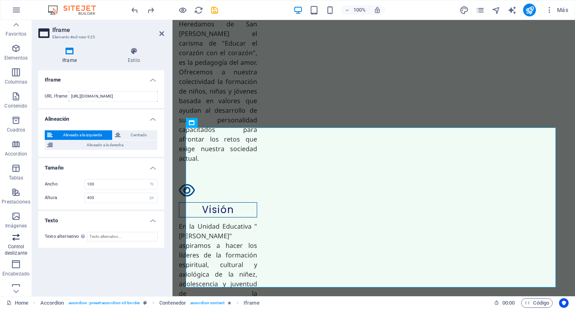
scroll to position [0, 0]
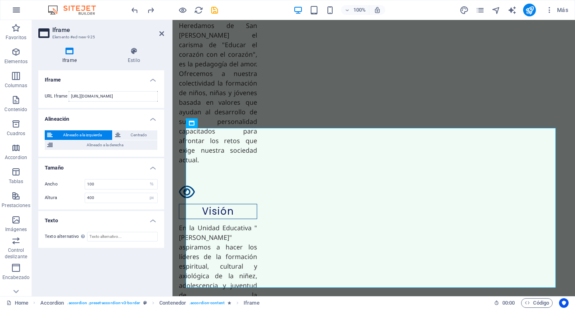
click at [14, 10] on icon "button" at bounding box center [17, 10] width 10 height 10
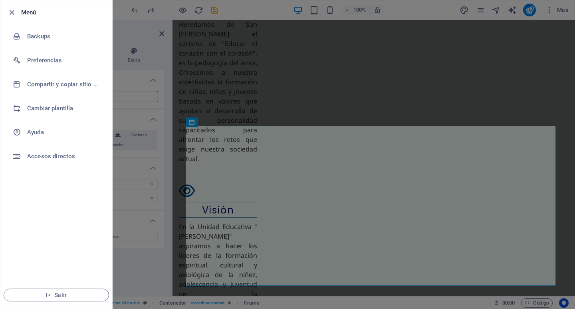
scroll to position [1439, 0]
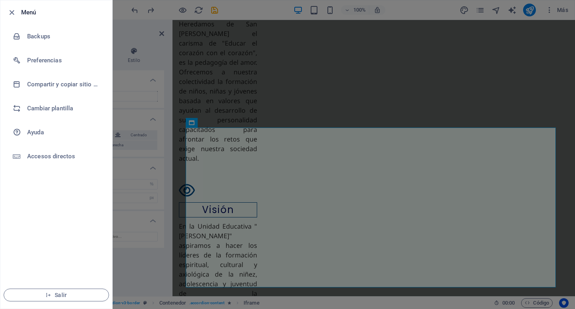
click at [414, 14] on div at bounding box center [287, 154] width 575 height 309
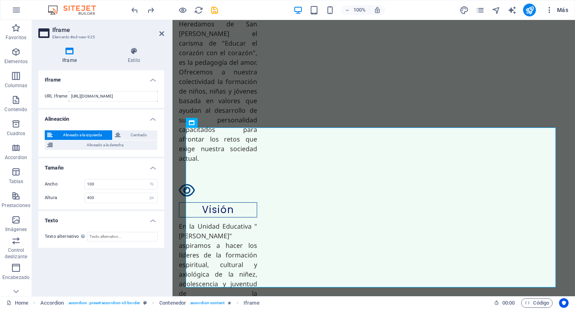
click at [571, 13] on button "Más" at bounding box center [556, 10] width 29 height 13
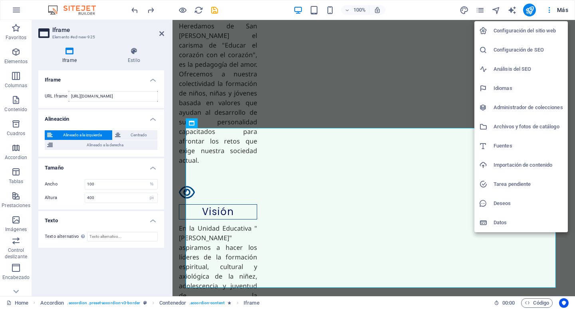
click at [536, 130] on h6 "Archivos y fotos de catálogo" at bounding box center [529, 127] width 70 height 10
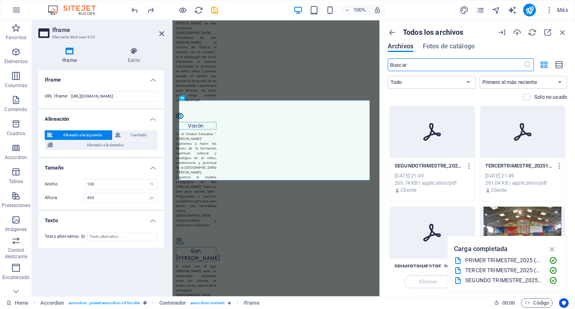
scroll to position [1412, 0]
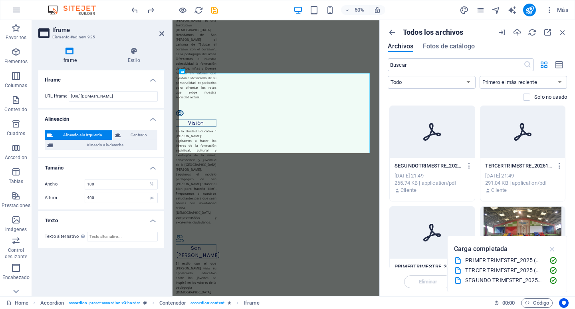
click at [552, 249] on icon "button" at bounding box center [552, 248] width 9 height 9
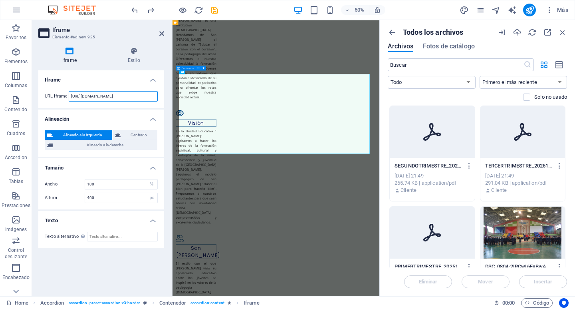
click at [134, 95] on input "[URL][DOMAIN_NAME]" at bounding box center [113, 96] width 89 height 10
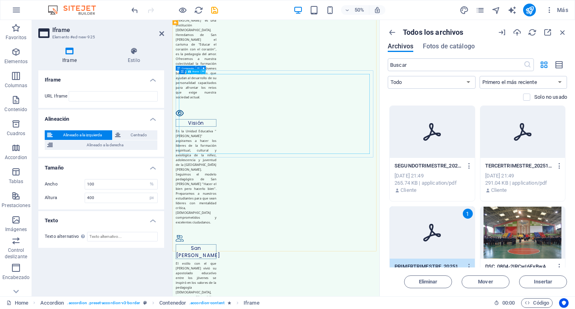
click at [203, 71] on icon at bounding box center [203, 71] width 2 height 4
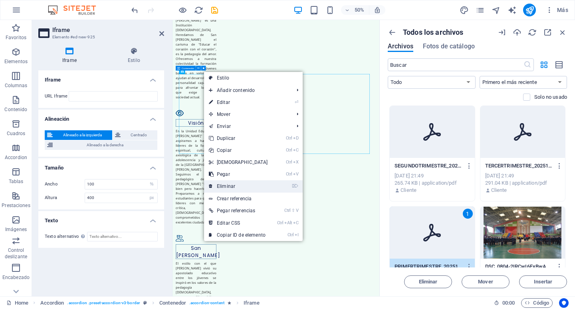
click at [240, 184] on link "⌦ Eliminar" at bounding box center [238, 186] width 69 height 12
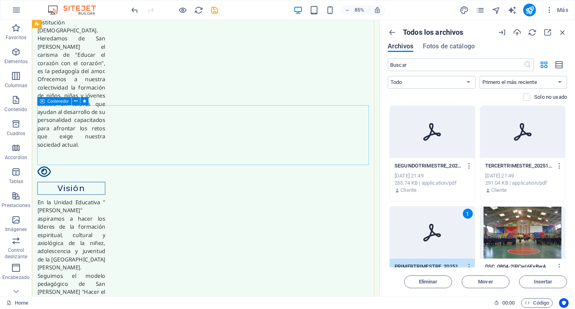
scroll to position [1422, 0]
click at [537, 280] on span "Insertar" at bounding box center [543, 281] width 19 height 5
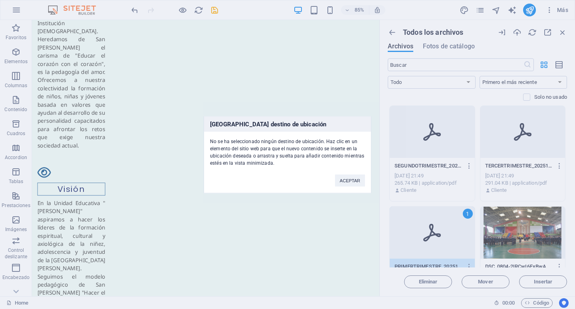
scroll to position [1420, 0]
click at [352, 183] on button "ACEPTAR" at bounding box center [350, 180] width 30 height 12
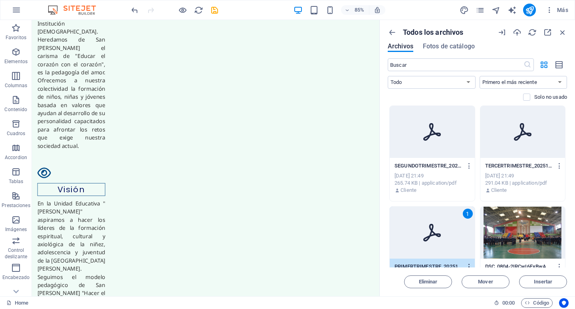
click at [469, 265] on icon "button" at bounding box center [470, 266] width 8 height 7
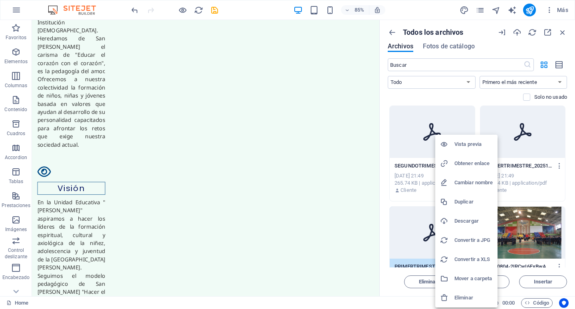
scroll to position [1422, 0]
click at [473, 161] on h6 "Obtener enlace" at bounding box center [474, 164] width 38 height 10
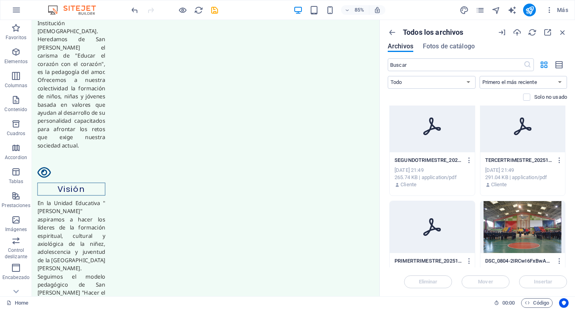
scroll to position [1420, 0]
click at [135, 11] on icon "undo" at bounding box center [134, 10] width 9 height 9
click at [135, 10] on icon "undo" at bounding box center [134, 10] width 9 height 9
click at [149, 10] on icon "redo" at bounding box center [150, 10] width 9 height 9
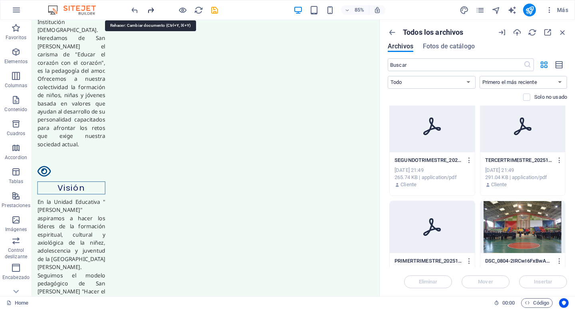
click at [149, 10] on icon "redo" at bounding box center [150, 10] width 9 height 9
click at [134, 10] on icon "undo" at bounding box center [134, 10] width 9 height 9
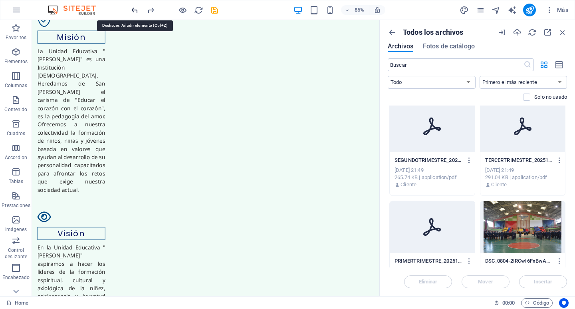
scroll to position [1420, 0]
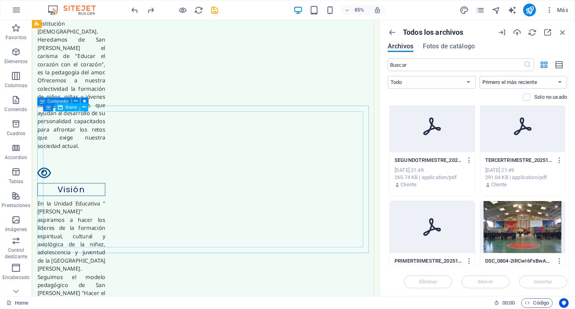
select select "%"
select select "px"
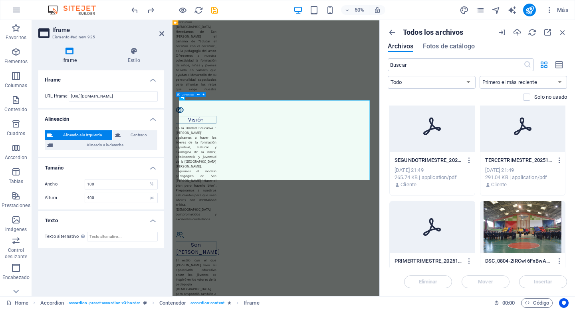
scroll to position [1412, 0]
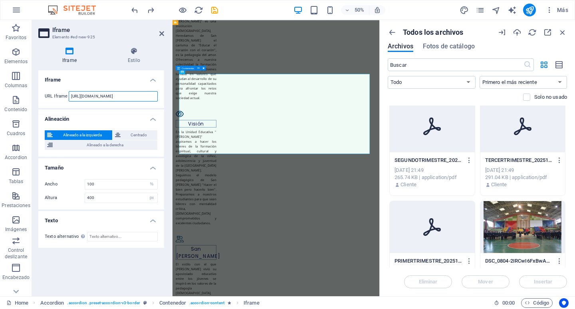
drag, startPoint x: 146, startPoint y: 96, endPoint x: 58, endPoint y: 90, distance: 88.9
click at [58, 90] on div "URL Iframe https://template-wireframe.de.rs/" at bounding box center [101, 96] width 126 height 23
paste input "cdn1.site-media.eu/images/document/18925837/PRIMERTRIMESTRE_20251-aloK9b928q4Wi…"
type input "https://cdn1.site-media.eu/images/document/18925837/PRIMERTRIMESTRE_20251-aloK9…"
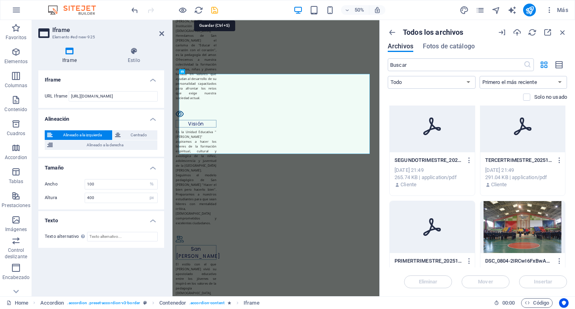
click at [215, 13] on icon "save" at bounding box center [214, 10] width 9 height 9
select select "%"
select select "px"
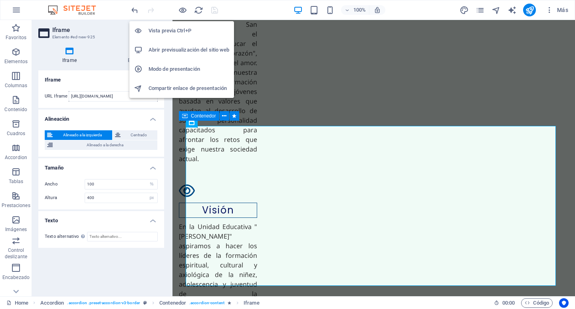
scroll to position [1439, 0]
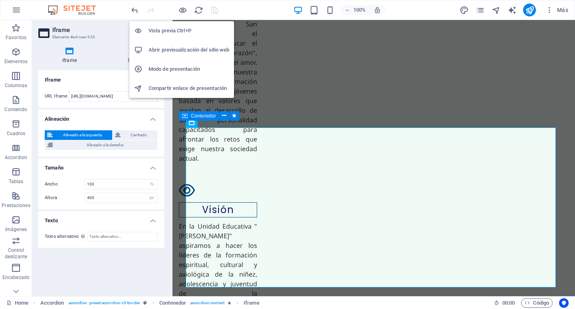
click at [183, 50] on h6 "Abrir previsualización del sitio web" at bounding box center [189, 50] width 81 height 10
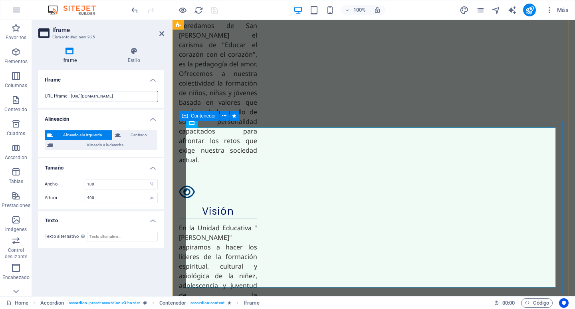
scroll to position [1437, 0]
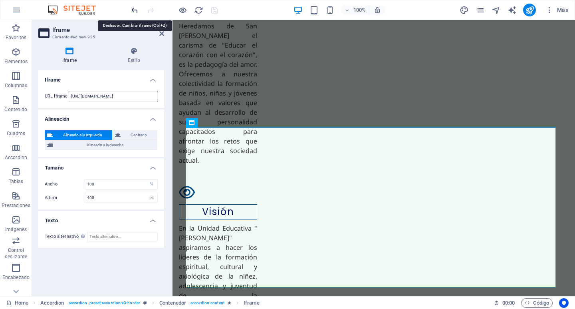
click at [135, 10] on icon "undo" at bounding box center [134, 10] width 9 height 9
type input "[URL][DOMAIN_NAME]"
click at [134, 8] on icon "undo" at bounding box center [134, 10] width 9 height 9
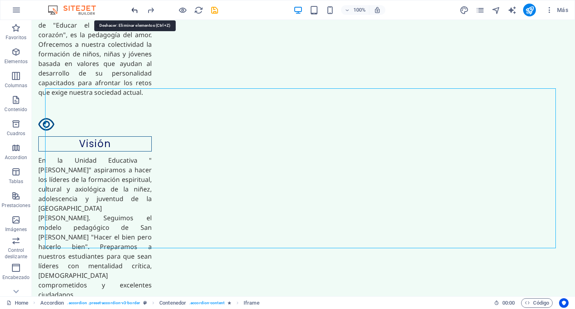
scroll to position [1362, 0]
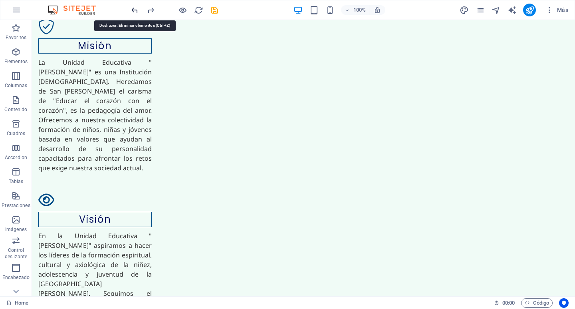
click at [133, 9] on icon "undo" at bounding box center [134, 10] width 9 height 9
click at [133, 11] on icon "undo" at bounding box center [134, 10] width 9 height 9
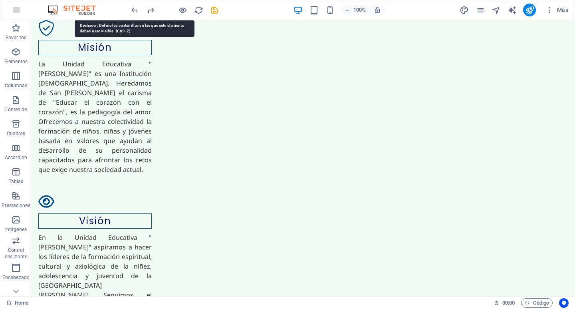
scroll to position [1360, 0]
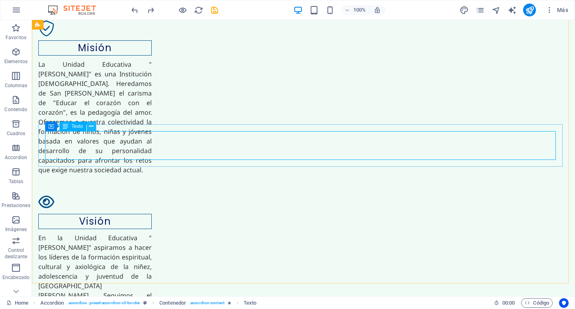
click at [91, 126] on icon at bounding box center [91, 126] width 4 height 8
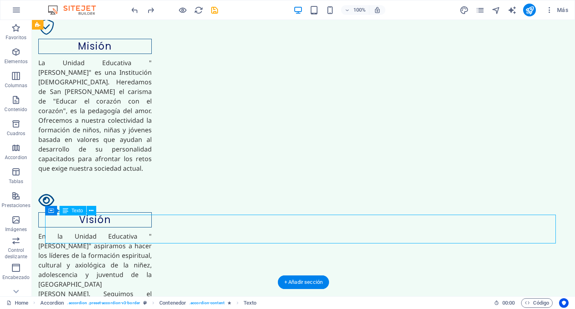
scroll to position [1362, 0]
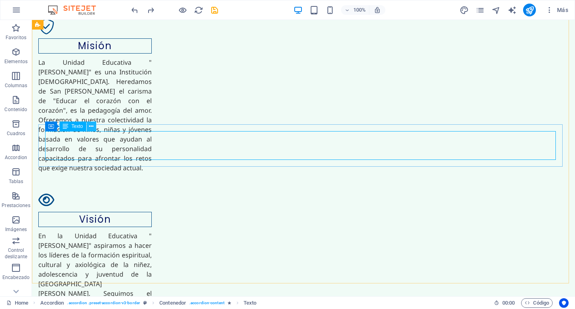
click at [93, 129] on icon at bounding box center [91, 126] width 4 height 8
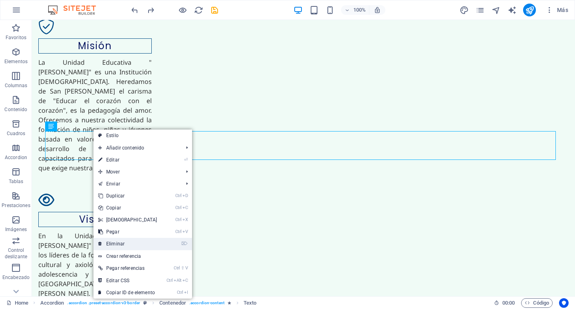
click at [128, 243] on link "⌦ Eliminar" at bounding box center [127, 244] width 69 height 12
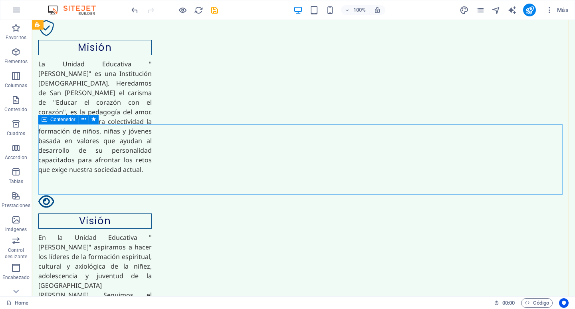
scroll to position [1360, 0]
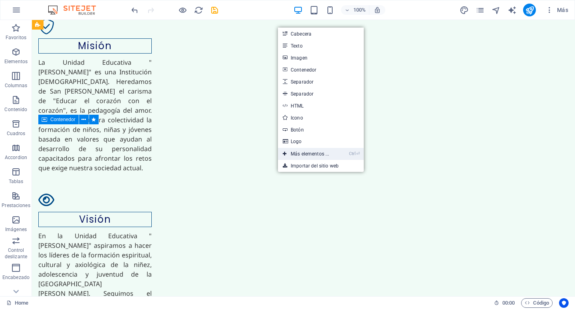
click at [309, 155] on link "Ctrl ⏎ Más elementos ..." at bounding box center [306, 154] width 56 height 12
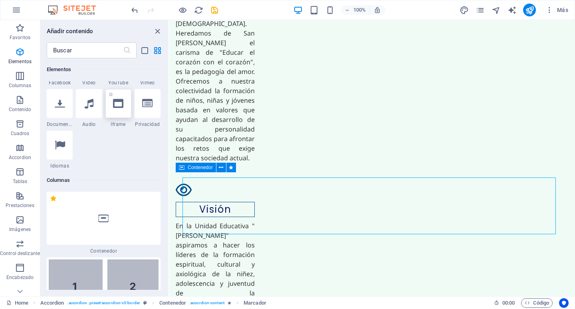
scroll to position [1430, 0]
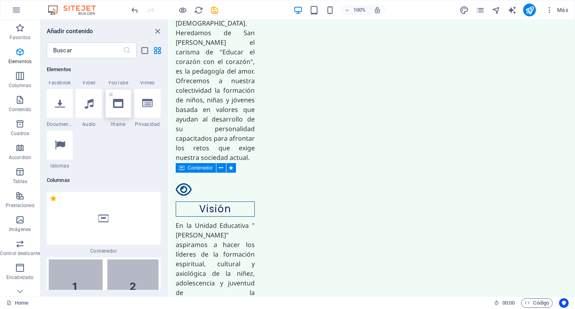
select select "%"
select select "px"
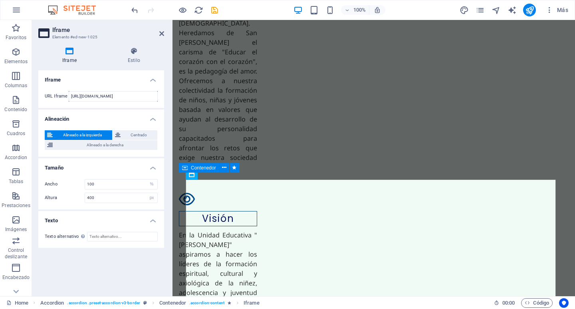
scroll to position [1439, 0]
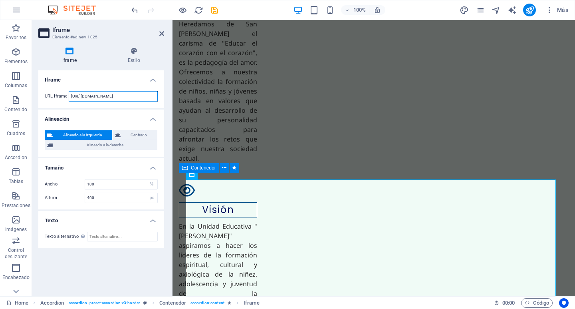
click at [144, 95] on input "[URL][DOMAIN_NAME]" at bounding box center [113, 96] width 89 height 10
paste input "cdn1.site-media.eu/images/document/18925837/PRIMERTRIMESTRE_20251-aloK9b928q4Wi…"
type input "https://cdn1.site-media.eu/images/document/18925837/PRIMERTRIMESTRE_20251-aloK9…"
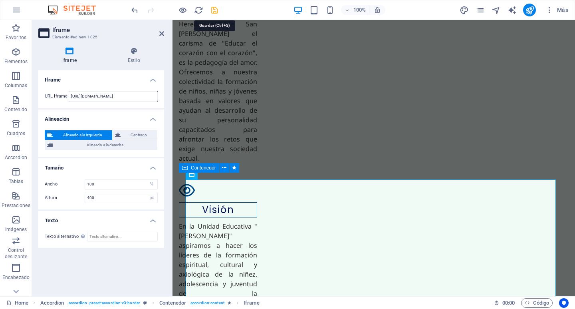
click at [216, 7] on icon "save" at bounding box center [214, 10] width 9 height 9
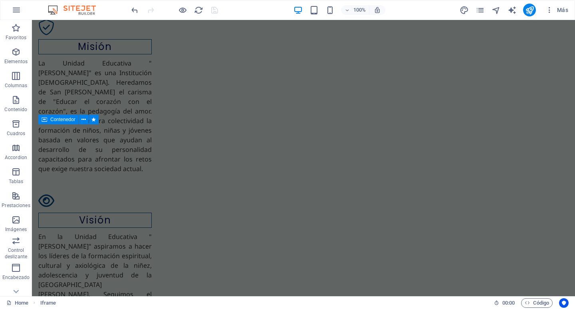
scroll to position [1362, 0]
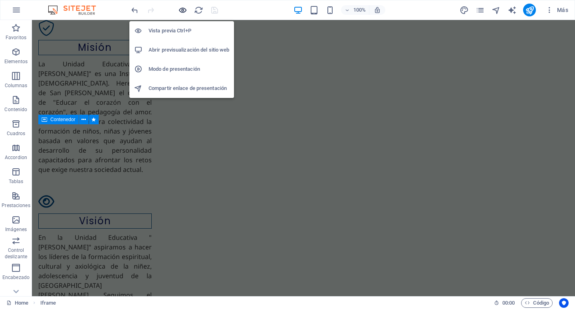
click at [185, 11] on icon "button" at bounding box center [182, 10] width 9 height 9
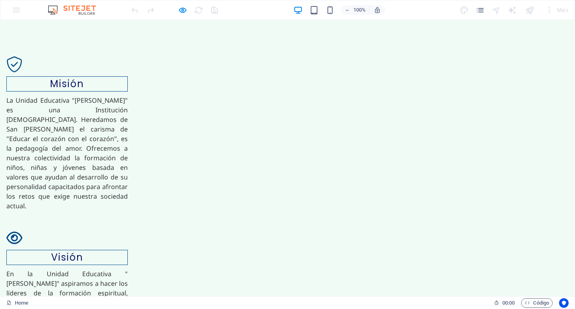
scroll to position [1289, 0]
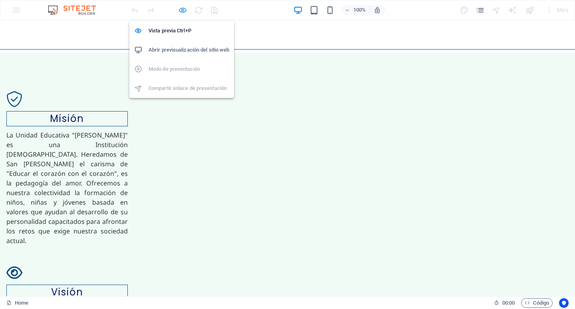
click at [183, 13] on icon "button" at bounding box center [182, 10] width 9 height 9
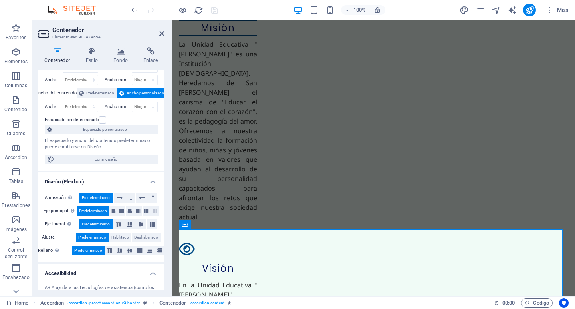
scroll to position [40, 0]
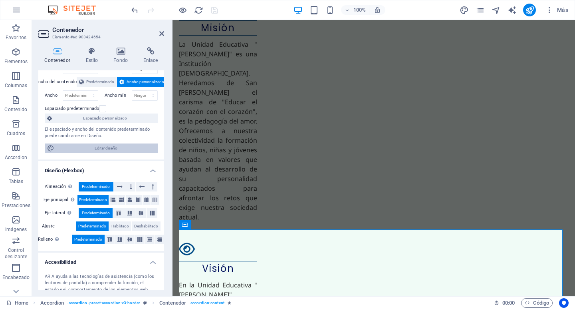
click at [102, 150] on span "Editar diseño" at bounding box center [106, 148] width 99 height 10
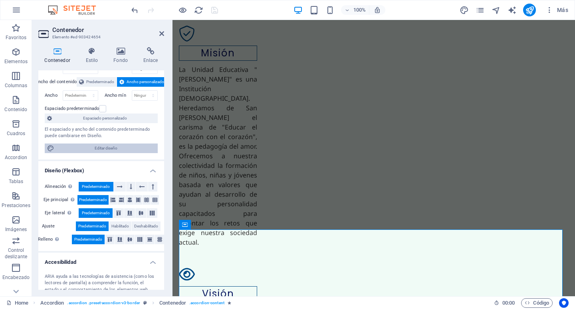
select select "px"
select select "200"
select select "px"
select select "rem"
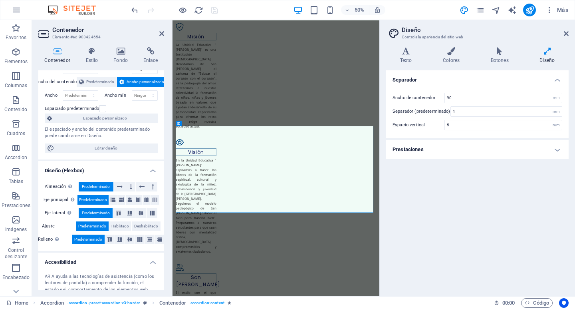
click at [450, 46] on div "Variantes Texto Colores Botones Diseño Texto Standard Bold Links Color de la fu…" at bounding box center [477, 168] width 195 height 255
click at [452, 49] on icon at bounding box center [451, 51] width 45 height 8
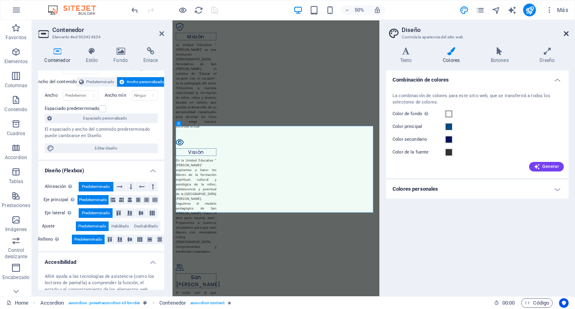
click at [567, 32] on icon at bounding box center [566, 33] width 5 height 6
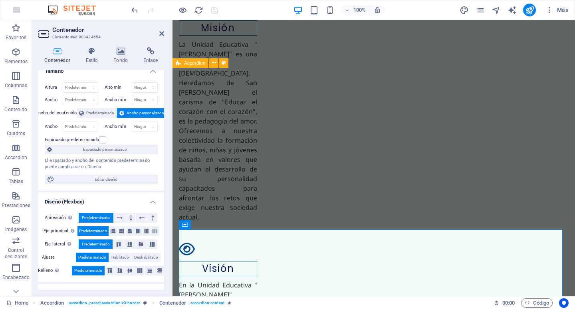
scroll to position [0, 0]
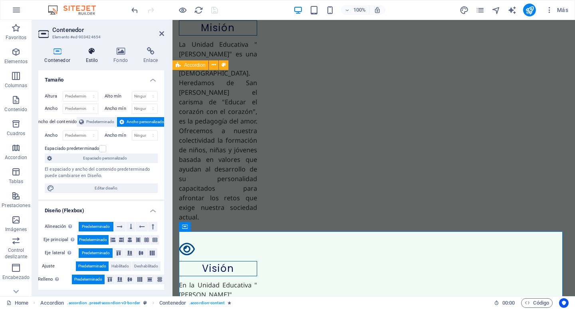
click at [91, 56] on h4 "Estilo" at bounding box center [93, 55] width 28 height 17
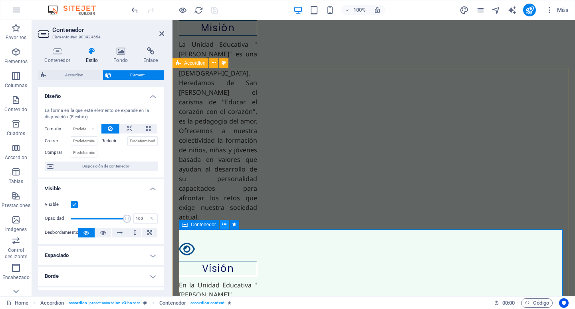
click at [226, 226] on icon at bounding box center [224, 224] width 4 height 8
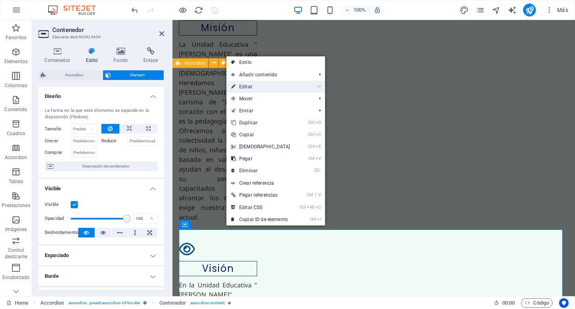
click at [252, 88] on link "⏎ Editar" at bounding box center [260, 87] width 69 height 12
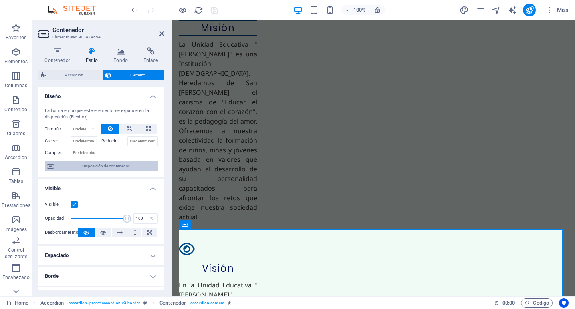
click at [119, 167] on span "Disposición de contenedor" at bounding box center [105, 166] width 99 height 10
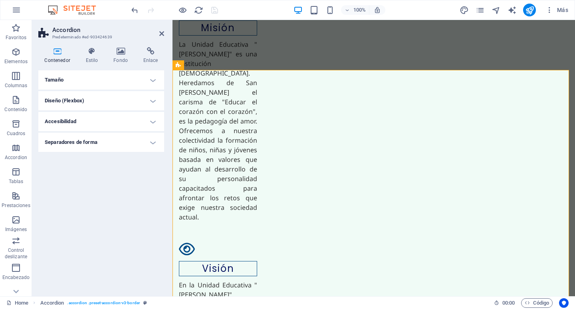
click at [89, 81] on h4 "Tamaño" at bounding box center [101, 79] width 126 height 19
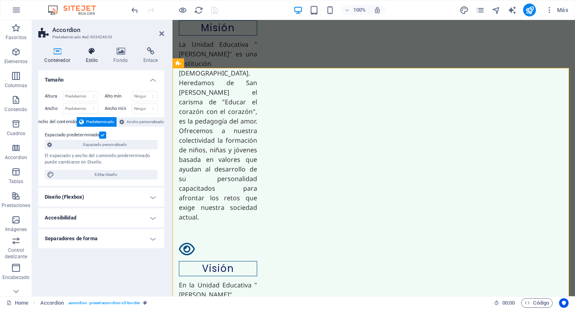
click at [94, 50] on icon at bounding box center [91, 51] width 25 height 8
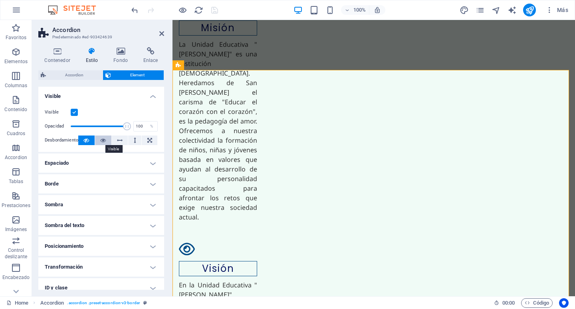
click at [103, 139] on icon at bounding box center [103, 140] width 6 height 10
click at [88, 139] on icon at bounding box center [86, 140] width 6 height 10
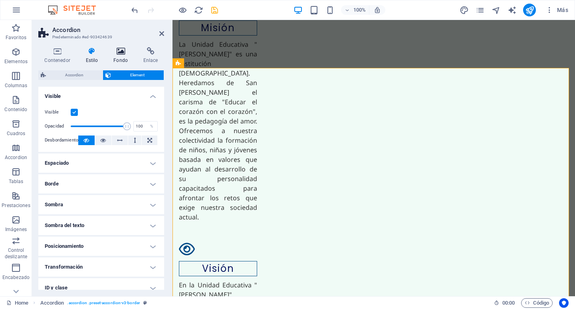
click at [123, 52] on icon at bounding box center [120, 51] width 27 height 8
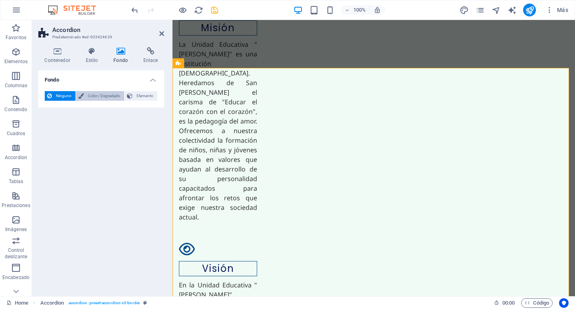
click at [102, 95] on span "Color / Degradado" at bounding box center [104, 96] width 36 height 10
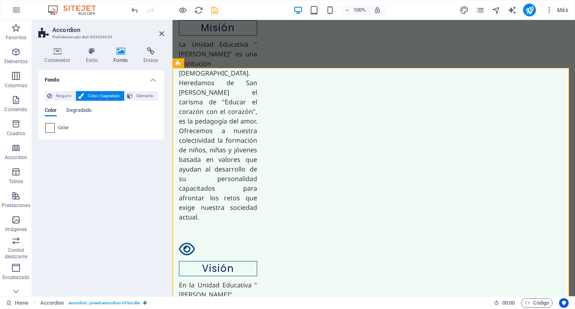
click at [50, 131] on span at bounding box center [50, 127] width 9 height 9
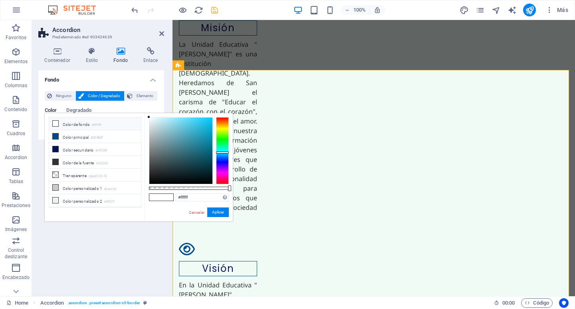
click at [222, 152] on div at bounding box center [222, 150] width 13 height 67
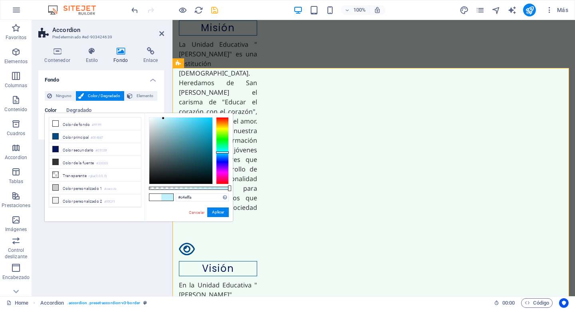
drag, startPoint x: 170, startPoint y: 119, endPoint x: 163, endPoint y: 118, distance: 7.7
click at [163, 118] on div at bounding box center [180, 150] width 63 height 66
click at [194, 213] on link "Cancelar" at bounding box center [196, 212] width 17 height 6
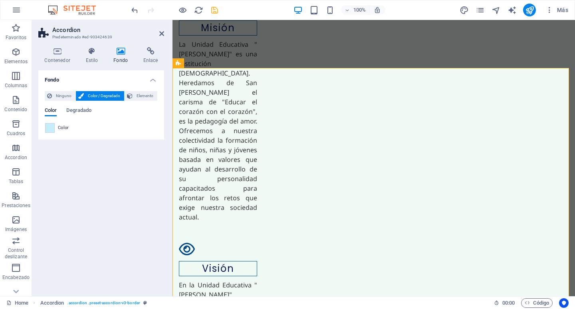
click at [49, 127] on span at bounding box center [50, 127] width 9 height 9
type input "#c4effa"
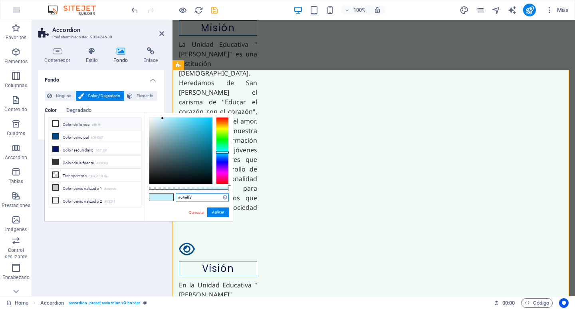
click at [197, 199] on input "#c4effa" at bounding box center [202, 197] width 53 height 8
click at [216, 211] on button "Aplicar" at bounding box center [218, 212] width 22 height 10
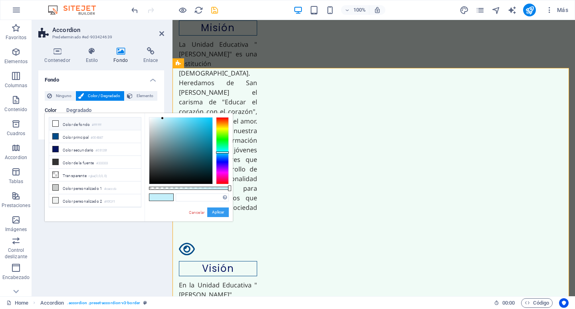
click at [218, 211] on button "Aplicar" at bounding box center [218, 212] width 22 height 10
click at [216, 211] on button "Aplicar" at bounding box center [218, 212] width 22 height 10
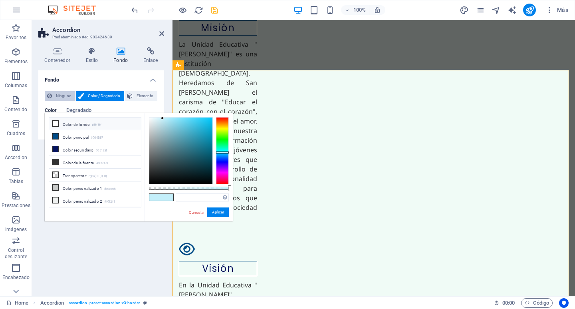
click at [64, 92] on span "Ninguno" at bounding box center [63, 96] width 19 height 10
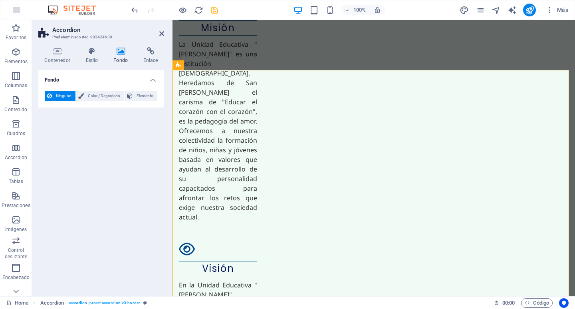
click at [64, 92] on span "Ninguno" at bounding box center [63, 96] width 19 height 10
click at [139, 94] on span "Elemento" at bounding box center [145, 96] width 20 height 10
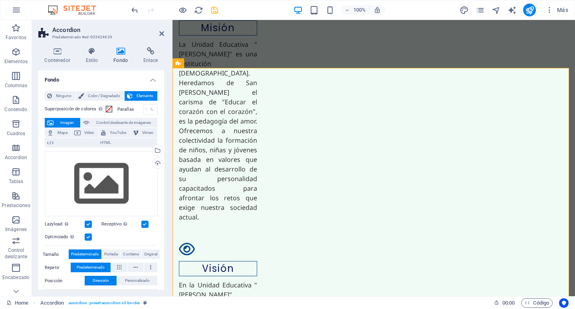
click at [139, 94] on span "Elemento" at bounding box center [145, 96] width 20 height 10
click at [69, 97] on span "Ninguno" at bounding box center [63, 96] width 19 height 10
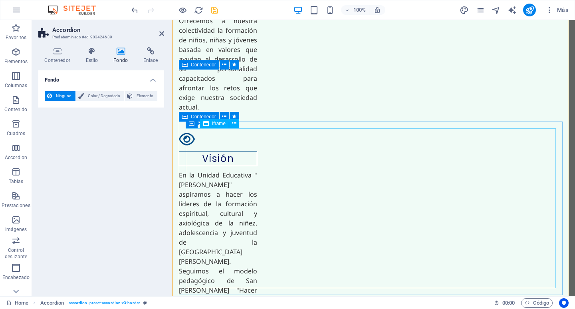
scroll to position [1500, 0]
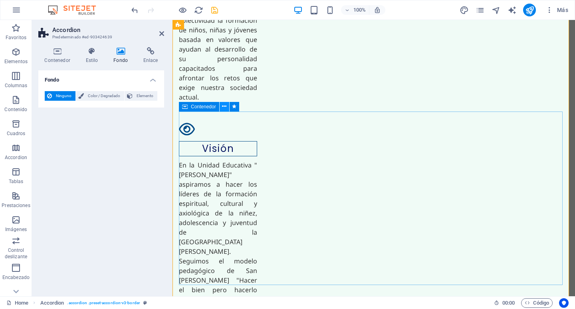
click at [224, 106] on icon at bounding box center [224, 106] width 4 height 8
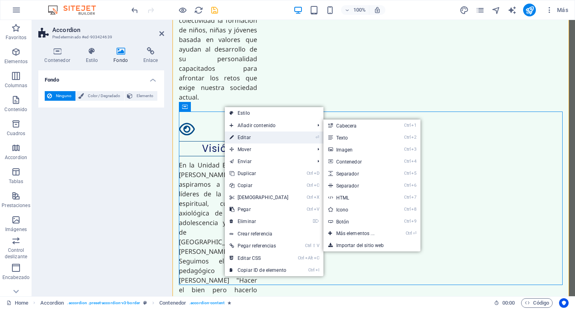
click at [257, 138] on link "⏎ Editar" at bounding box center [259, 137] width 69 height 12
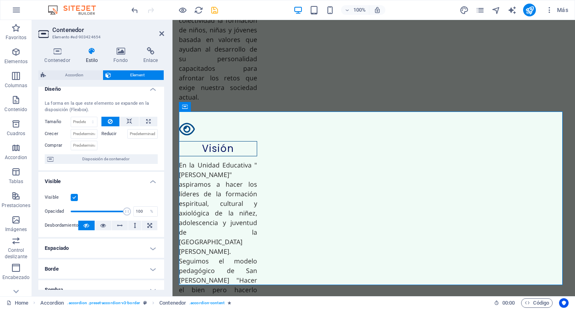
scroll to position [0, 0]
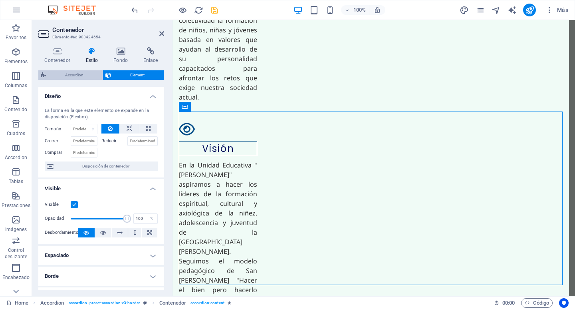
click at [85, 77] on span "Accordion" at bounding box center [74, 75] width 52 height 10
select select "rem"
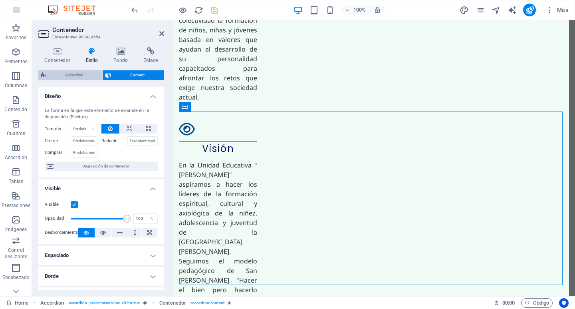
select select "rem"
select select "px"
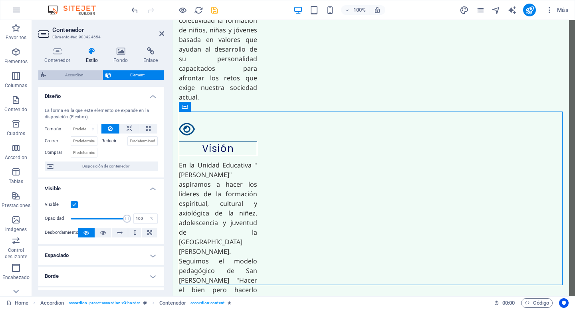
select select "px"
select select "rem"
select select "px"
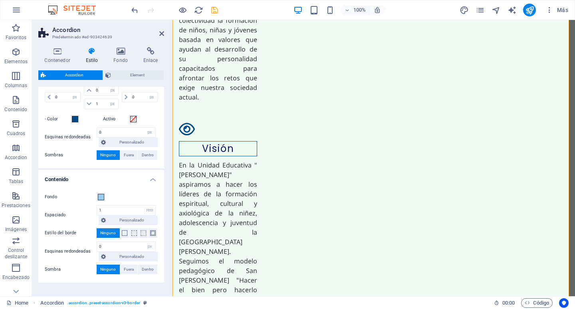
scroll to position [453, 0]
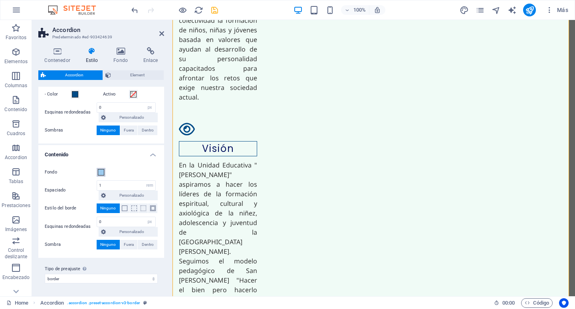
click at [101, 174] on span at bounding box center [101, 172] width 6 height 6
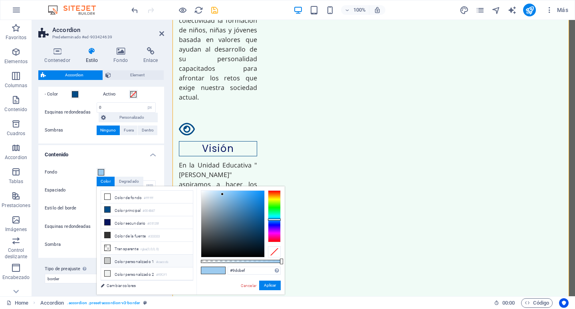
click at [129, 258] on li "Color personalizado 1 #cacccb" at bounding box center [147, 260] width 92 height 13
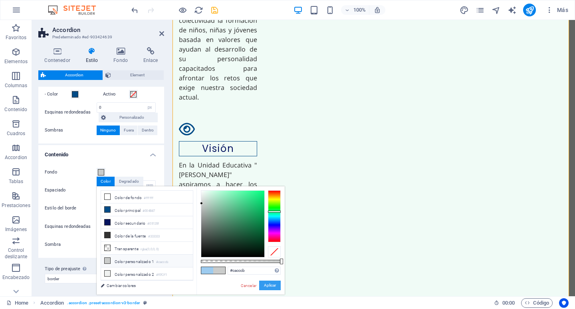
click at [269, 286] on button "Aplicar" at bounding box center [270, 285] width 22 height 10
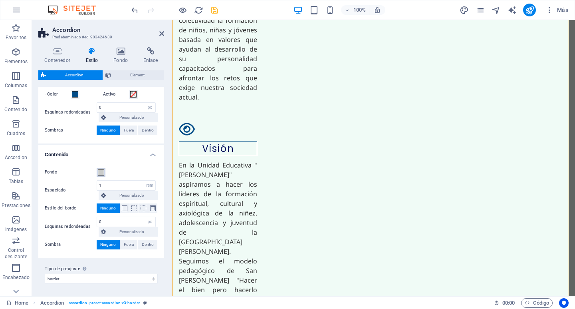
click at [101, 173] on span at bounding box center [101, 172] width 6 height 6
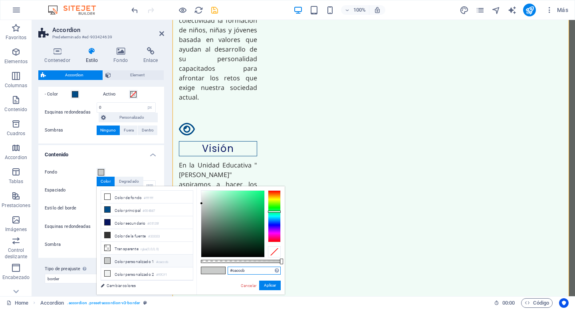
click at [250, 270] on input "#cacccb" at bounding box center [254, 270] width 53 height 8
drag, startPoint x: 202, startPoint y: 203, endPoint x: 200, endPoint y: 196, distance: 7.1
click at [200, 196] on div at bounding box center [200, 196] width 3 height 3
click at [267, 286] on button "Aplicar" at bounding box center [270, 285] width 22 height 10
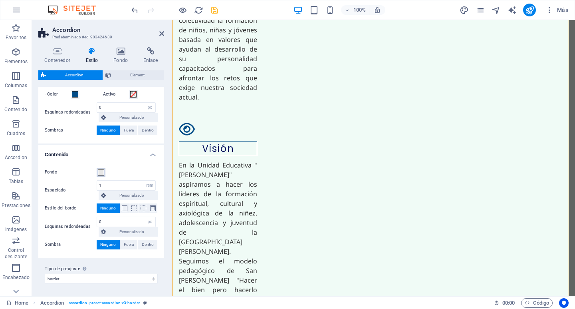
click at [101, 172] on span at bounding box center [101, 172] width 6 height 6
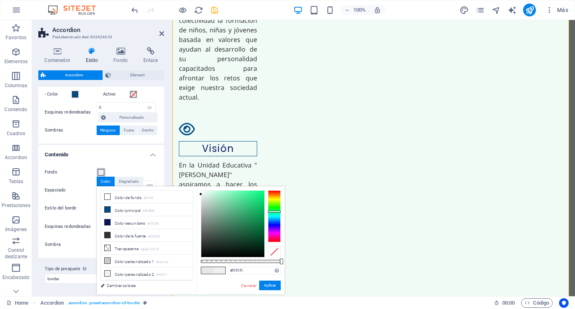
type input "#f2f2f2"
click at [200, 193] on div at bounding box center [200, 193] width 3 height 3
click at [268, 285] on button "Aplicar" at bounding box center [270, 285] width 22 height 10
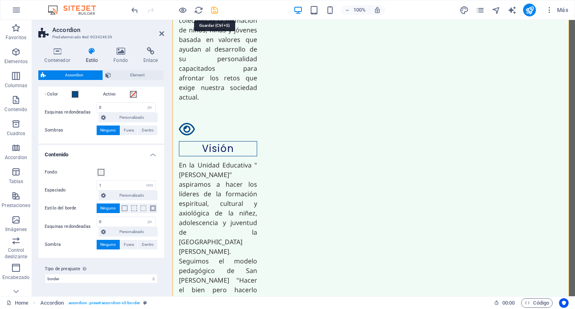
click at [214, 12] on icon "save" at bounding box center [214, 10] width 9 height 9
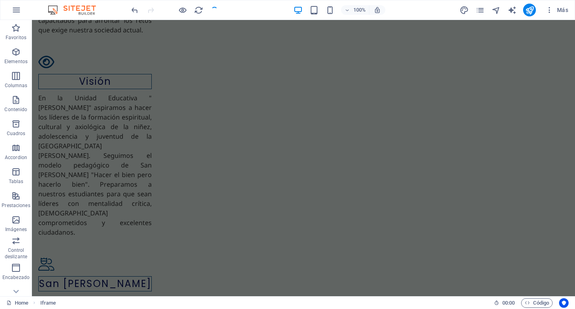
scroll to position [1423, 0]
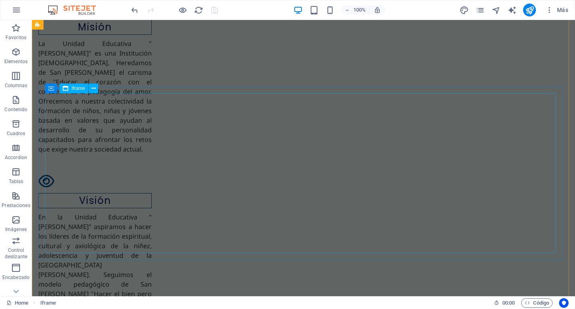
scroll to position [1343, 0]
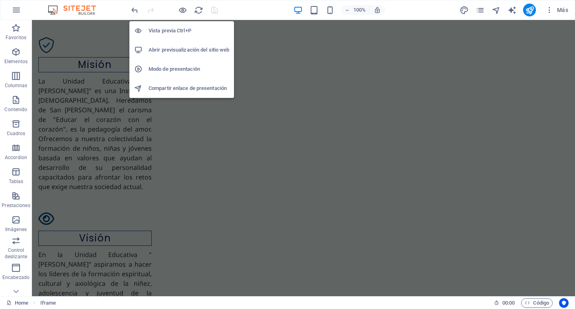
click at [180, 23] on li "Vista previa Ctrl+P" at bounding box center [181, 30] width 105 height 19
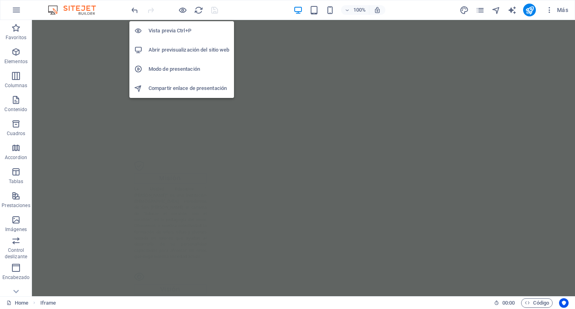
scroll to position [1329, 0]
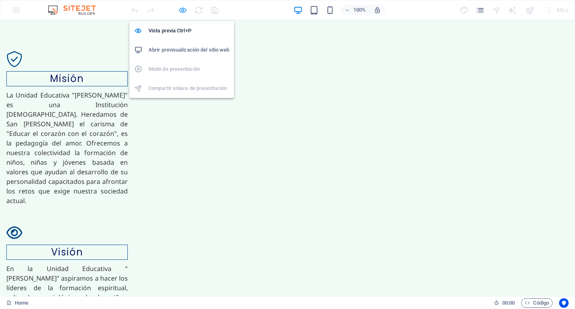
click at [183, 8] on icon "button" at bounding box center [182, 10] width 9 height 9
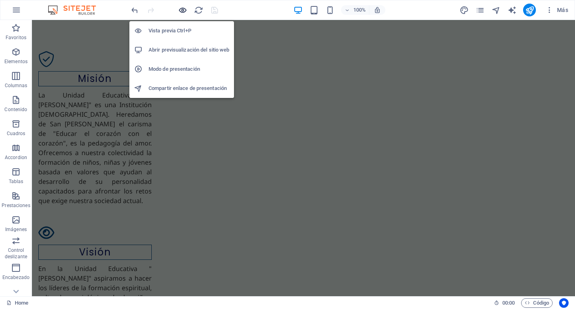
scroll to position [1343, 0]
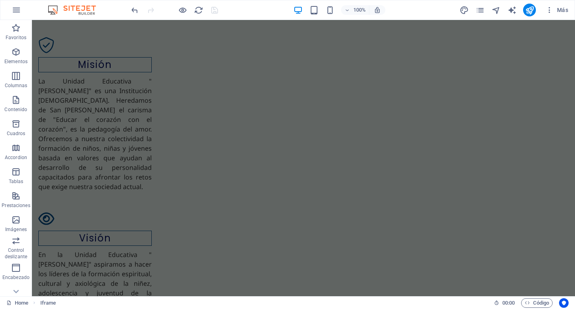
click at [262, 11] on div "100% Más" at bounding box center [351, 10] width 442 height 13
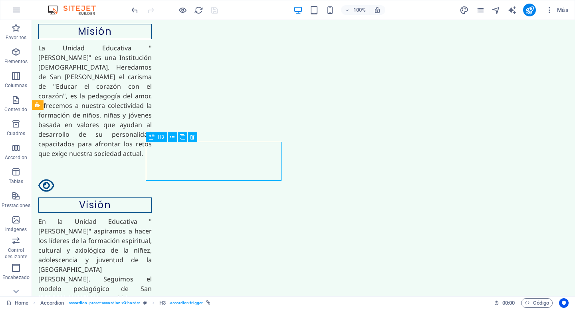
select select "px"
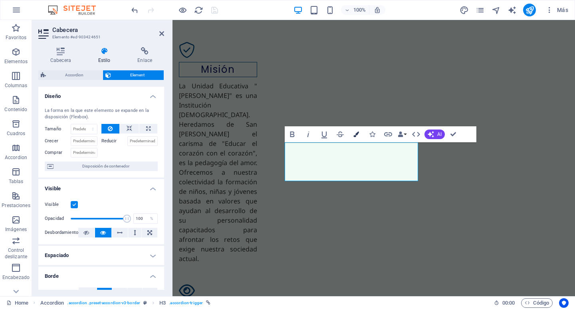
scroll to position [1338, 0]
click at [356, 133] on icon "button" at bounding box center [357, 134] width 6 height 6
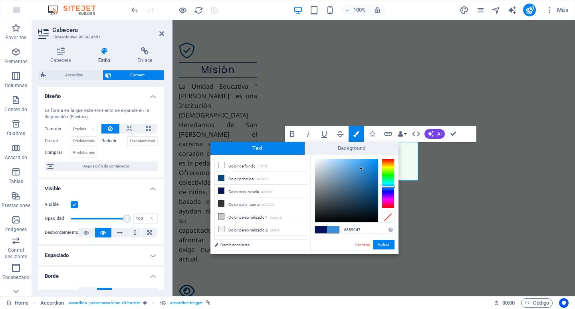
click at [362, 169] on div at bounding box center [346, 190] width 63 height 63
type input "#3586c6"
click at [361, 173] on div at bounding box center [346, 190] width 63 height 63
click at [384, 245] on button "Aplicar" at bounding box center [384, 245] width 22 height 10
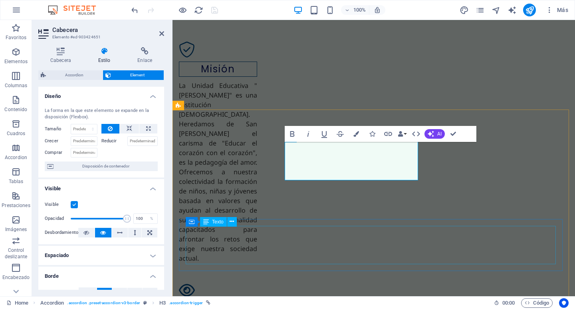
scroll to position [1339, 0]
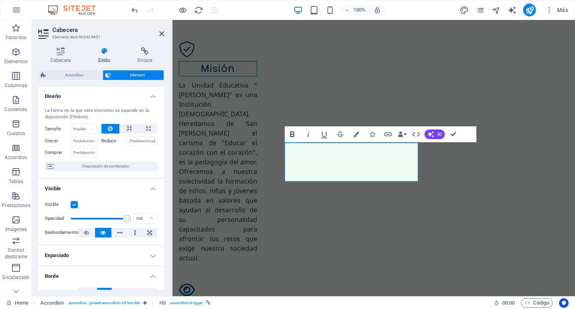
click at [294, 137] on icon "button" at bounding box center [292, 134] width 4 height 6
click at [310, 136] on icon "button" at bounding box center [309, 135] width 10 height 10
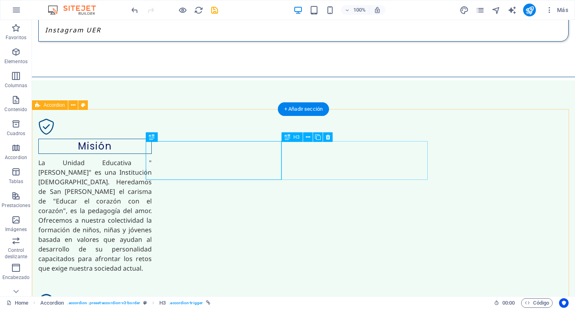
scroll to position [1262, 0]
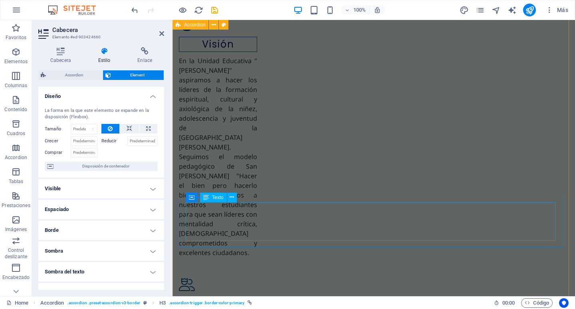
scroll to position [1617, 0]
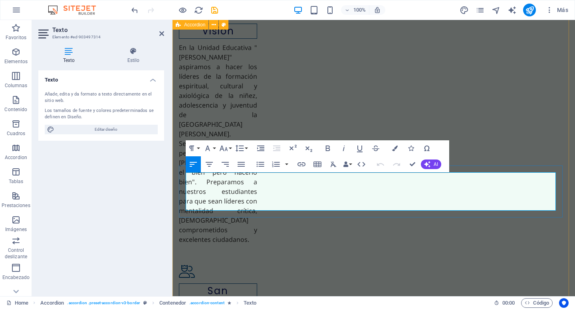
scroll to position [1492, 0]
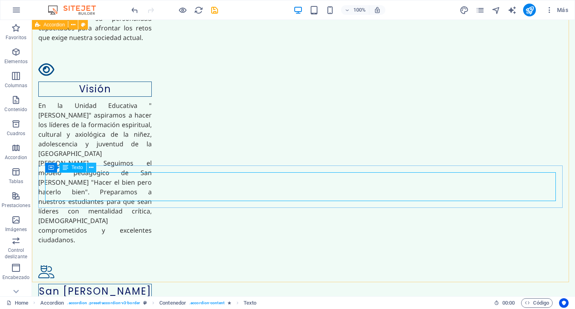
click at [89, 167] on icon at bounding box center [91, 167] width 4 height 8
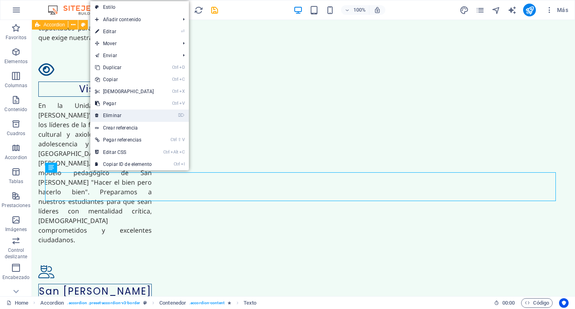
click at [123, 116] on link "⌦ Eliminar" at bounding box center [124, 115] width 69 height 12
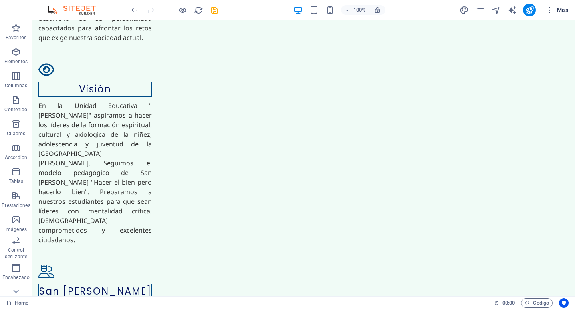
click at [560, 10] on span "Más" at bounding box center [557, 10] width 23 height 8
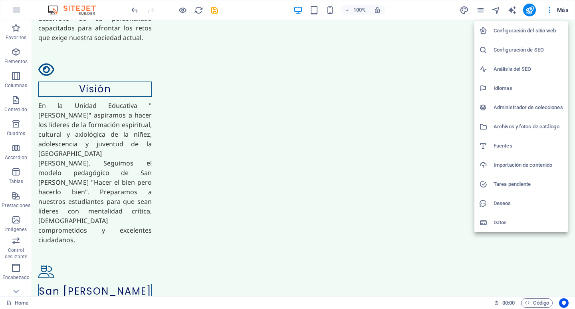
click at [512, 127] on h6 "Archivos y fotos de catálogo" at bounding box center [529, 127] width 70 height 10
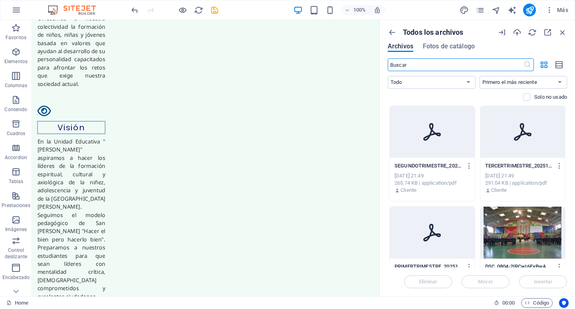
scroll to position [1600, 0]
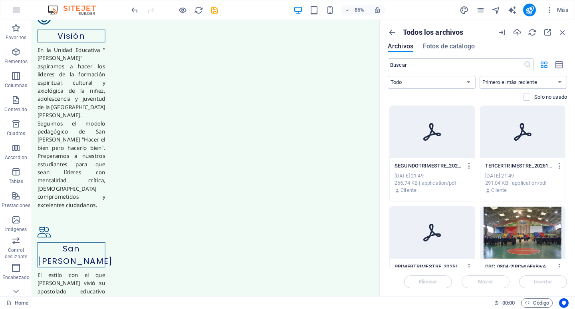
click at [468, 162] on button "button" at bounding box center [468, 165] width 11 height 13
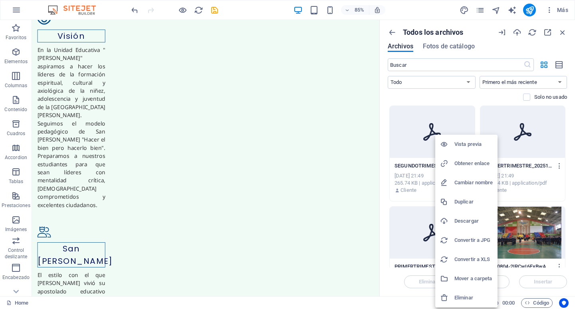
click at [471, 162] on h6 "Obtener enlace" at bounding box center [474, 164] width 38 height 10
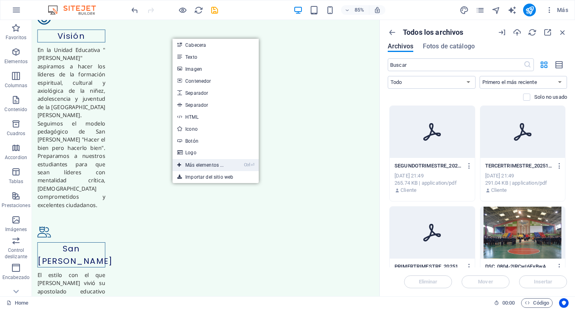
click at [199, 165] on link "Ctrl ⏎ Más elementos ..." at bounding box center [201, 165] width 56 height 12
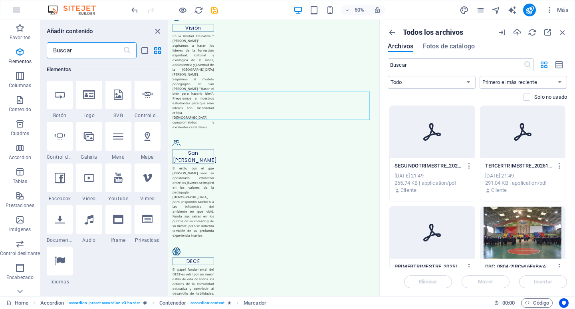
scroll to position [310, 0]
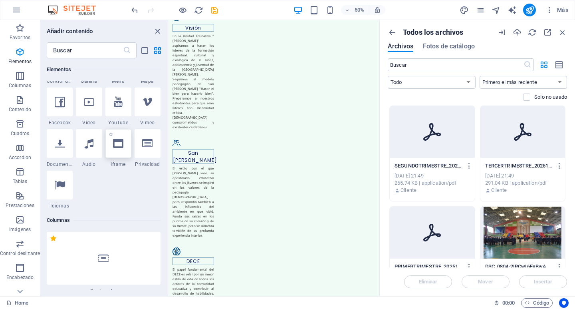
select select "%"
select select "px"
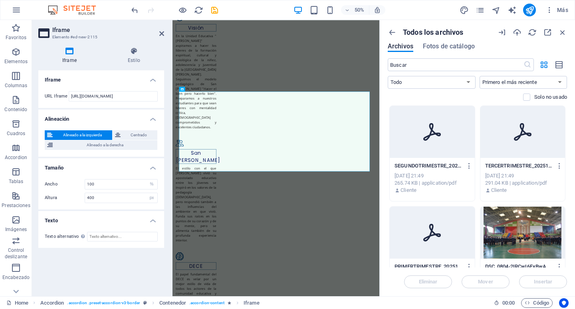
scroll to position [1602, 0]
click at [154, 98] on input "[URL][DOMAIN_NAME]" at bounding box center [113, 96] width 89 height 10
paste input "[DOMAIN_NAME][URL]"
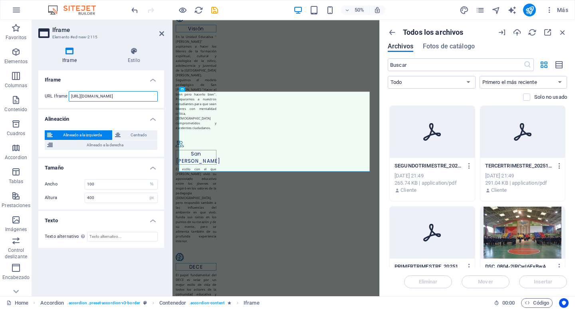
scroll to position [0, 133]
type input "[URL][DOMAIN_NAME]"
click at [217, 12] on icon "save" at bounding box center [214, 10] width 9 height 9
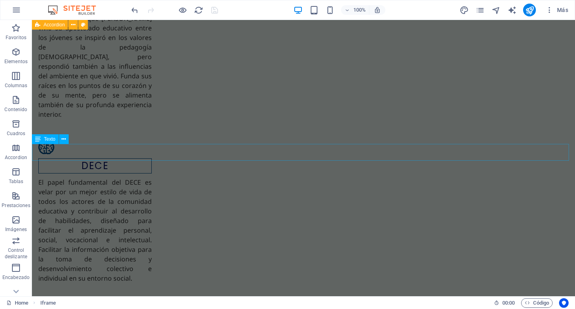
scroll to position [1742, 0]
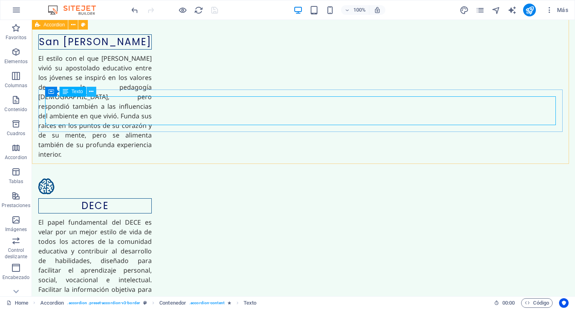
click at [93, 92] on icon at bounding box center [91, 91] width 4 height 8
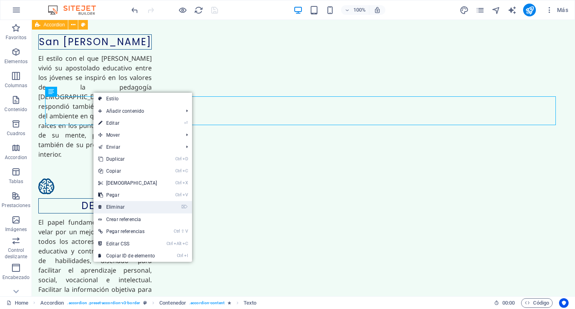
click at [127, 205] on link "⌦ Eliminar" at bounding box center [127, 207] width 69 height 12
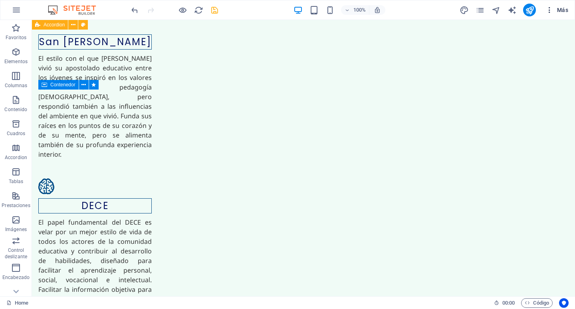
click at [568, 8] on span "Más" at bounding box center [557, 10] width 23 height 8
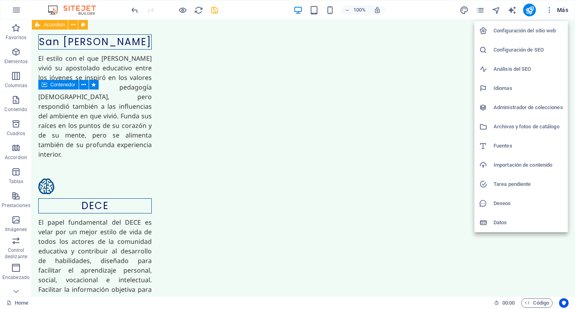
click at [517, 131] on h6 "Archivos y fotos de catálogo" at bounding box center [529, 127] width 70 height 10
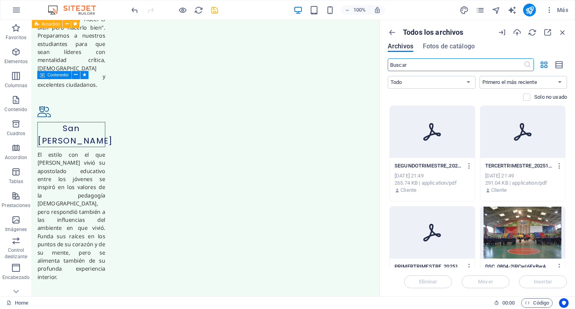
scroll to position [1849, 0]
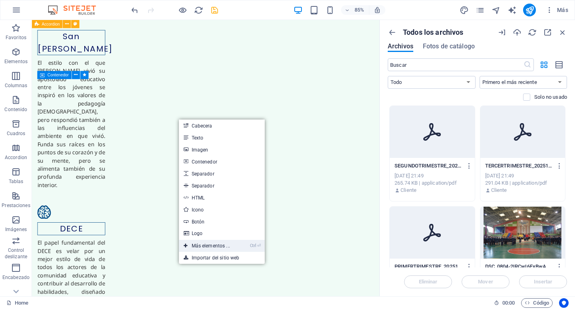
click at [205, 244] on link "Ctrl ⏎ Más elementos ..." at bounding box center [207, 246] width 56 height 12
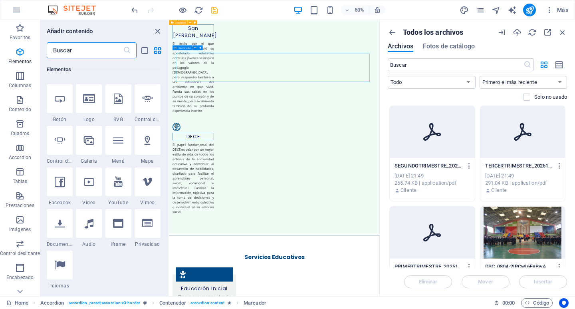
scroll to position [310, 0]
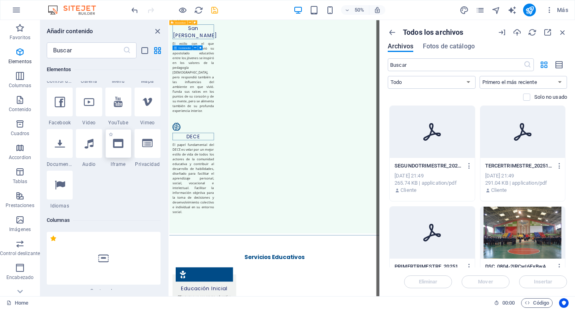
select select "%"
select select "px"
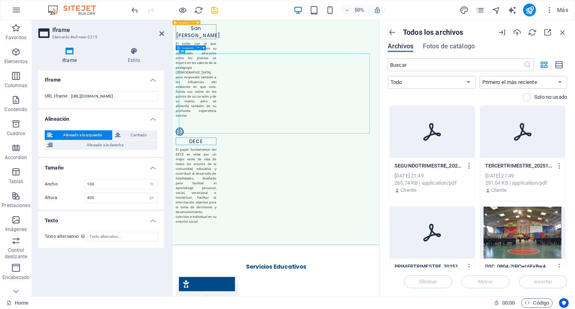
scroll to position [1851, 0]
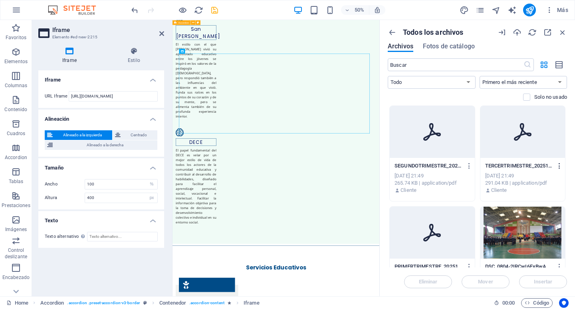
click at [559, 165] on icon "button" at bounding box center [560, 165] width 8 height 7
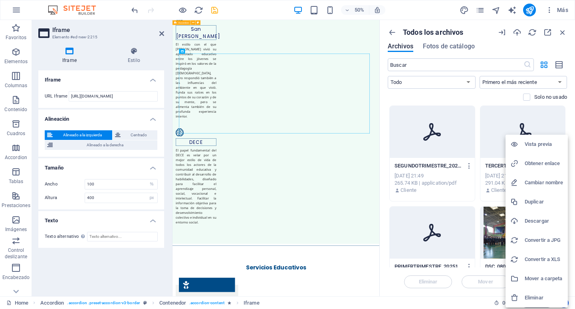
click at [542, 163] on h6 "Obtener enlace" at bounding box center [544, 164] width 38 height 10
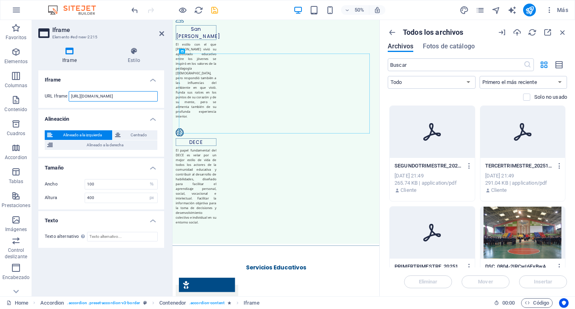
click at [149, 96] on input "[URL][DOMAIN_NAME]" at bounding box center [113, 96] width 89 height 10
paste input "[DOMAIN_NAME][URL]"
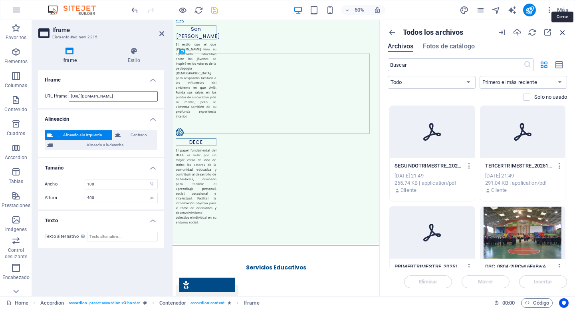
type input "[URL][DOMAIN_NAME]"
click at [564, 32] on icon "button" at bounding box center [562, 32] width 9 height 9
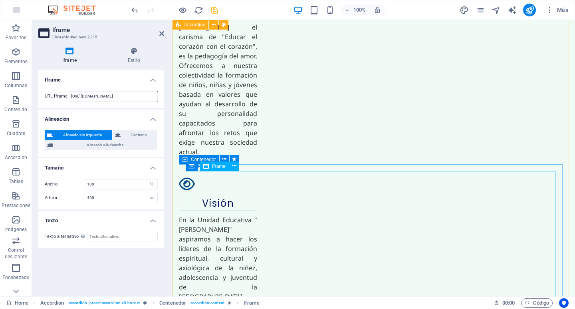
scroll to position [1437, 0]
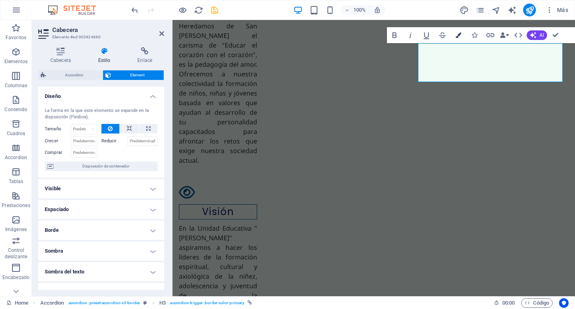
click at [459, 34] on icon "button" at bounding box center [459, 35] width 6 height 6
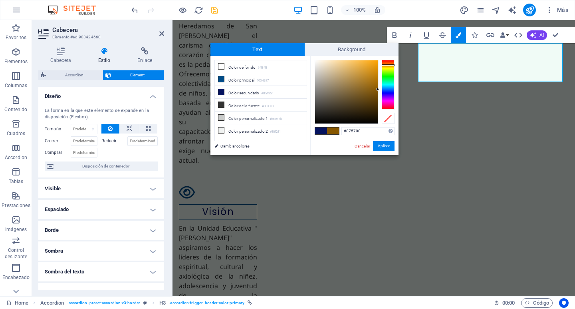
click at [389, 65] on div at bounding box center [388, 85] width 13 height 50
drag, startPoint x: 364, startPoint y: 67, endPoint x: 358, endPoint y: 63, distance: 7.5
click at [358, 63] on div at bounding box center [346, 91] width 63 height 63
type input "#e8b455"
click at [355, 66] on div at bounding box center [346, 91] width 63 height 63
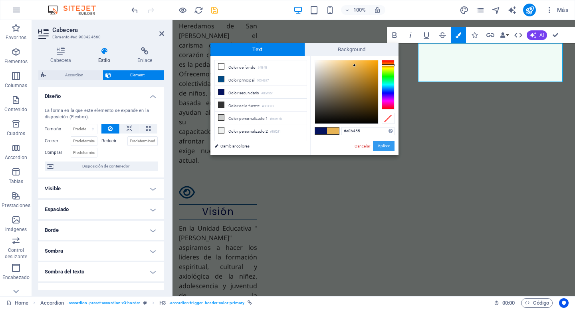
click at [383, 147] on button "Aplicar" at bounding box center [384, 146] width 22 height 10
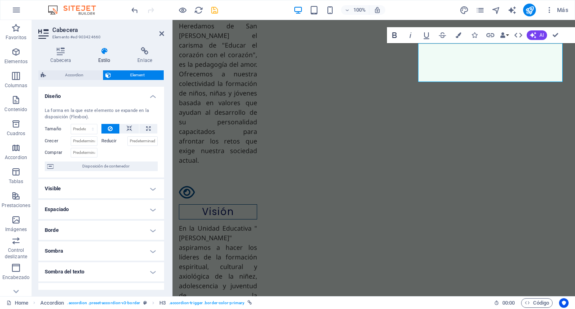
click at [395, 35] on icon "button" at bounding box center [395, 35] width 4 height 6
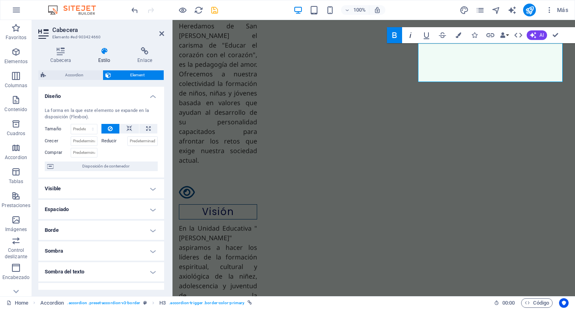
click at [410, 35] on icon "button" at bounding box center [411, 35] width 10 height 10
click at [508, 35] on button "Data Bindings" at bounding box center [504, 35] width 11 height 16
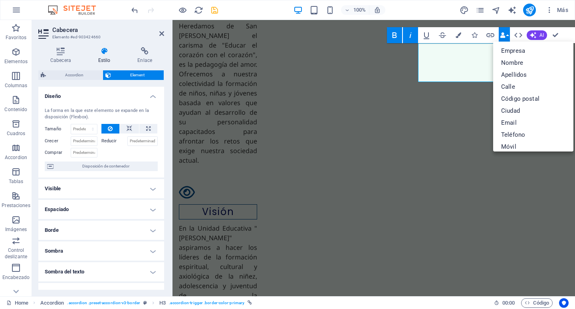
click at [508, 35] on button "Data Bindings" at bounding box center [504, 35] width 11 height 16
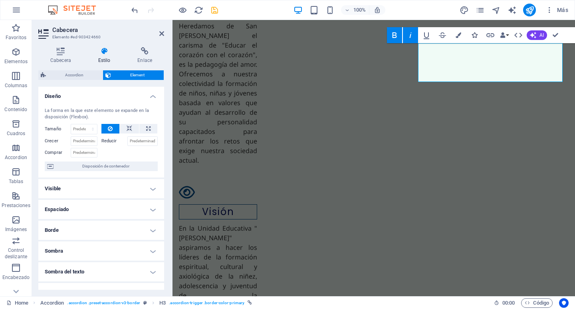
click at [475, 35] on icon "button" at bounding box center [475, 35] width 6 height 6
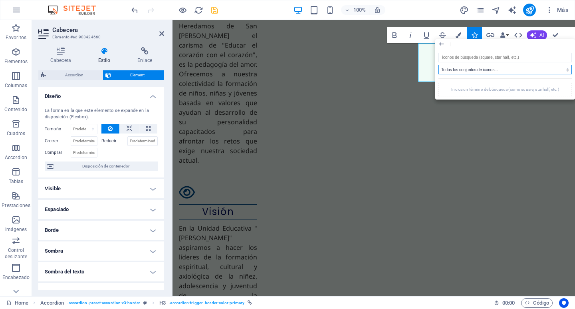
click at [506, 68] on select "Todos los conjuntos de iconos... IcoFont Ionicons FontAwesome Brands FontAwesom…" at bounding box center [505, 70] width 133 height 10
select select "icofont"
click at [439, 65] on select "Todos los conjuntos de iconos... IcoFont Ionicons FontAwesome Brands FontAwesom…" at bounding box center [505, 70] width 133 height 10
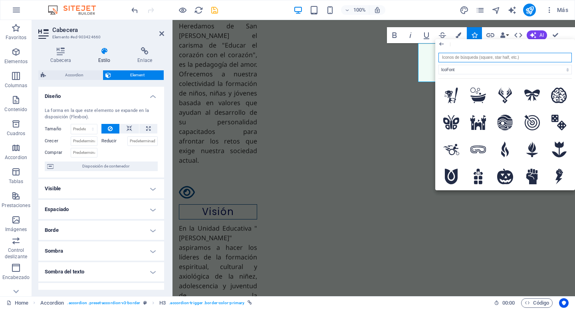
click at [479, 60] on input "search" at bounding box center [505, 58] width 133 height 10
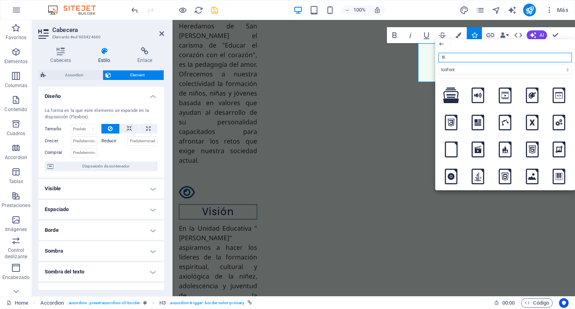
type input "file"
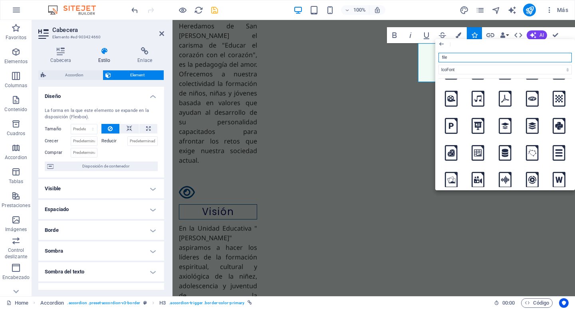
scroll to position [134, 0]
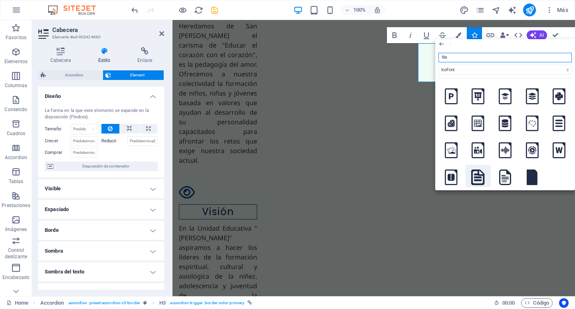
click at [480, 174] on icon at bounding box center [478, 177] width 14 height 16
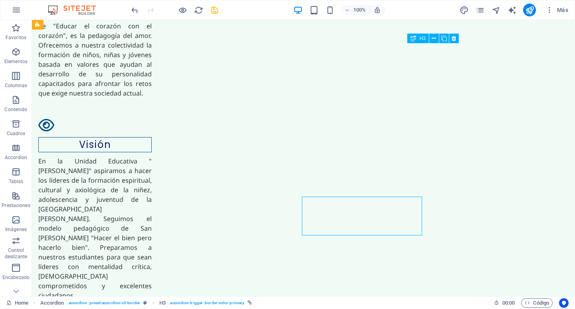
scroll to position [1360, 0]
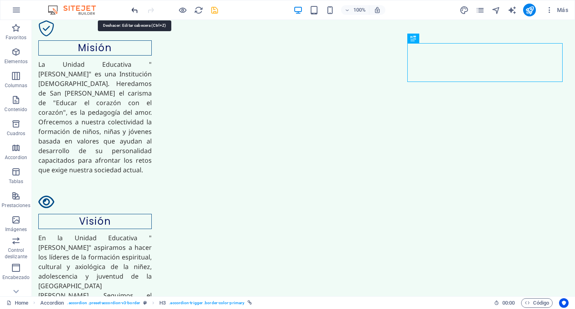
click at [136, 10] on icon "undo" at bounding box center [134, 10] width 9 height 9
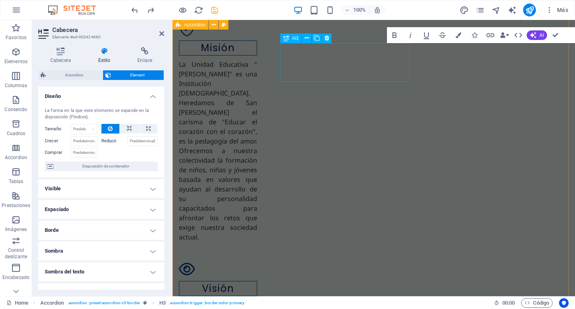
scroll to position [1437, 0]
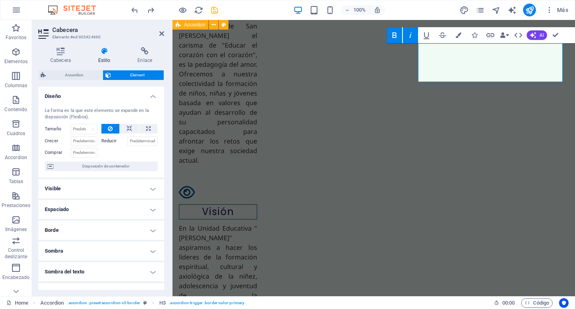
click at [394, 35] on icon "button" at bounding box center [395, 35] width 4 height 6
click at [407, 36] on icon "button" at bounding box center [411, 35] width 10 height 10
click at [459, 36] on icon "button" at bounding box center [459, 35] width 6 height 6
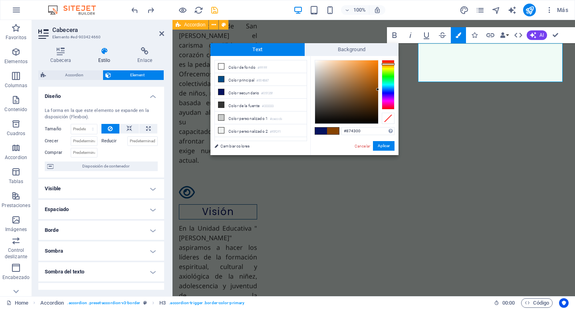
click at [391, 64] on div at bounding box center [388, 85] width 13 height 50
type input "#f4881f"
click at [370, 63] on div at bounding box center [346, 91] width 63 height 63
click at [383, 144] on button "Aplicar" at bounding box center [384, 146] width 22 height 10
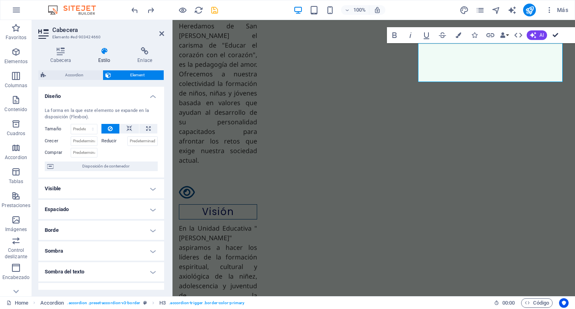
scroll to position [1360, 0]
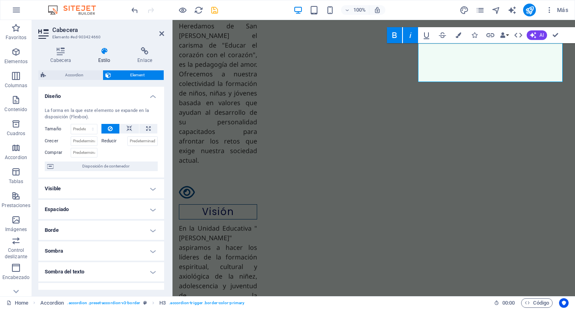
click at [410, 34] on icon "button" at bounding box center [411, 35] width 10 height 10
click at [390, 36] on icon "button" at bounding box center [395, 35] width 10 height 10
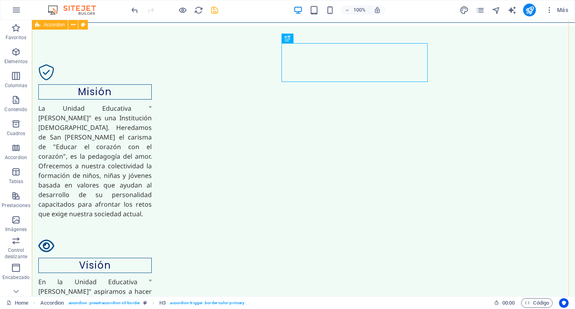
scroll to position [1360, 0]
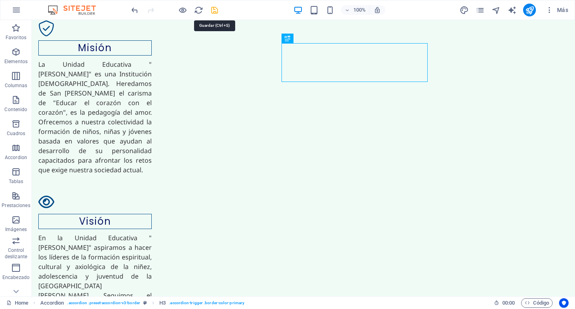
click at [215, 10] on icon "save" at bounding box center [214, 10] width 9 height 9
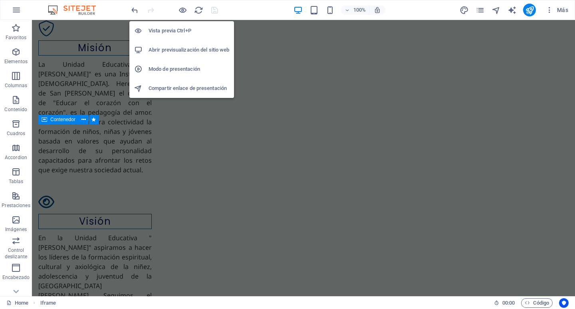
click at [180, 49] on h6 "Abrir previsualización del sitio web" at bounding box center [189, 50] width 81 height 10
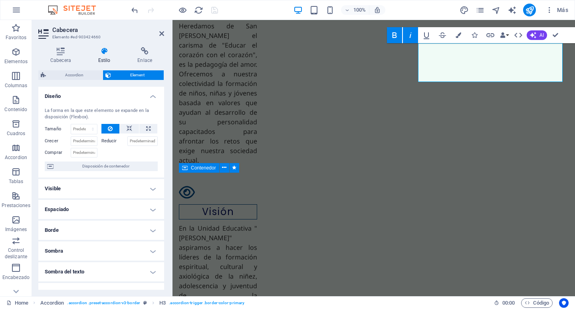
click at [414, 36] on icon "button" at bounding box center [411, 35] width 10 height 10
click at [392, 36] on icon "button" at bounding box center [395, 35] width 10 height 10
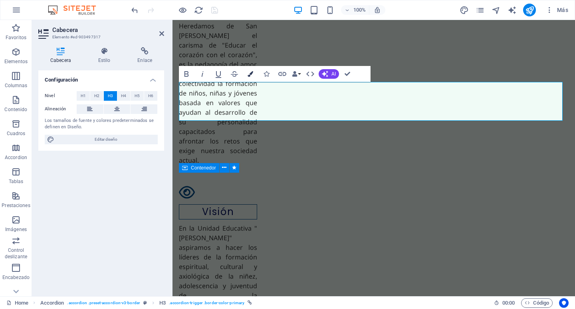
click at [249, 76] on icon "button" at bounding box center [251, 74] width 6 height 6
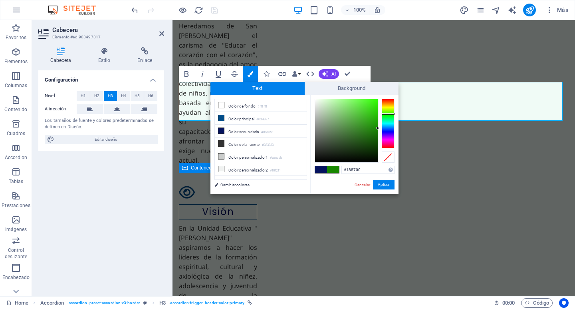
click at [393, 113] on div at bounding box center [388, 124] width 13 height 50
type input "#29b30b"
click at [374, 117] on div at bounding box center [346, 130] width 63 height 63
click at [385, 187] on button "Aplicar" at bounding box center [384, 185] width 22 height 10
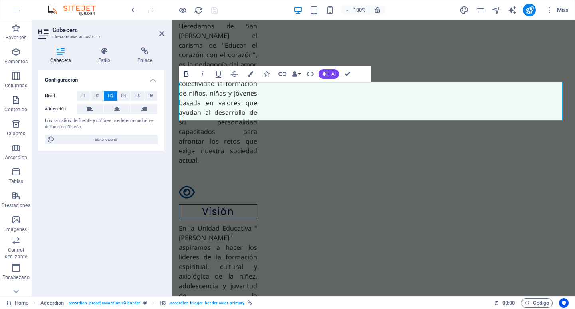
click at [184, 75] on icon "button" at bounding box center [187, 74] width 10 height 10
click at [203, 73] on icon "button" at bounding box center [203, 74] width 2 height 6
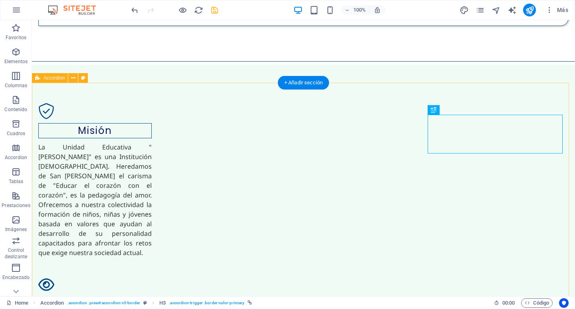
scroll to position [1321, 0]
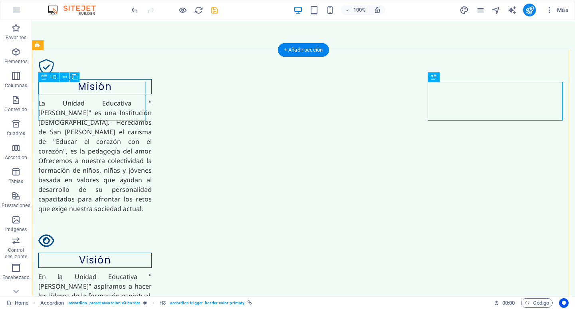
select select "px"
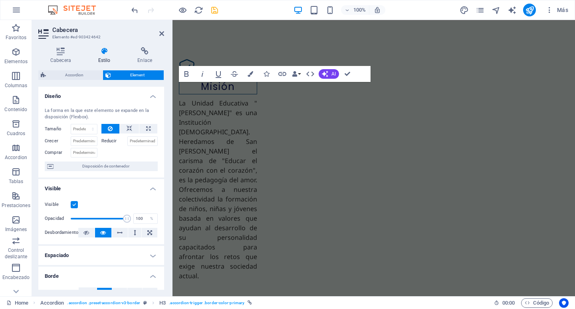
scroll to position [1398, 0]
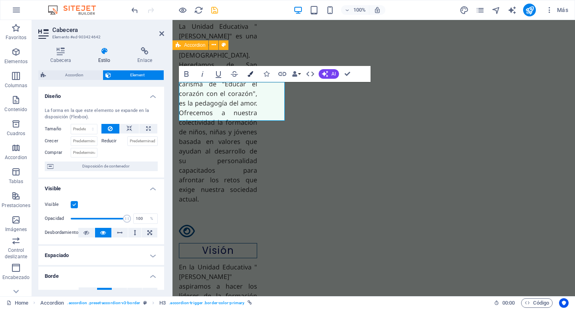
click at [252, 73] on icon "button" at bounding box center [251, 74] width 6 height 6
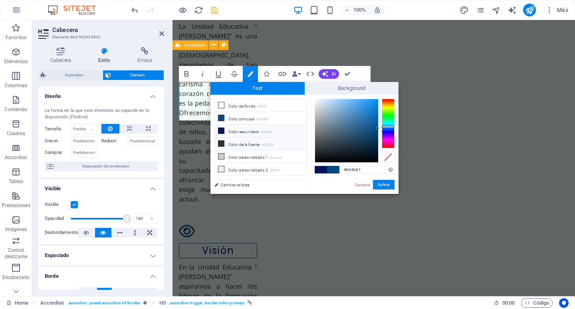
click at [240, 143] on li "Color de la fuente #333333" at bounding box center [261, 143] width 92 height 13
type input "#333333"
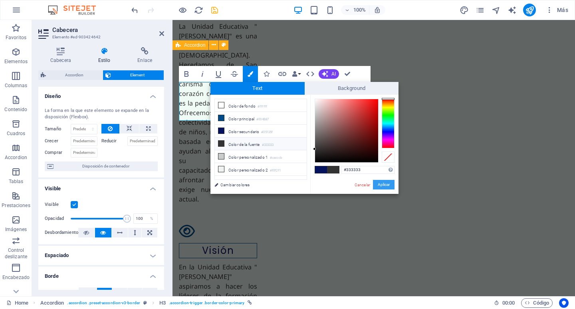
click at [384, 184] on button "Aplicar" at bounding box center [384, 185] width 22 height 10
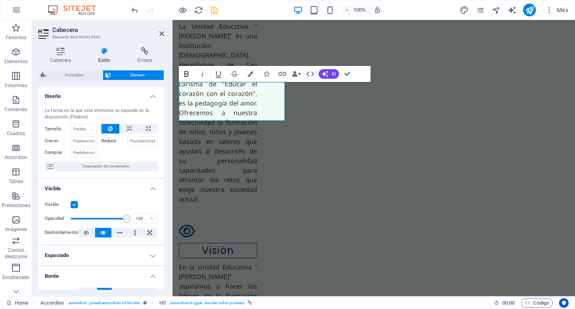
click at [189, 72] on icon "button" at bounding box center [187, 74] width 10 height 10
click at [202, 72] on icon "button" at bounding box center [203, 74] width 10 height 10
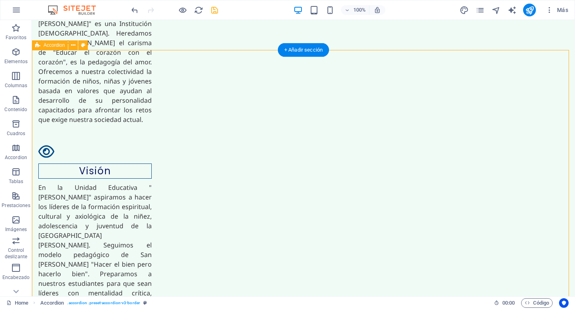
select select "rem"
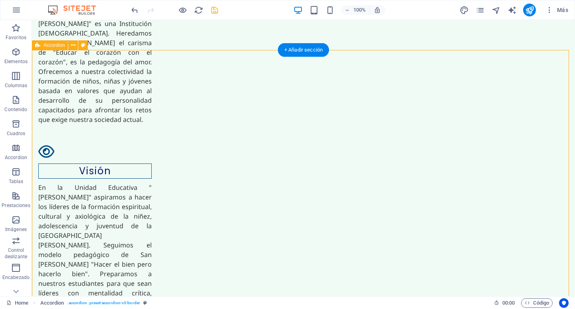
select select "rem"
select select "px"
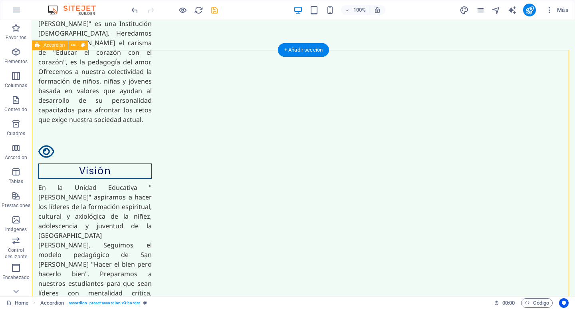
select select "px"
select select "rem"
select select "px"
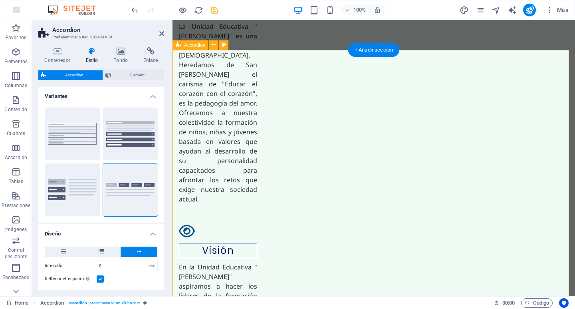
click at [21, 52] on span "Elementos" at bounding box center [16, 56] width 32 height 19
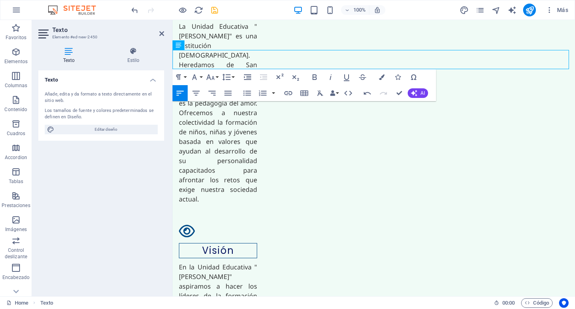
scroll to position [619, 2]
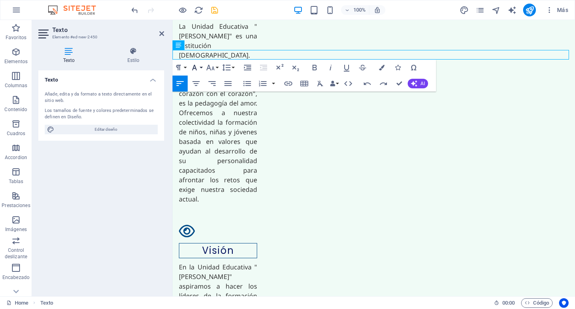
click at [198, 66] on icon "button" at bounding box center [195, 68] width 10 height 10
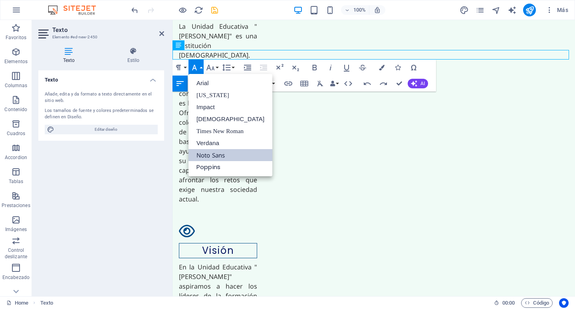
scroll to position [0, 0]
click at [220, 166] on link "Poppins" at bounding box center [231, 167] width 84 height 12
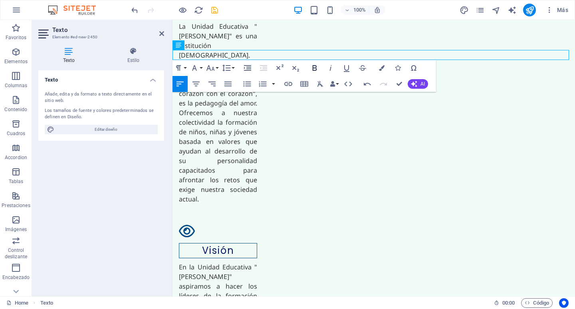
click at [313, 68] on icon "button" at bounding box center [315, 68] width 4 height 6
click at [212, 70] on icon "button" at bounding box center [211, 68] width 8 height 6
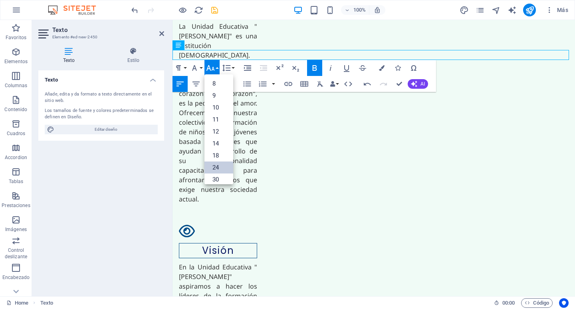
click at [213, 167] on link "24" at bounding box center [219, 167] width 29 height 12
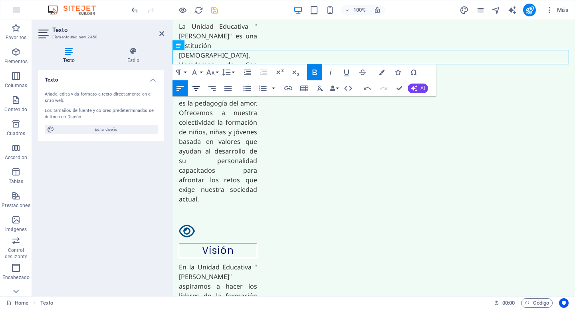
click at [198, 89] on icon "button" at bounding box center [196, 88] width 10 height 10
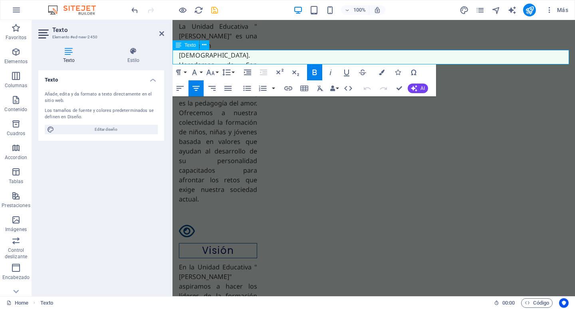
click at [381, 75] on icon "button" at bounding box center [382, 73] width 6 height 6
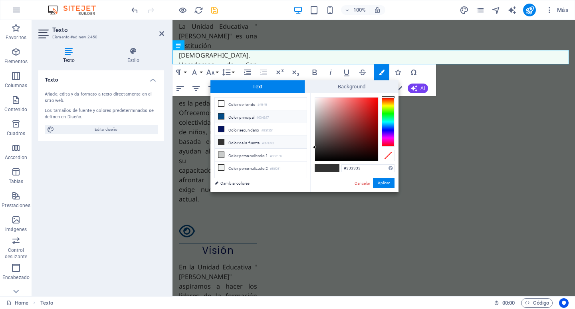
click at [263, 115] on small "#004B87" at bounding box center [262, 118] width 12 height 6
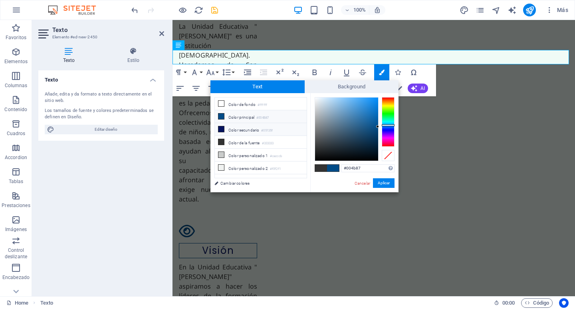
click at [244, 131] on li "Color secundario #05135f" at bounding box center [261, 129] width 92 height 13
type input "#05135f"
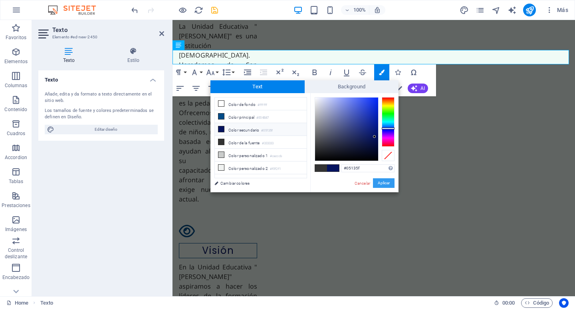
click at [384, 181] on button "Aplicar" at bounding box center [384, 183] width 22 height 10
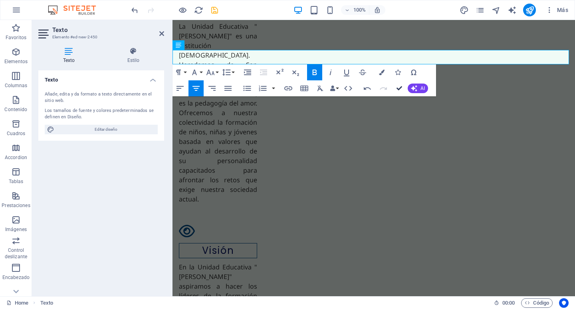
scroll to position [1321, 0]
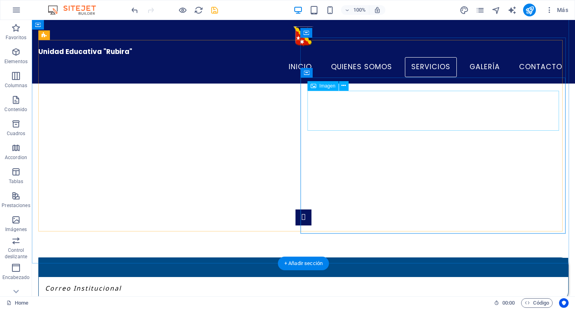
scroll to position [729, 0]
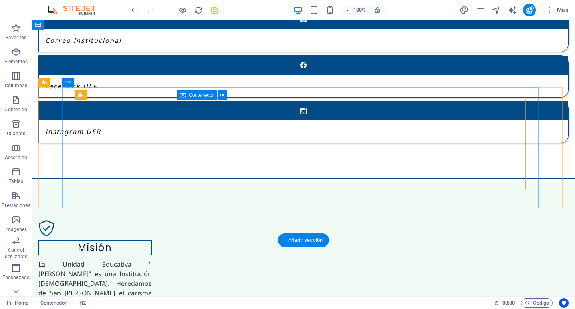
scroll to position [1182, 0]
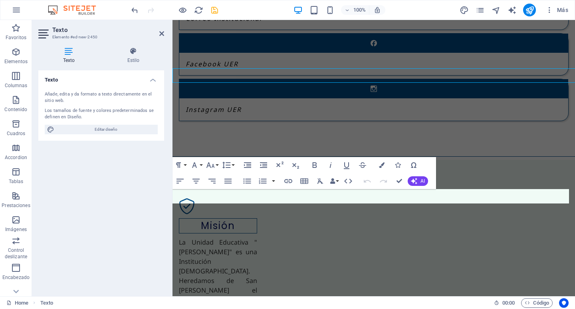
scroll to position [1259, 0]
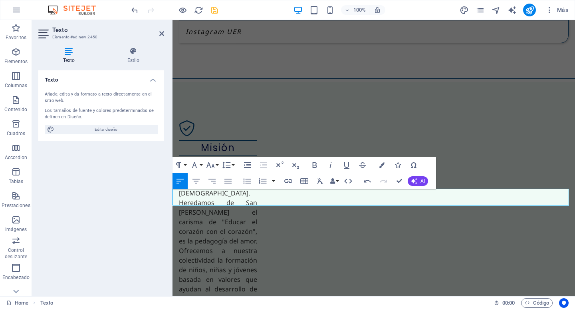
scroll to position [1261, 0]
click at [199, 179] on icon "button" at bounding box center [196, 181] width 7 height 5
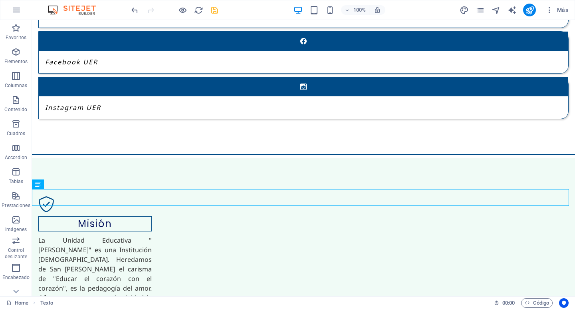
click at [214, 12] on icon "save" at bounding box center [214, 10] width 9 height 9
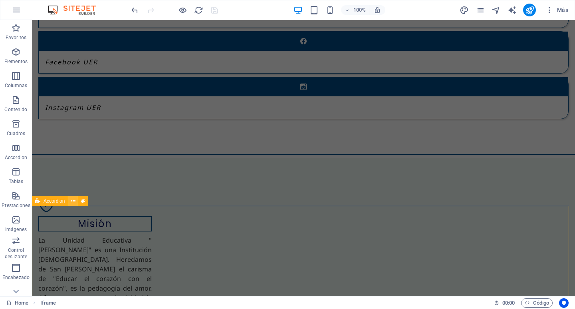
click at [74, 201] on icon at bounding box center [73, 201] width 4 height 8
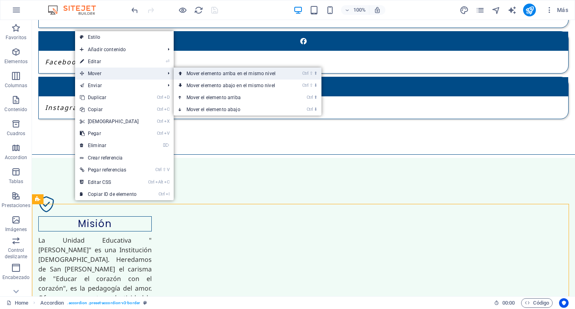
click at [201, 73] on link "Ctrl ⇧ ⬆ Mover elemento arriba en el mismo nivel" at bounding box center [233, 74] width 118 height 12
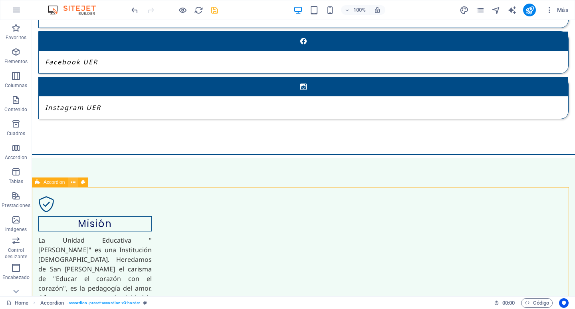
click at [73, 183] on icon at bounding box center [73, 182] width 4 height 8
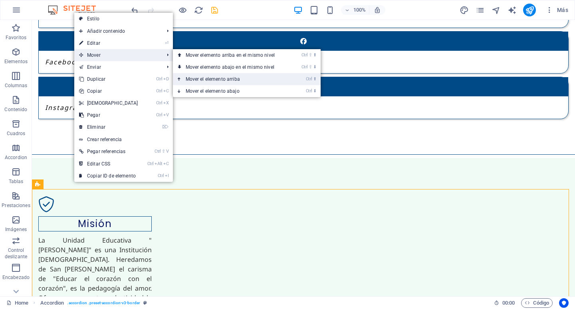
click at [220, 79] on link "Ctrl ⬆ Mover el elemento arriba" at bounding box center [232, 79] width 118 height 12
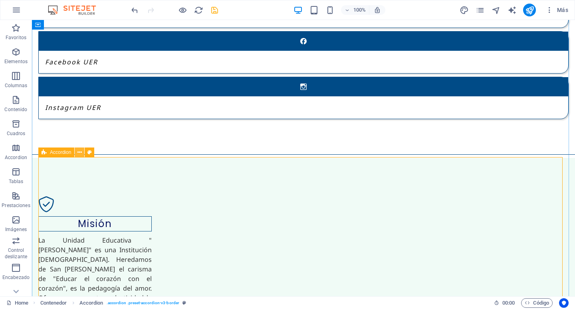
click at [81, 153] on icon at bounding box center [79, 152] width 4 height 8
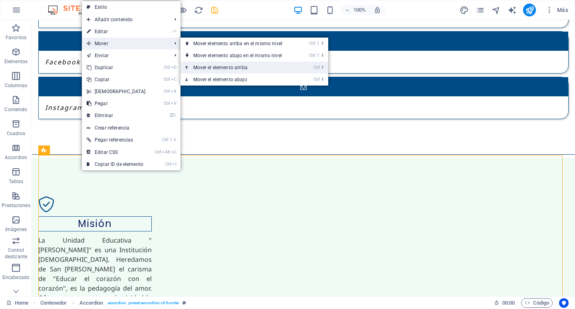
click at [217, 67] on link "Ctrl ⬆ Mover el elemento arriba" at bounding box center [240, 68] width 118 height 12
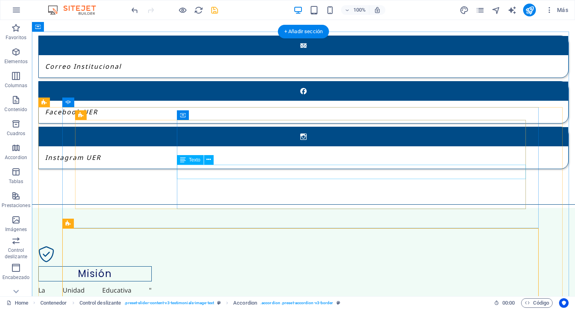
scroll to position [1104, 0]
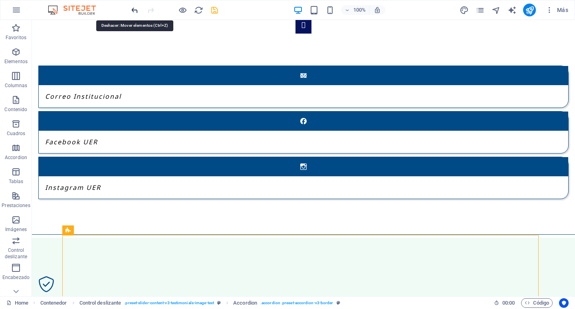
click at [133, 8] on icon "undo" at bounding box center [134, 10] width 9 height 9
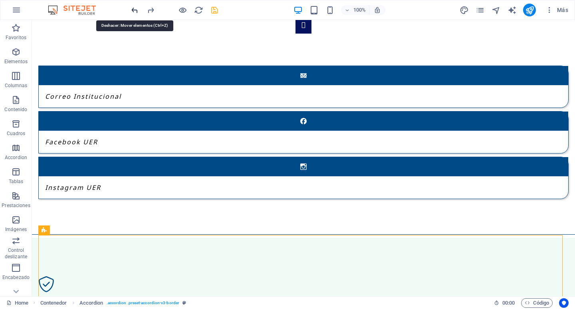
click at [135, 8] on icon "undo" at bounding box center [134, 10] width 9 height 9
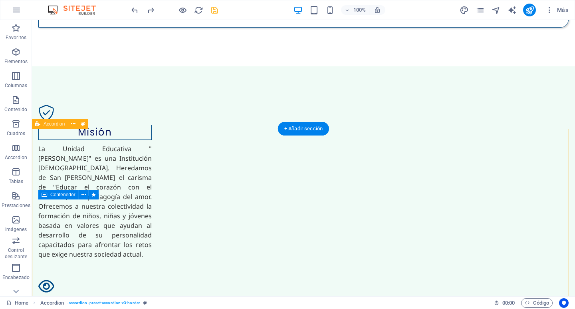
scroll to position [1184, 0]
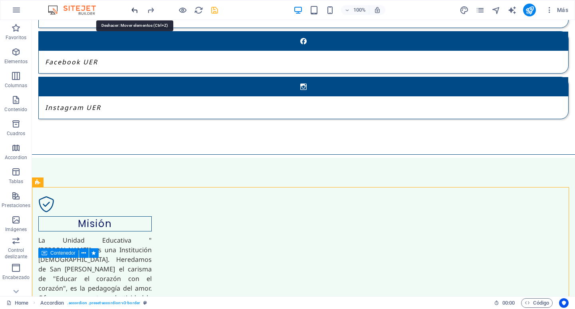
click at [131, 8] on icon "undo" at bounding box center [134, 10] width 9 height 9
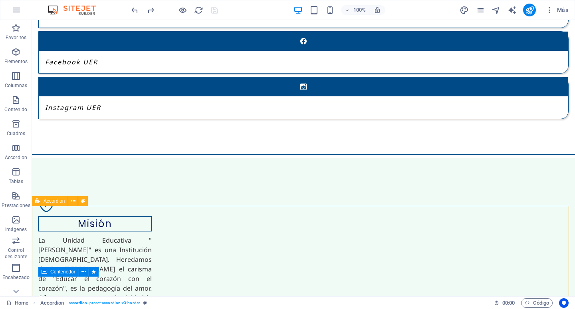
click at [40, 203] on icon at bounding box center [37, 201] width 5 height 10
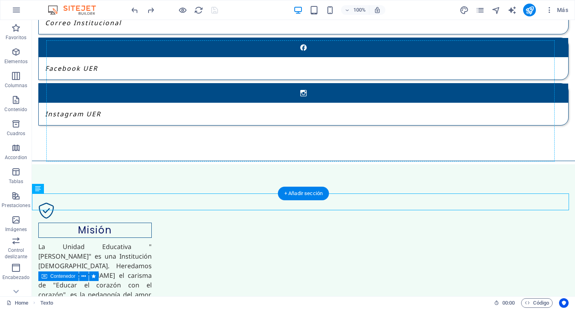
drag, startPoint x: 83, startPoint y: 204, endPoint x: 63, endPoint y: 55, distance: 150.3
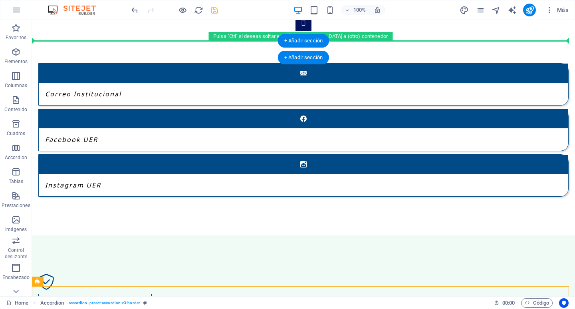
scroll to position [1093, 0]
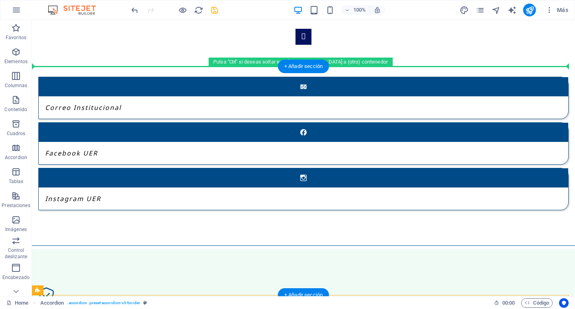
drag, startPoint x: 74, startPoint y: 210, endPoint x: 48, endPoint y: 73, distance: 138.6
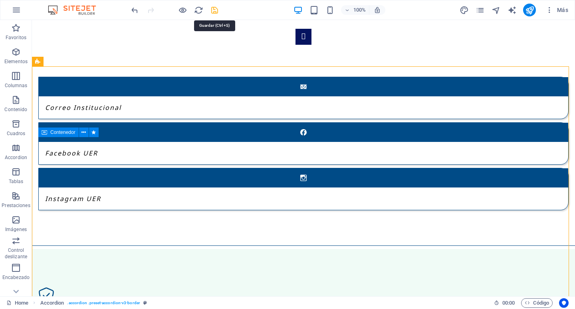
click at [218, 10] on icon "save" at bounding box center [214, 10] width 9 height 9
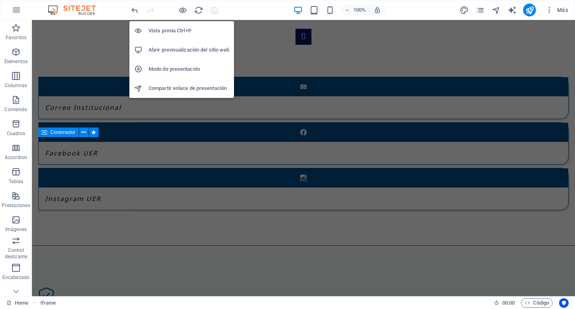
click at [191, 55] on li "Abrir previsualización del sitio web" at bounding box center [181, 49] width 105 height 19
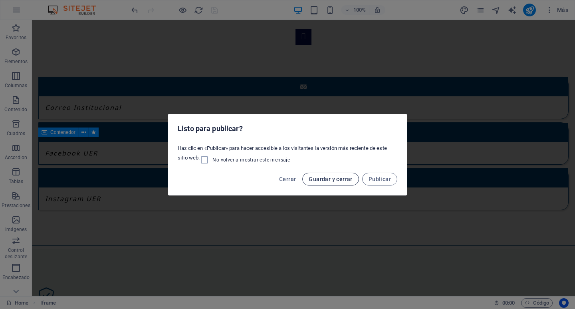
click at [340, 181] on span "Guardar y cerrar" at bounding box center [331, 179] width 44 height 6
